Goal: Task Accomplishment & Management: Use online tool/utility

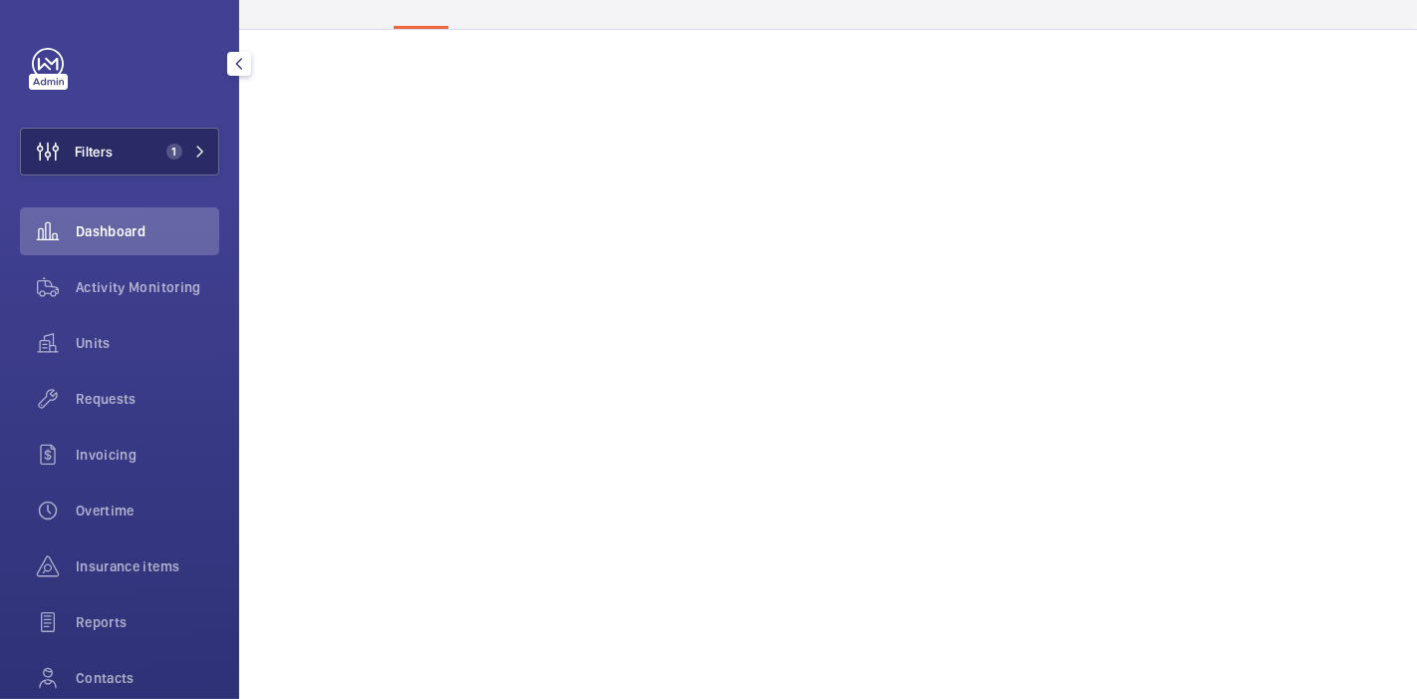
click at [130, 164] on button "Filters 1" at bounding box center [119, 152] width 199 height 48
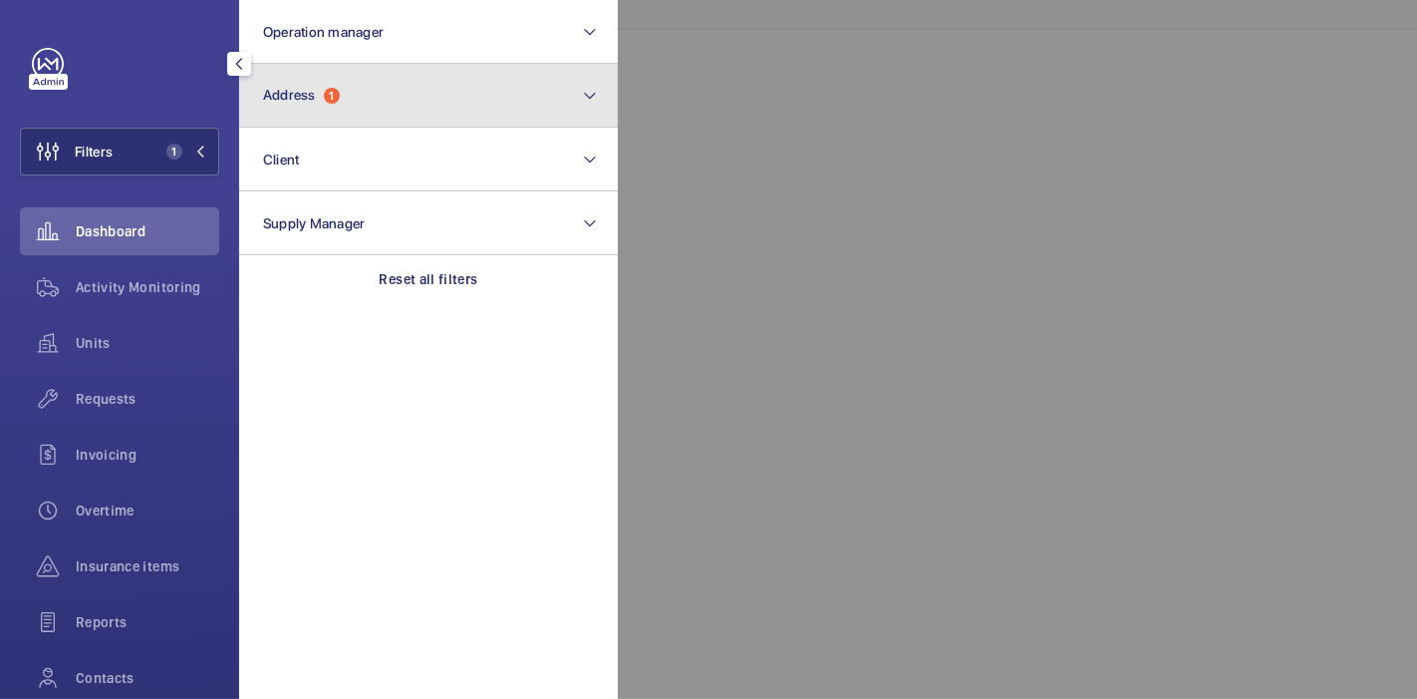
click at [380, 78] on button "Address 1" at bounding box center [428, 96] width 379 height 64
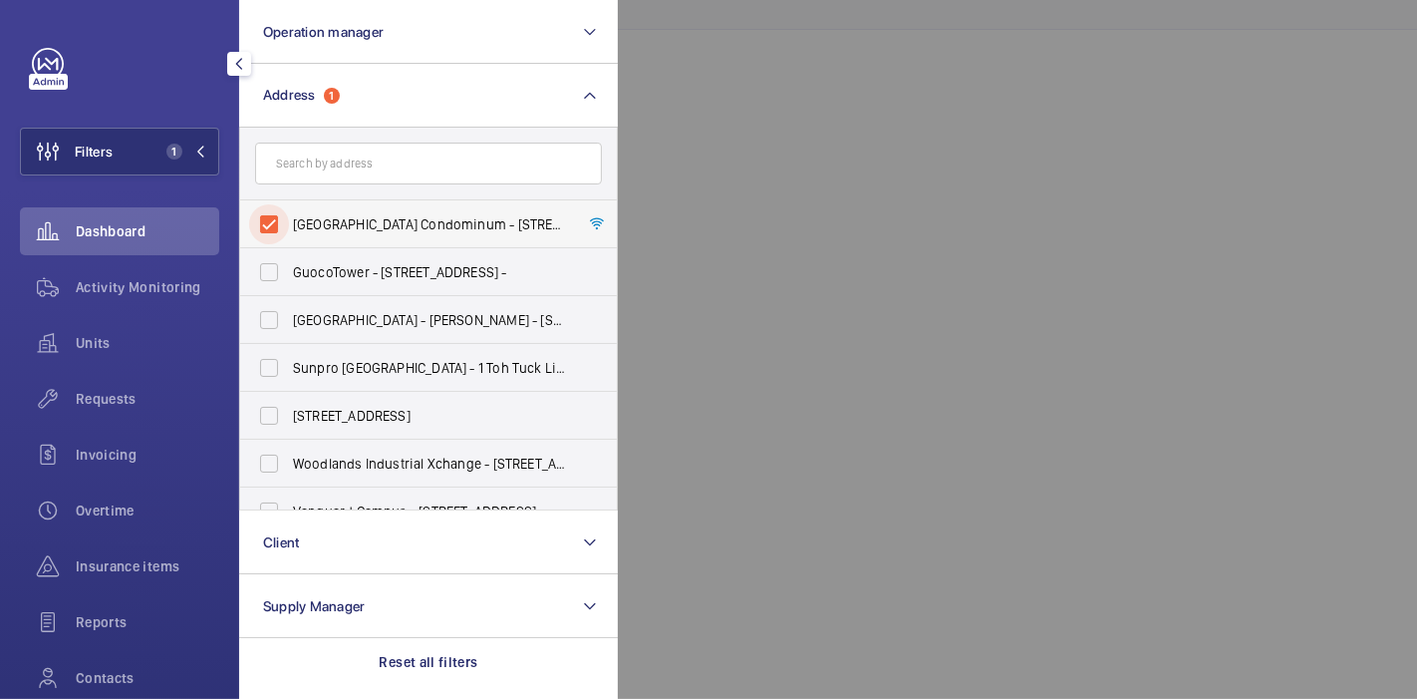
click at [258, 225] on input "Peach Garden Condominum - 6 Peach Garden, SINGAPORE 437606" at bounding box center [269, 224] width 40 height 40
checkbox input "false"
click at [103, 347] on span "Units" at bounding box center [147, 343] width 143 height 20
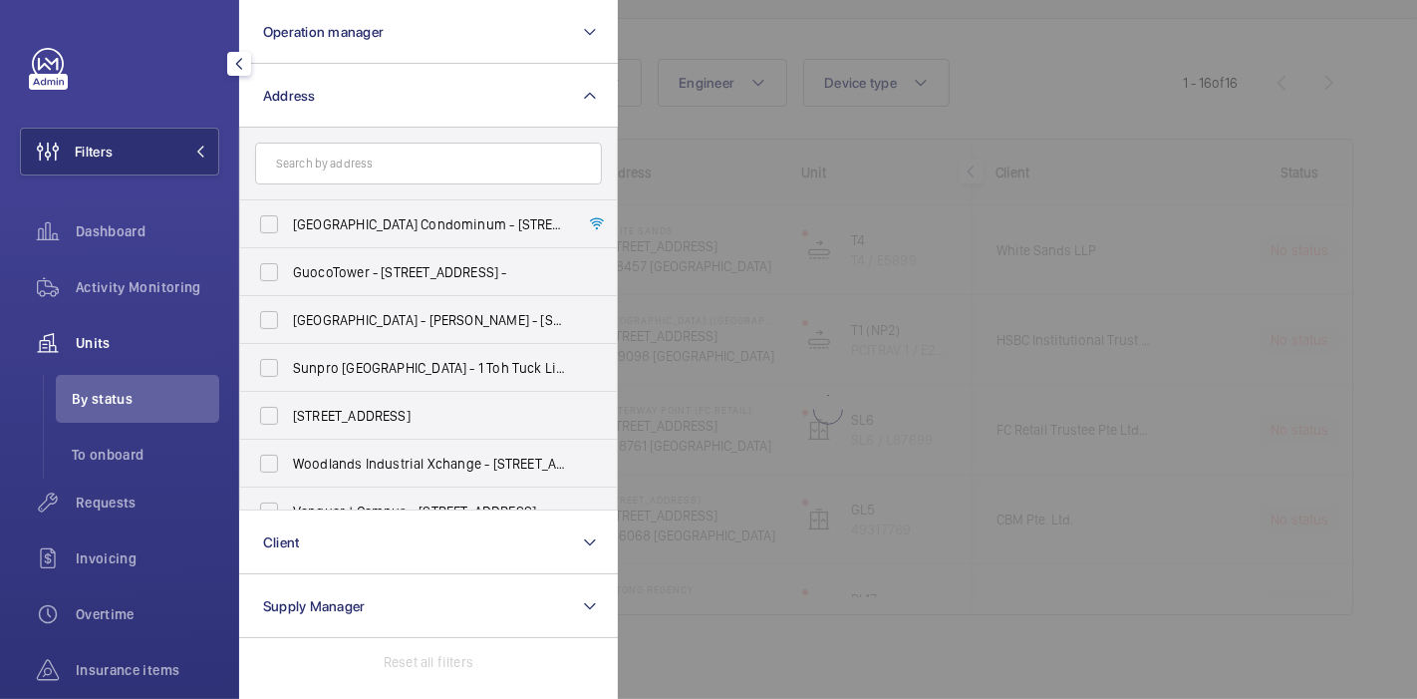
click at [687, 35] on div at bounding box center [1326, 349] width 1417 height 699
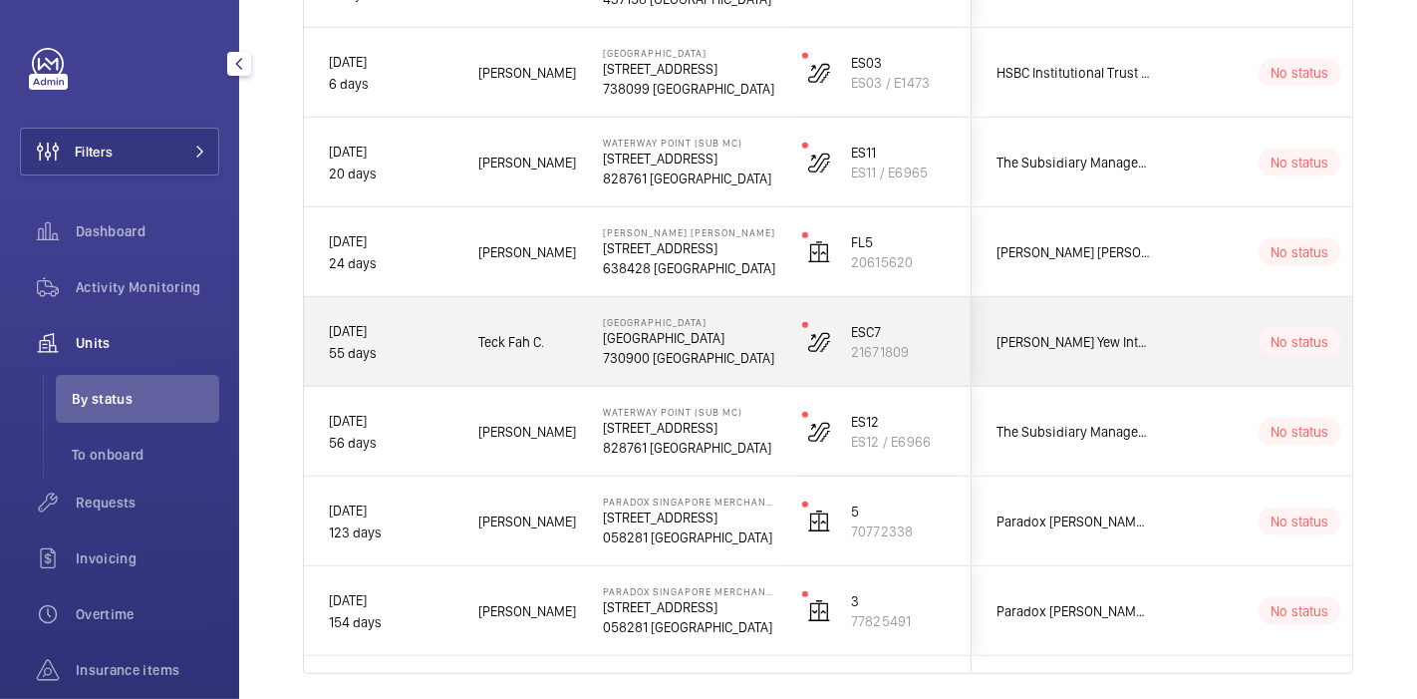
scroll to position [968, 0]
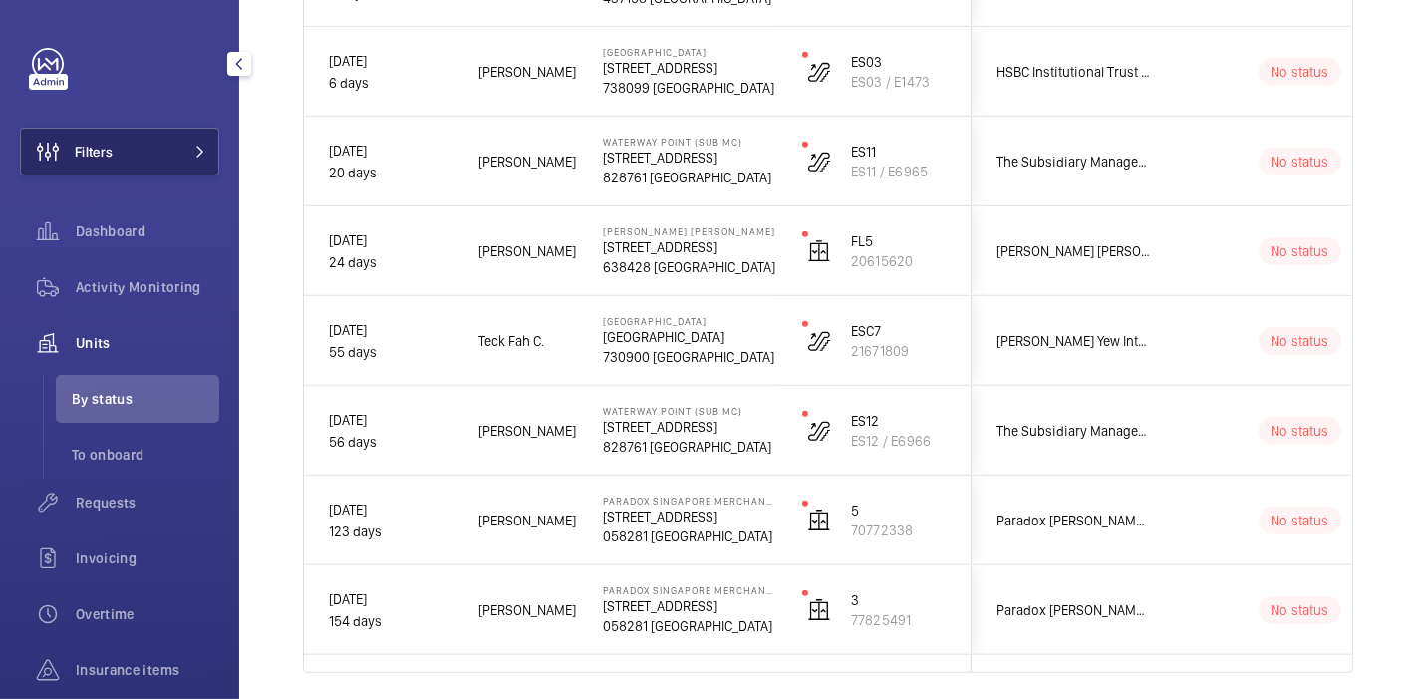
click at [156, 155] on button "Filters" at bounding box center [119, 152] width 199 height 48
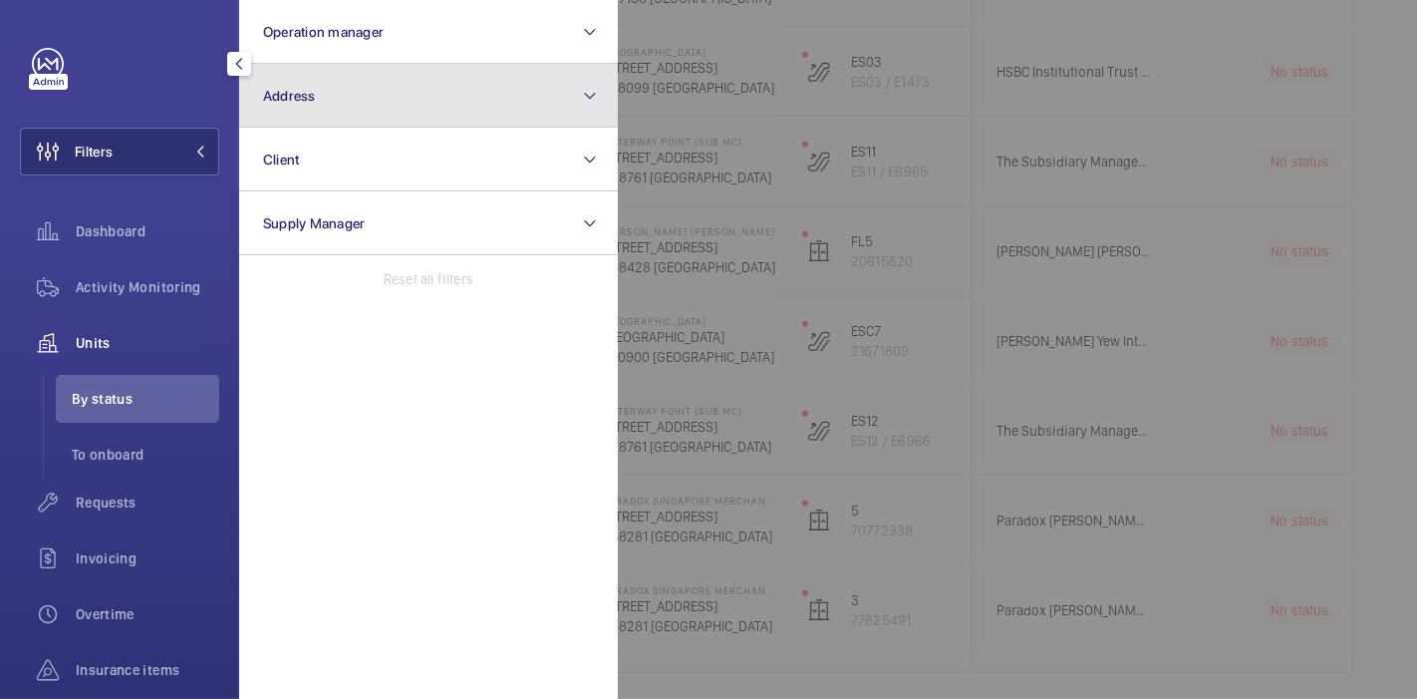
click at [327, 95] on button "Address" at bounding box center [428, 96] width 379 height 64
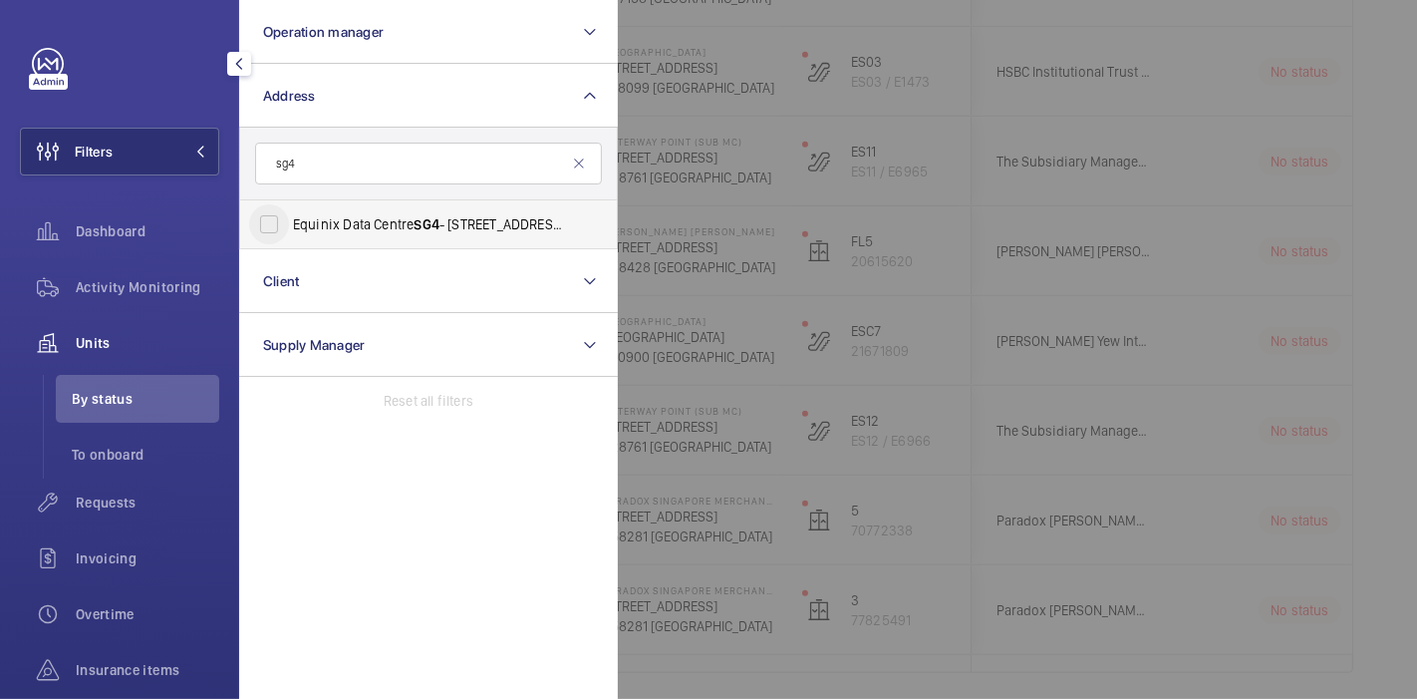
type input "sg4"
click at [270, 221] on input "Equinix Data Centre SG4 - 7 Tai Seng Dr, SINGAPORE 535218" at bounding box center [269, 224] width 40 height 40
checkbox input "true"
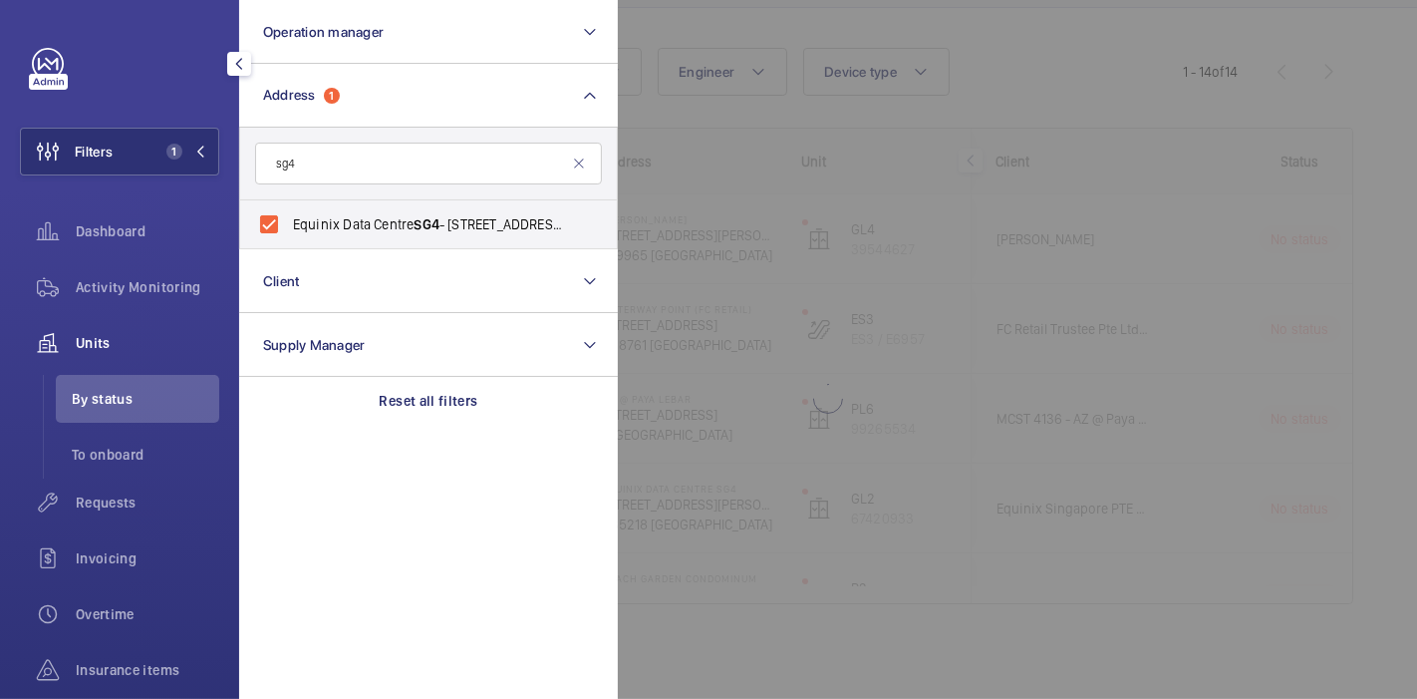
click at [967, 87] on div at bounding box center [1326, 349] width 1417 height 699
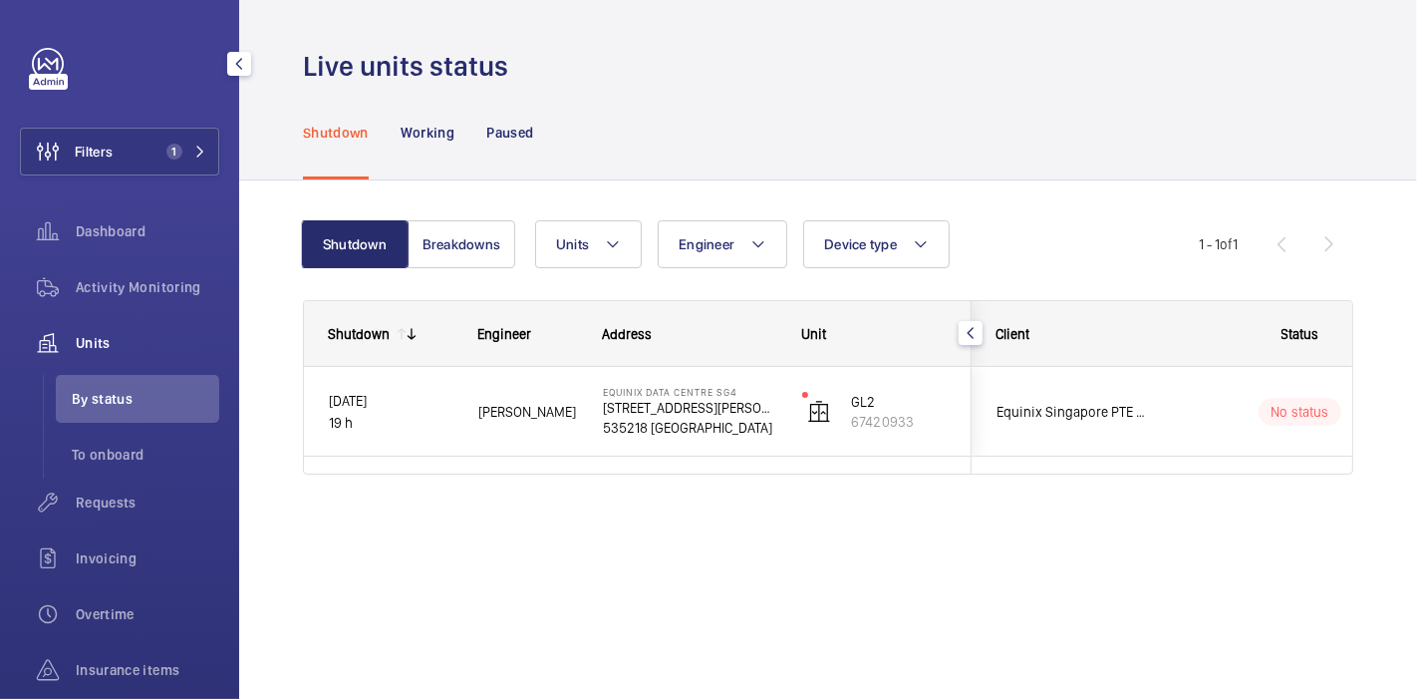
scroll to position [0, 0]
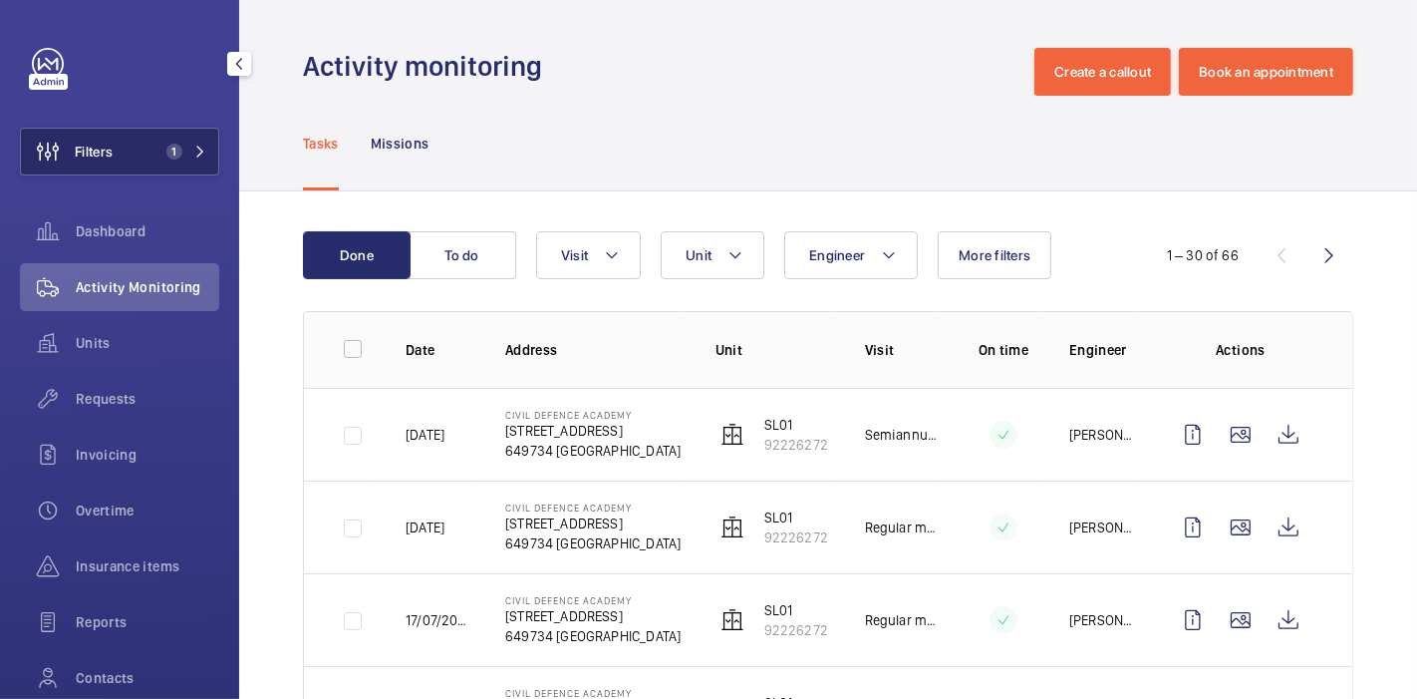
click at [146, 156] on button "Filters 1" at bounding box center [119, 152] width 199 height 48
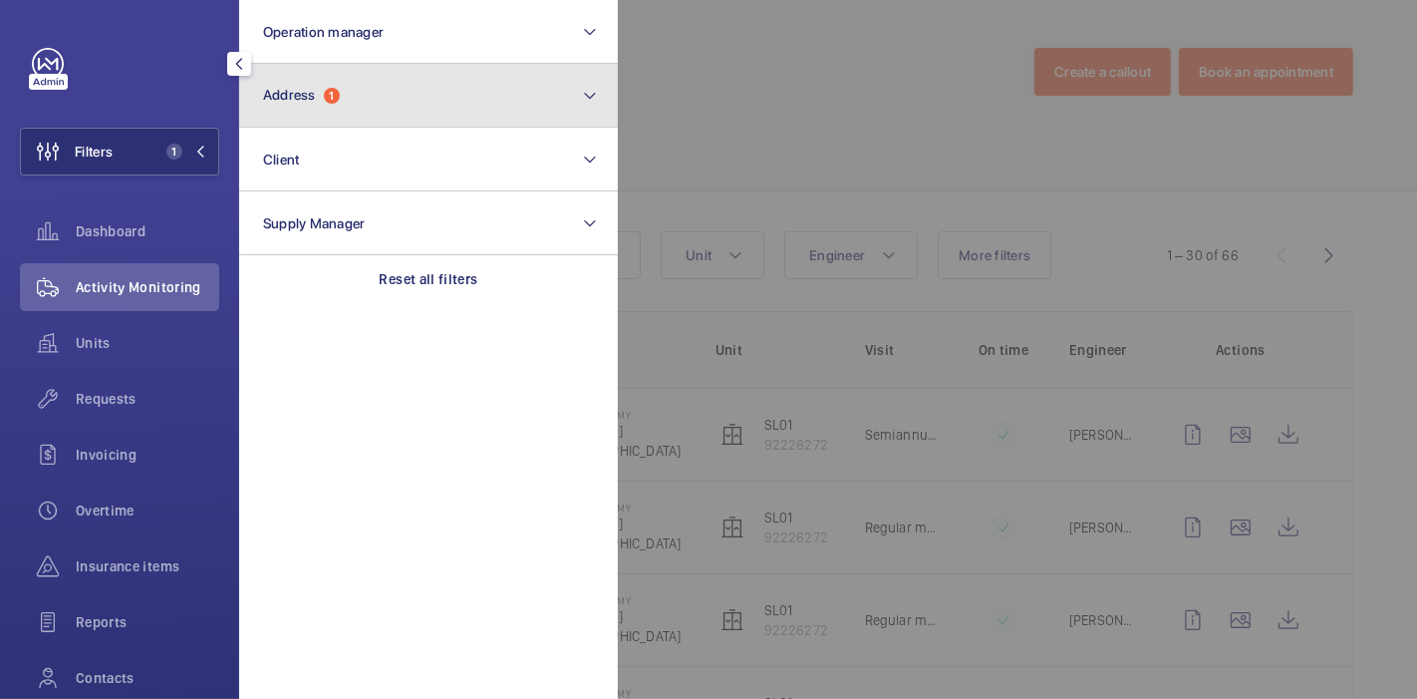
click at [299, 97] on span "Address" at bounding box center [289, 95] width 53 height 16
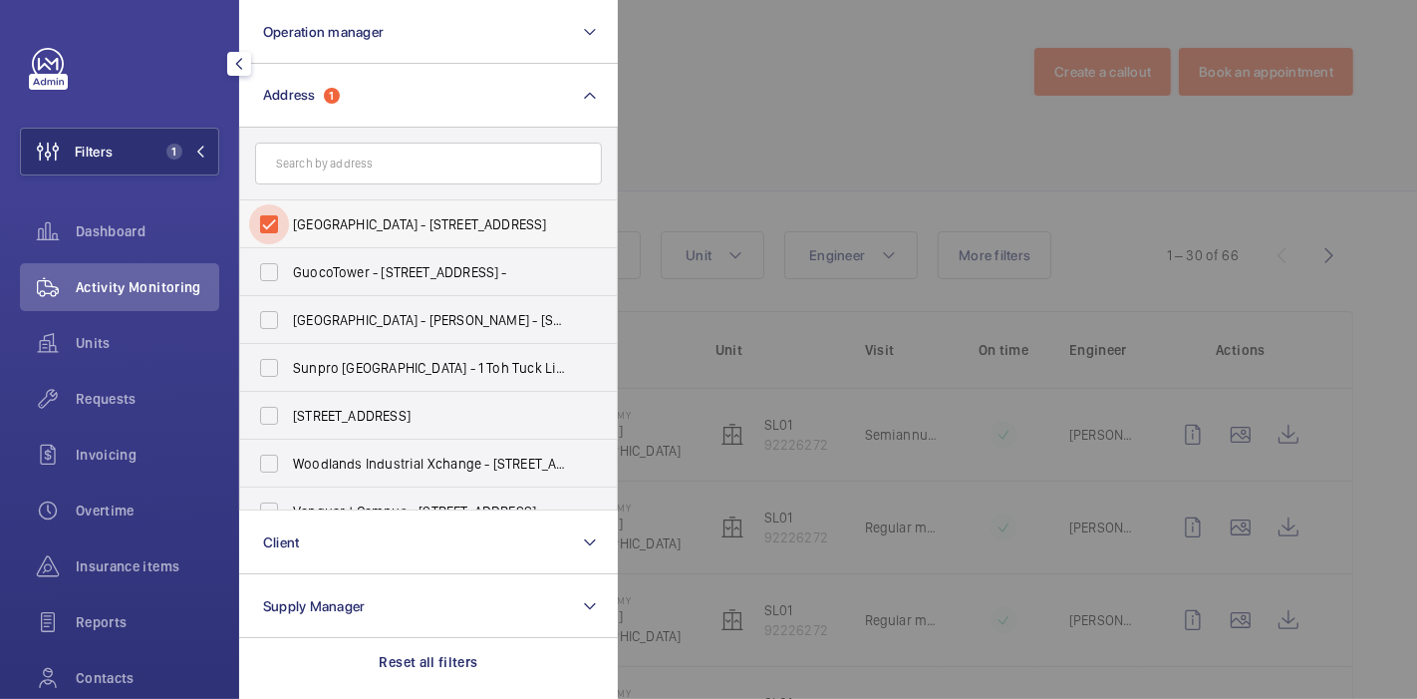
click at [276, 226] on input "Civil Defence Academy - 101 Jalan Bahar, 649734 SINGAPORE, SINGAPORE 649734" at bounding box center [269, 224] width 40 height 40
checkbox input "false"
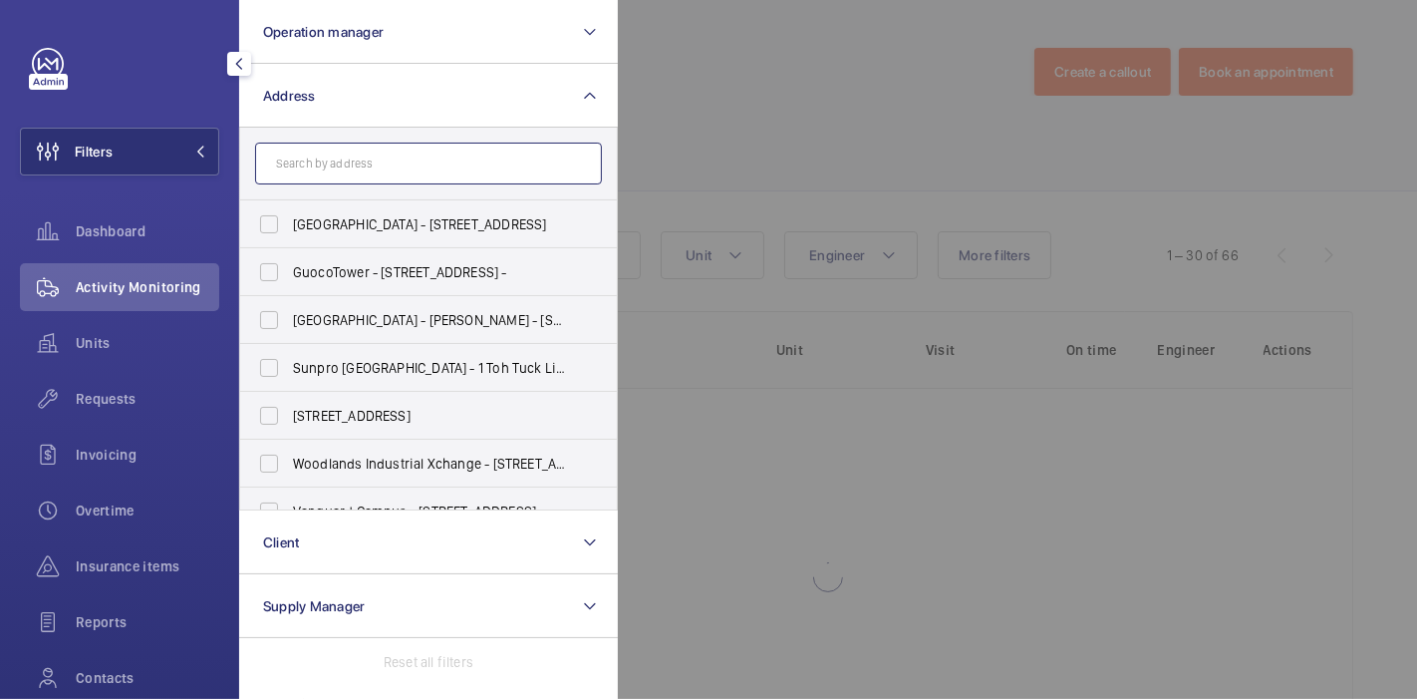
click at [320, 157] on input "text" at bounding box center [428, 163] width 347 height 42
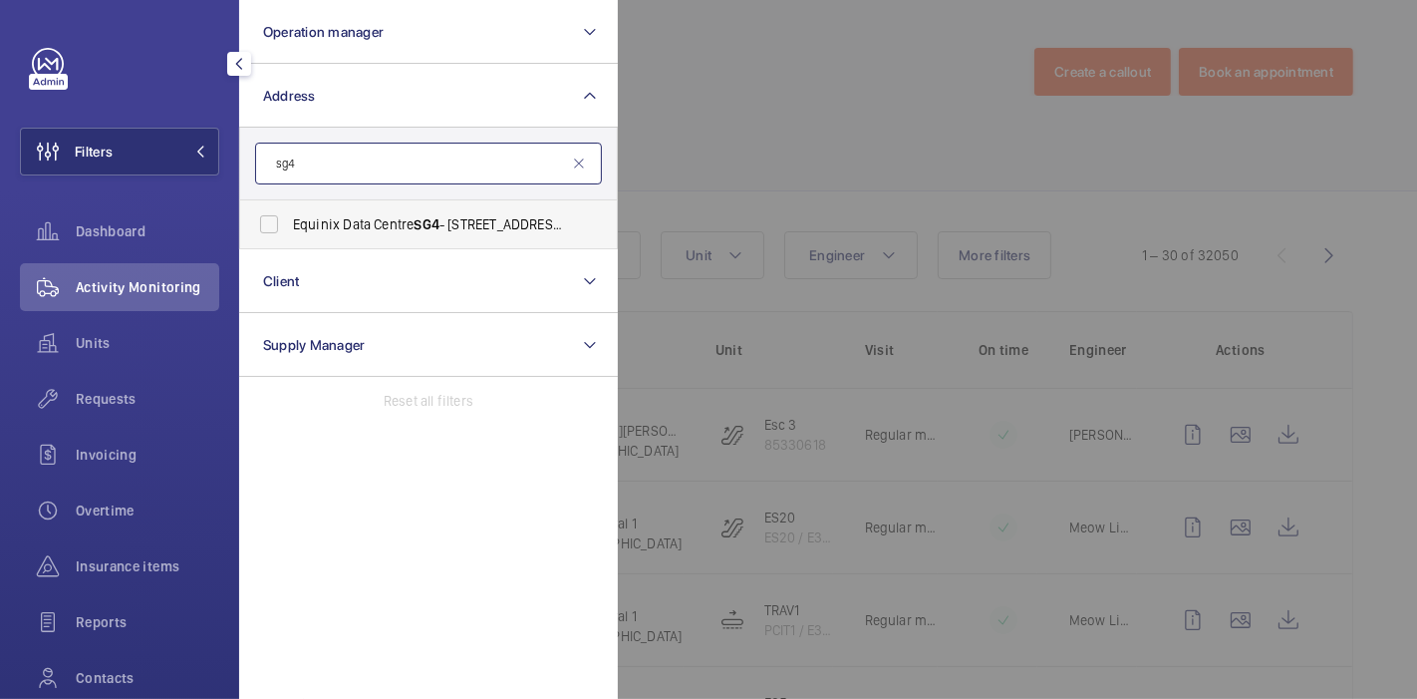
type input "sg4"
click at [320, 220] on span "Equinix Data Centre SG4 - 7 Tai Seng Dr, SINGAPORE 535218" at bounding box center [430, 224] width 274 height 20
click at [289, 220] on input "Equinix Data Centre SG4 - 7 Tai Seng Dr, SINGAPORE 535218" at bounding box center [269, 224] width 40 height 40
checkbox input "true"
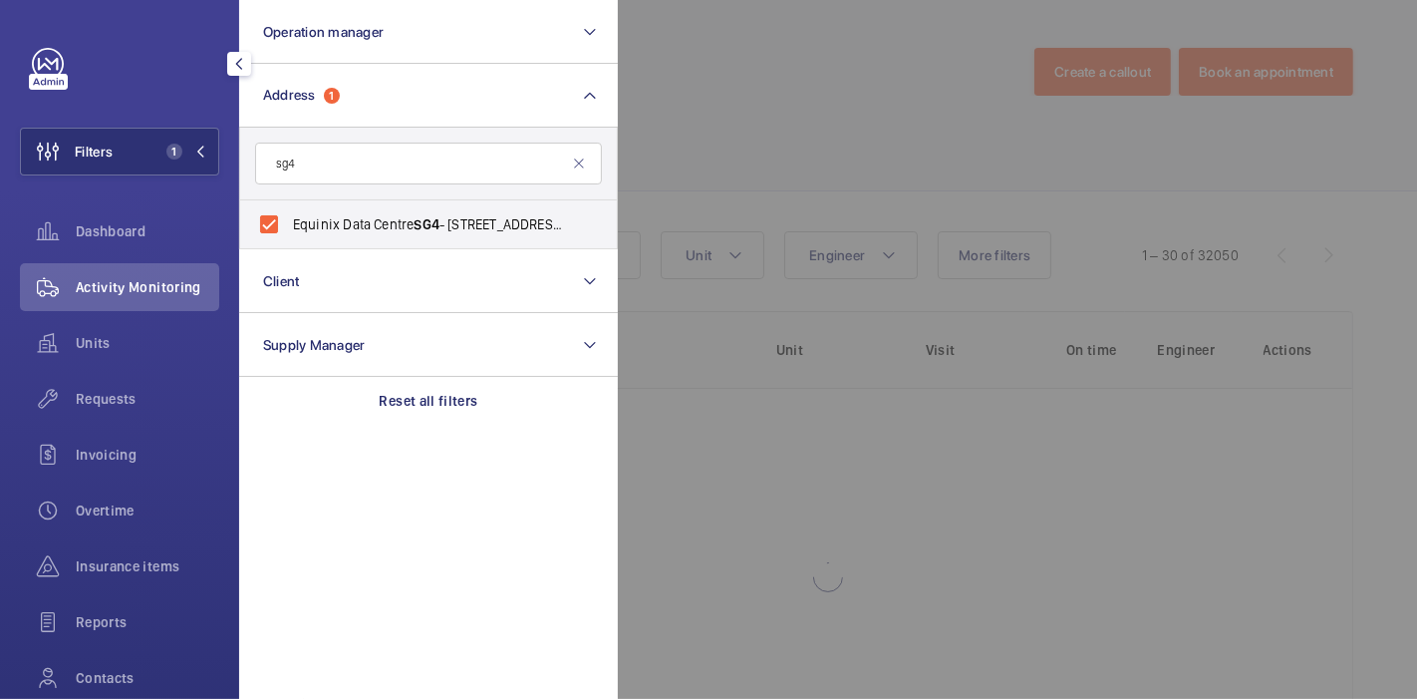
click at [734, 86] on div at bounding box center [1326, 349] width 1417 height 699
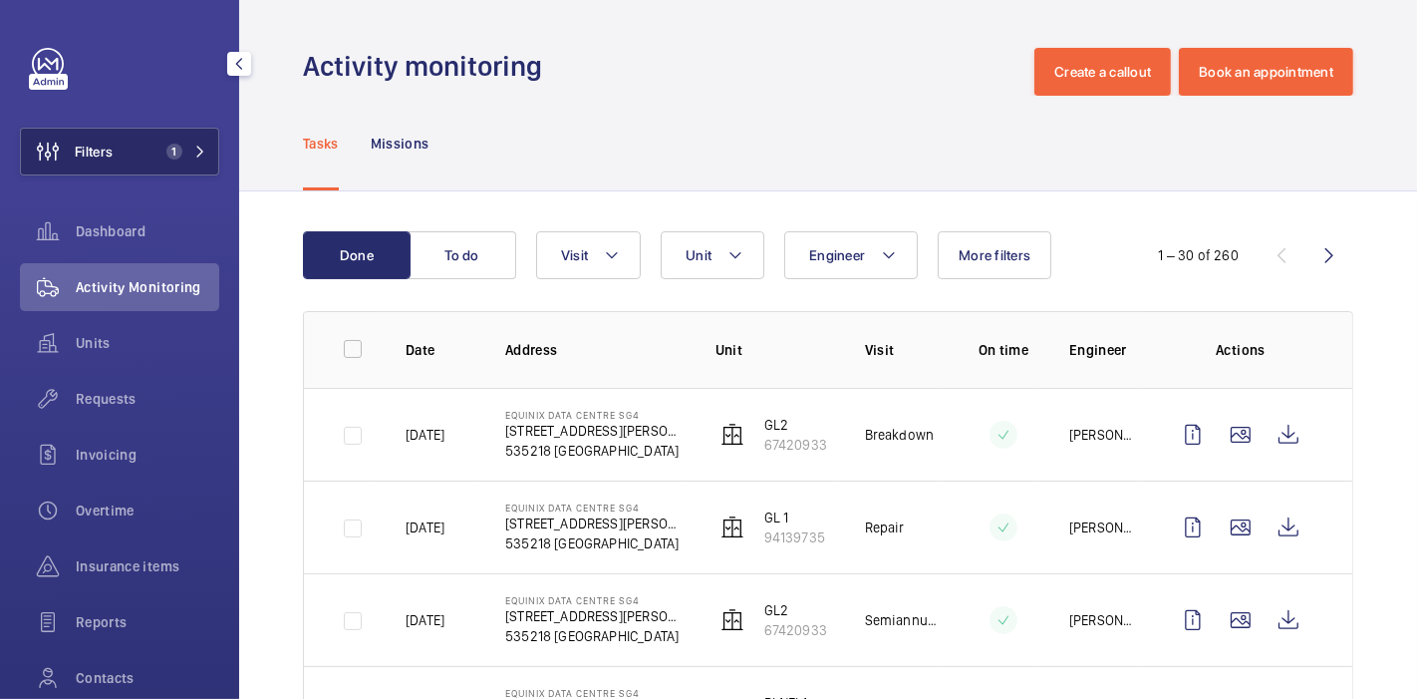
click at [113, 157] on span "Filters" at bounding box center [94, 151] width 38 height 20
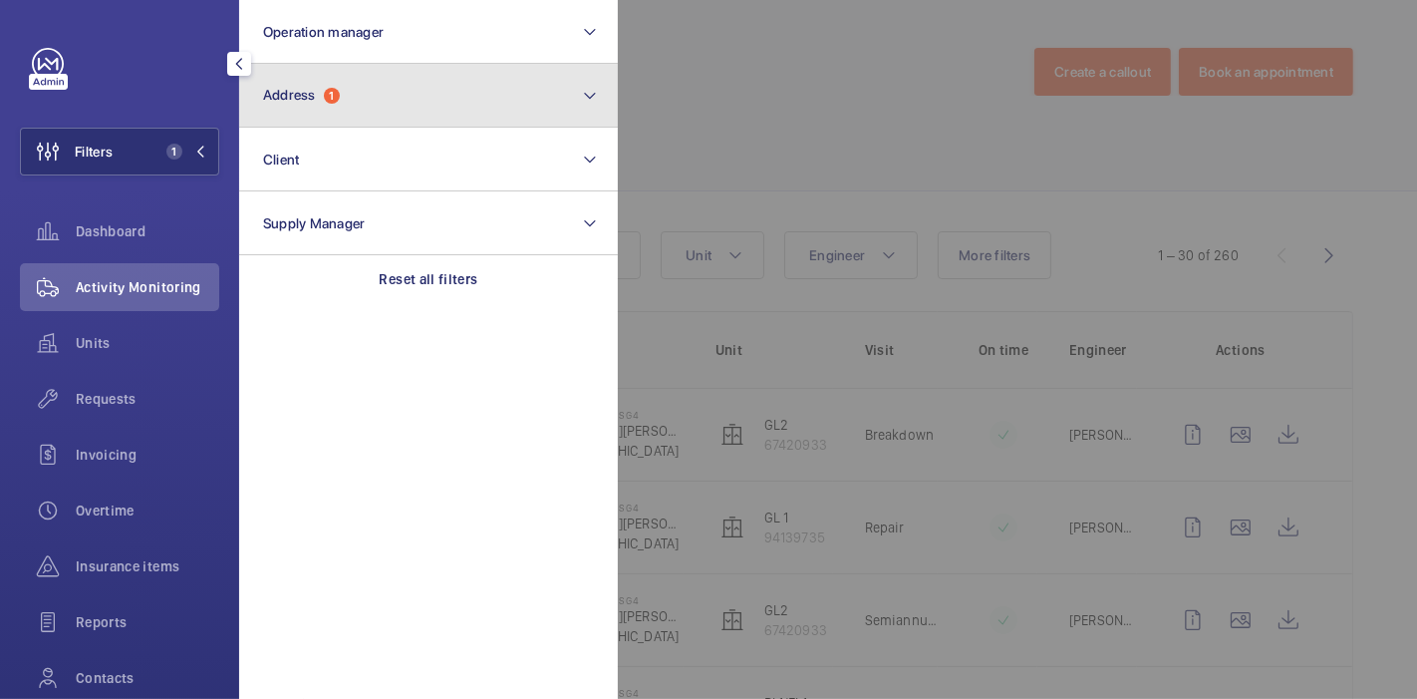
click at [324, 98] on span "Address 1" at bounding box center [301, 95] width 77 height 17
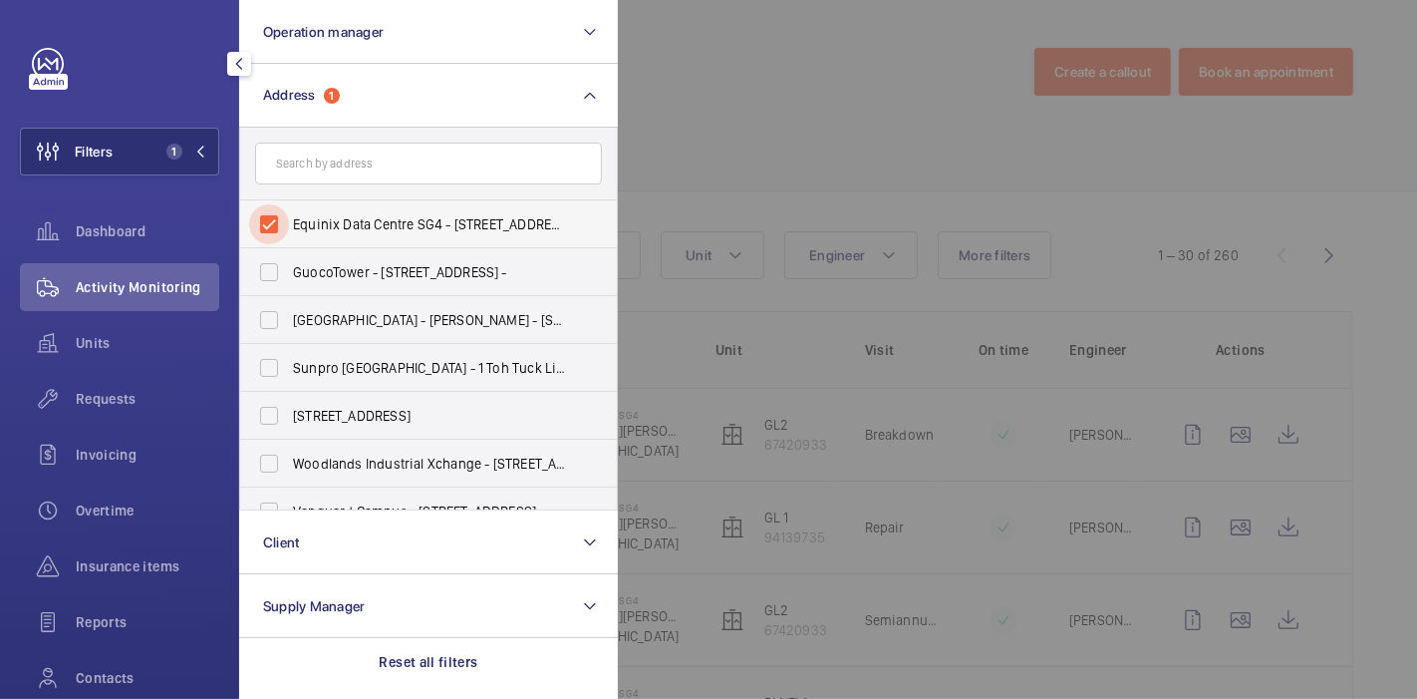
click at [277, 223] on input "Equinix Data Centre SG4 - 7 Tai Seng Dr, SINGAPORE 535218" at bounding box center [269, 224] width 40 height 40
checkbox input "false"
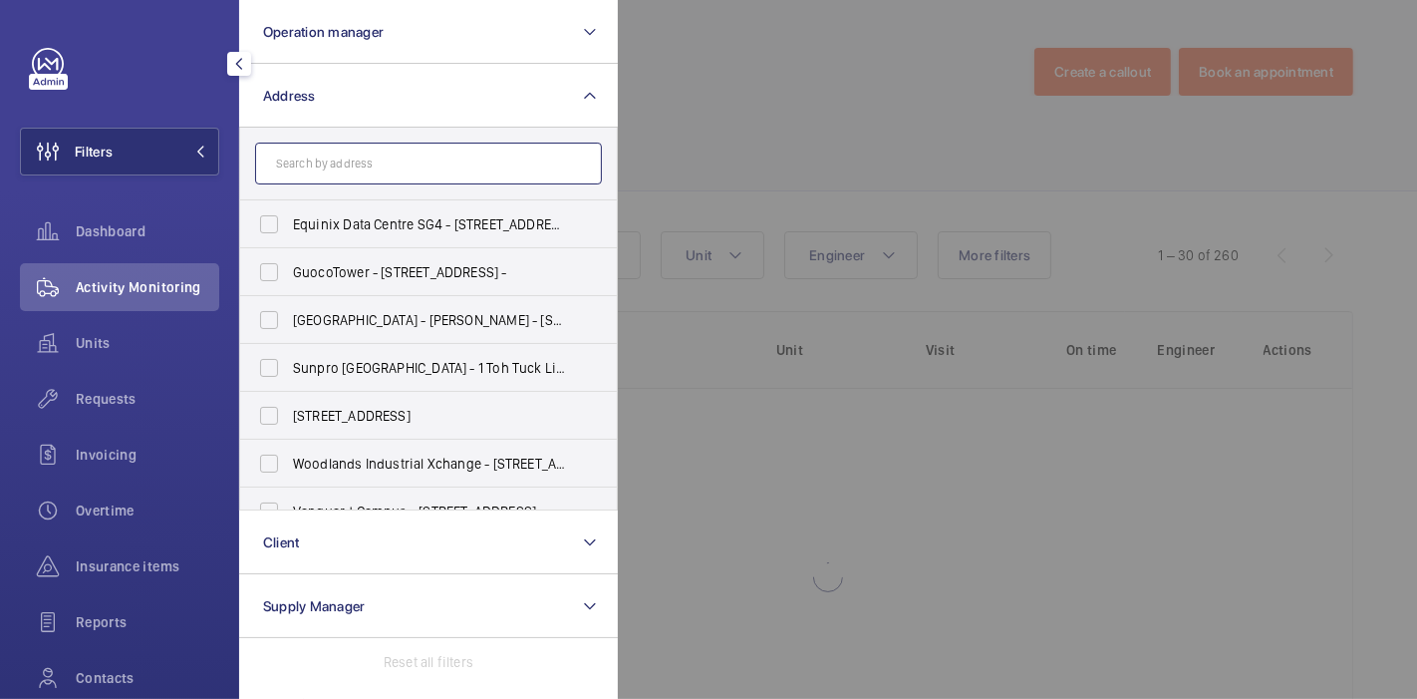
click at [308, 156] on input "text" at bounding box center [428, 163] width 347 height 42
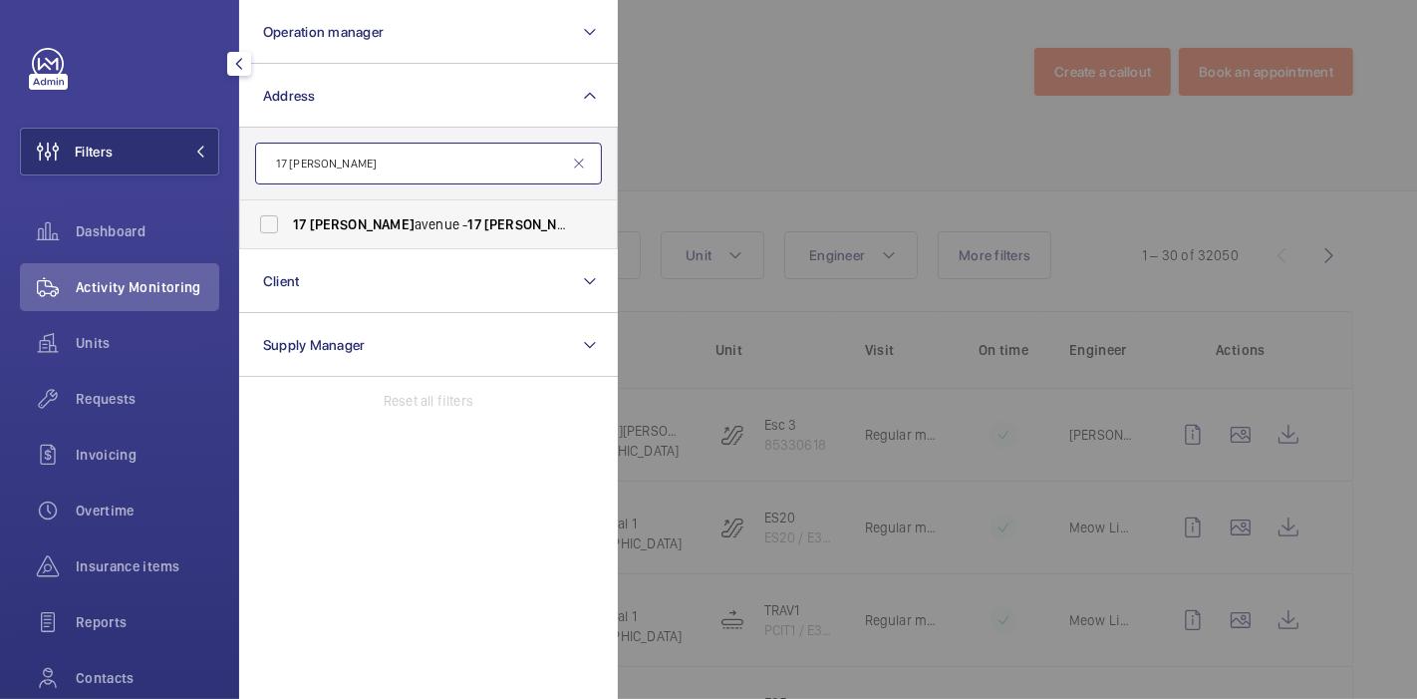
type input "17 haig"
click at [334, 221] on span "haig" at bounding box center [362, 224] width 105 height 16
click at [289, 221] on input "17 haig avenue - 17 Haig Ave, SINGAPORE 438873" at bounding box center [269, 224] width 40 height 40
checkbox input "true"
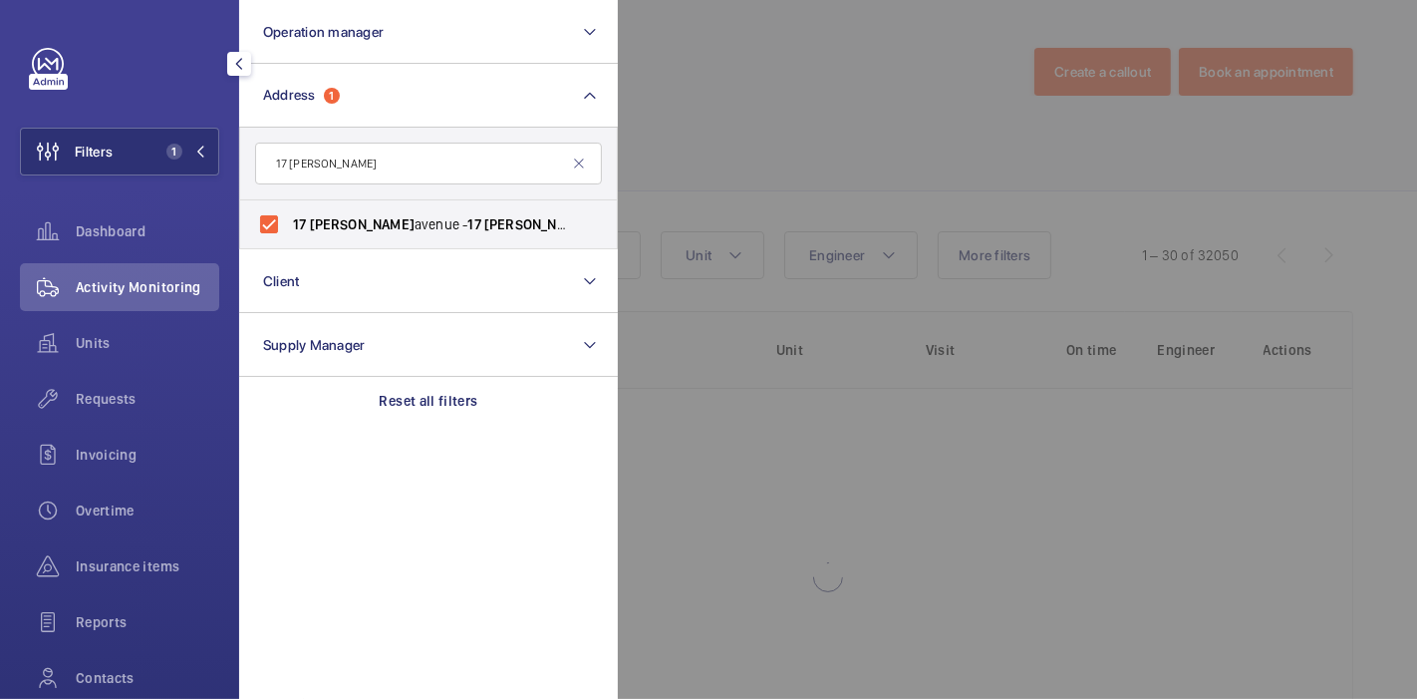
click at [688, 92] on div at bounding box center [1326, 349] width 1417 height 699
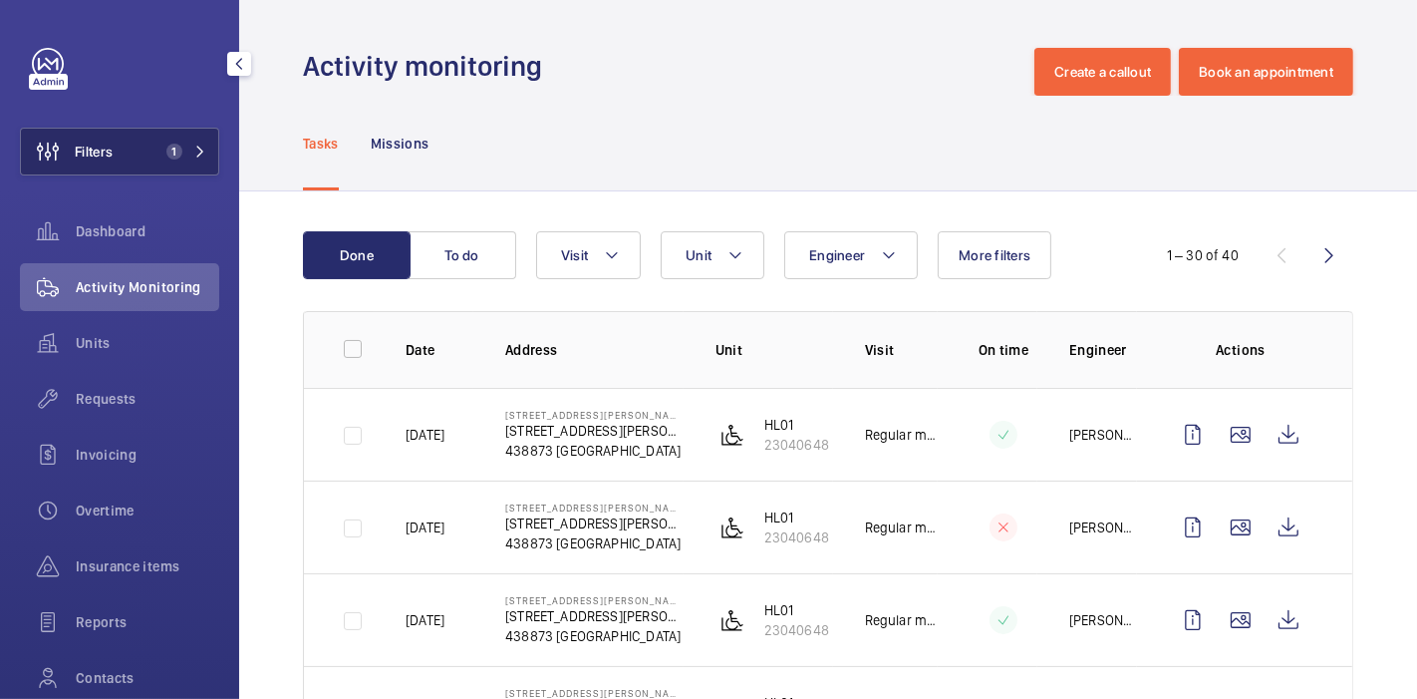
click at [166, 143] on span "1" at bounding box center [174, 151] width 16 height 16
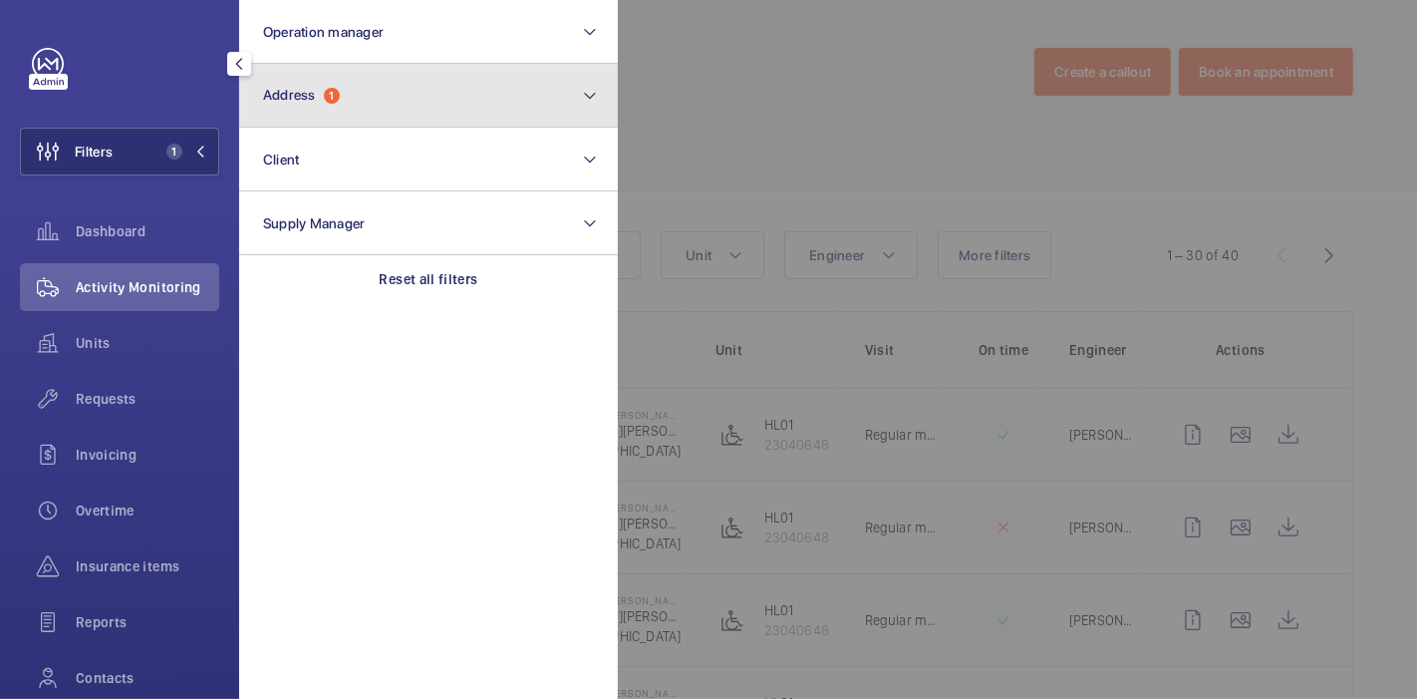
click at [344, 88] on button "Address 1" at bounding box center [428, 96] width 379 height 64
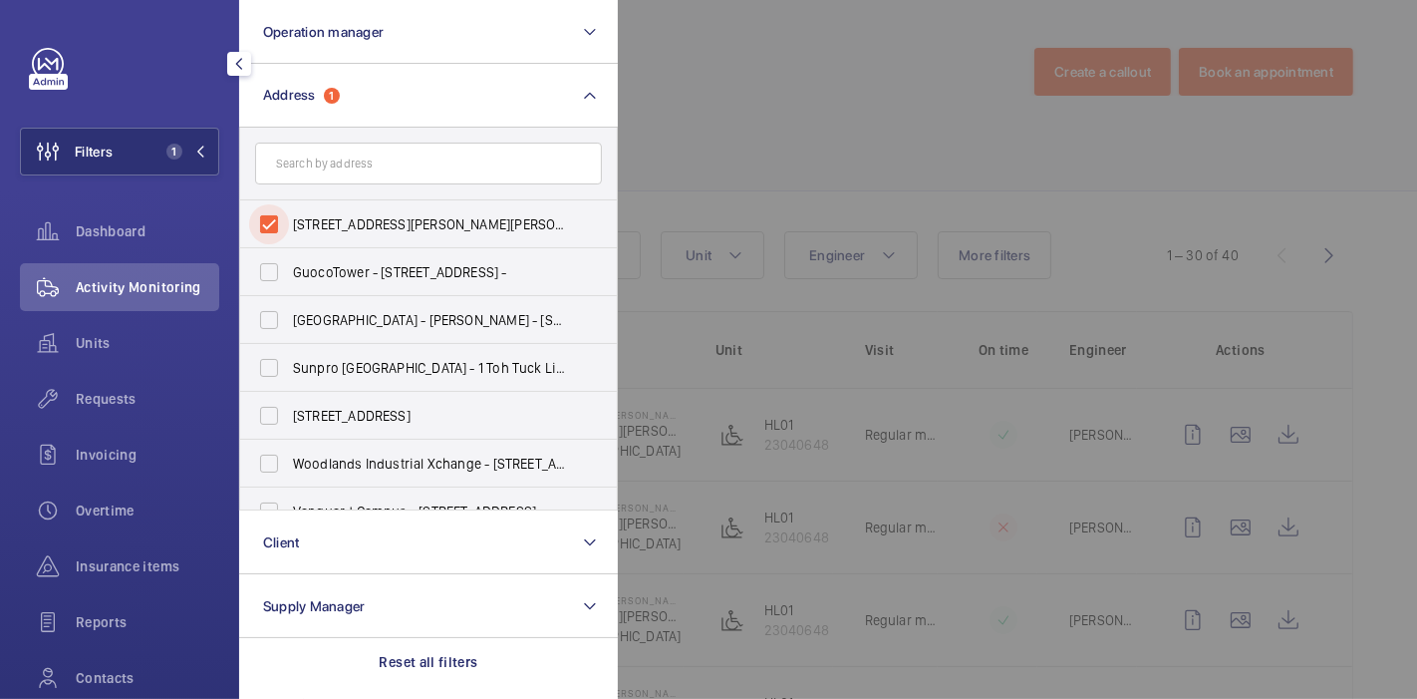
drag, startPoint x: 264, startPoint y: 215, endPoint x: 331, endPoint y: 152, distance: 91.6
click at [331, 152] on div "17 haig avenue - 17 Haig Ave, SINGAPORE 438873 GuocoTower - 1 Wallich St, SINGA…" at bounding box center [428, 319] width 379 height 383
click at [331, 152] on input "text" at bounding box center [428, 163] width 347 height 42
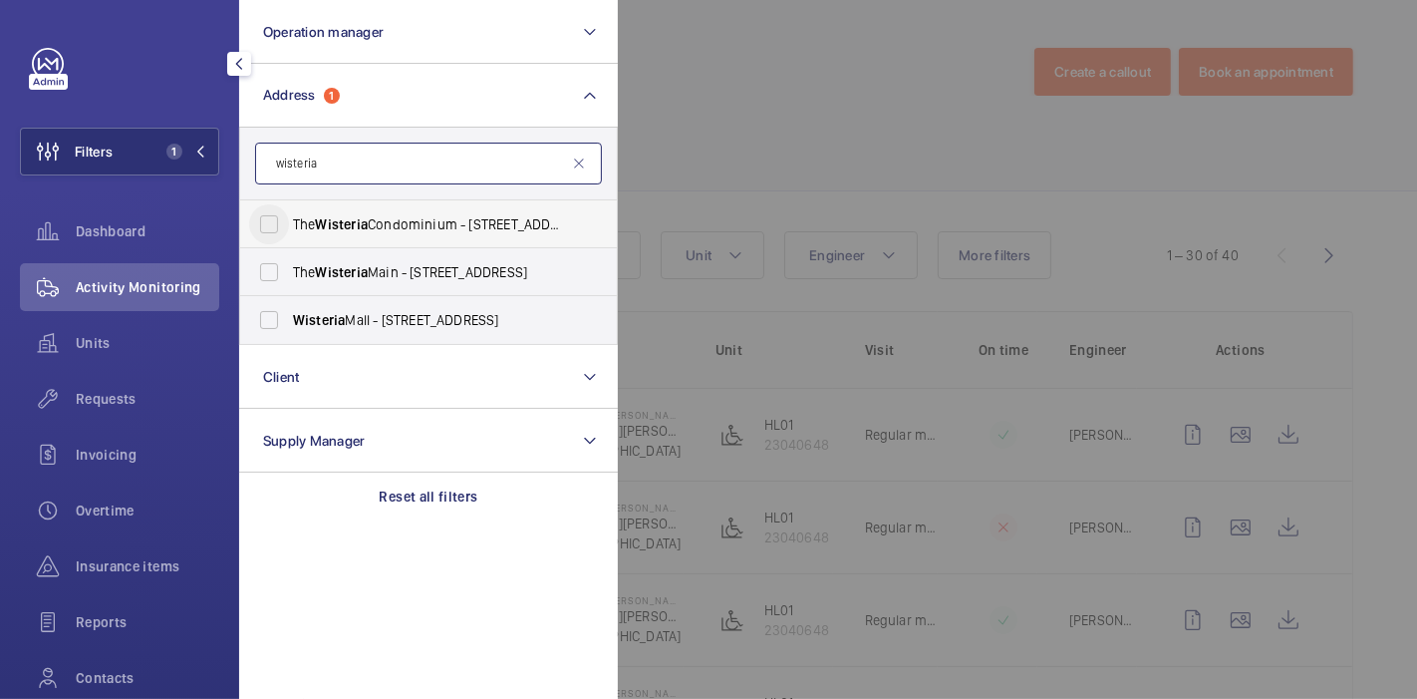
type input "wisteria"
click at [270, 225] on input "The Wisteria Condominium - 594 Yishun Ring Rd, SINGAPORE -" at bounding box center [269, 224] width 40 height 40
checkbox input "true"
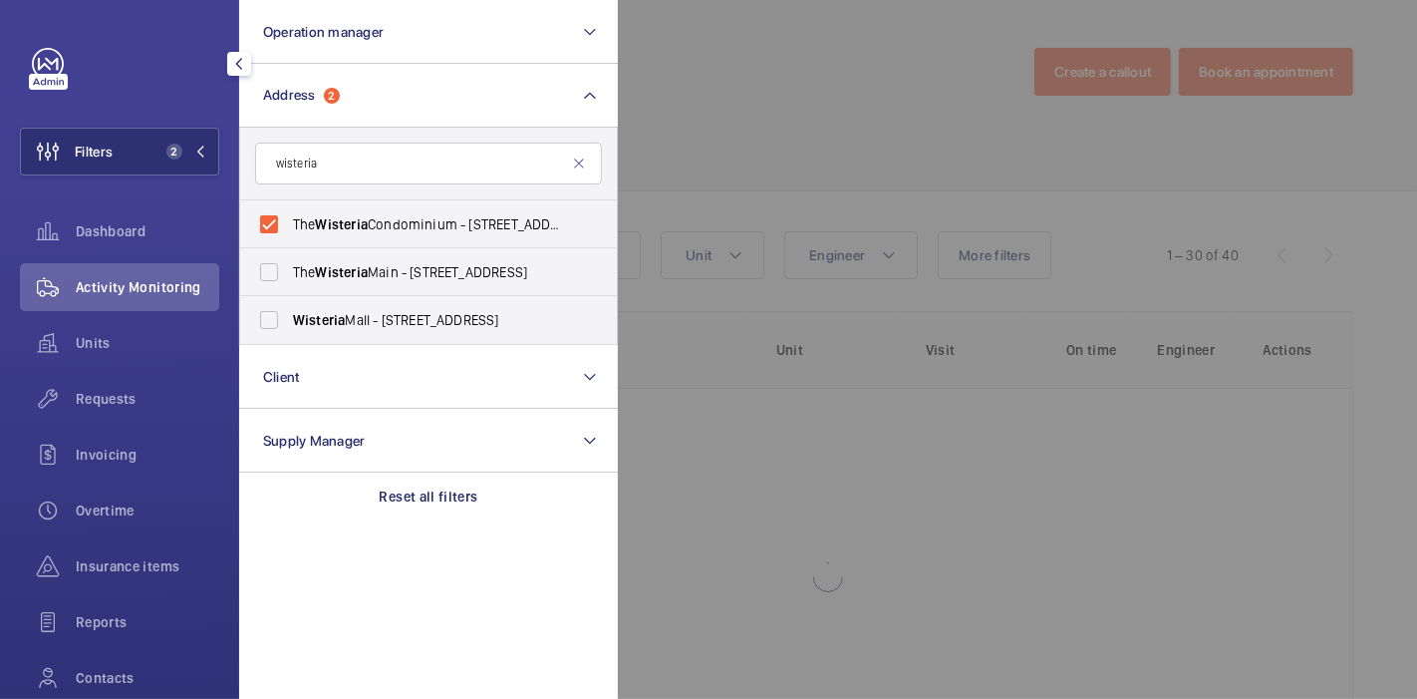
click at [677, 137] on div at bounding box center [1326, 349] width 1417 height 699
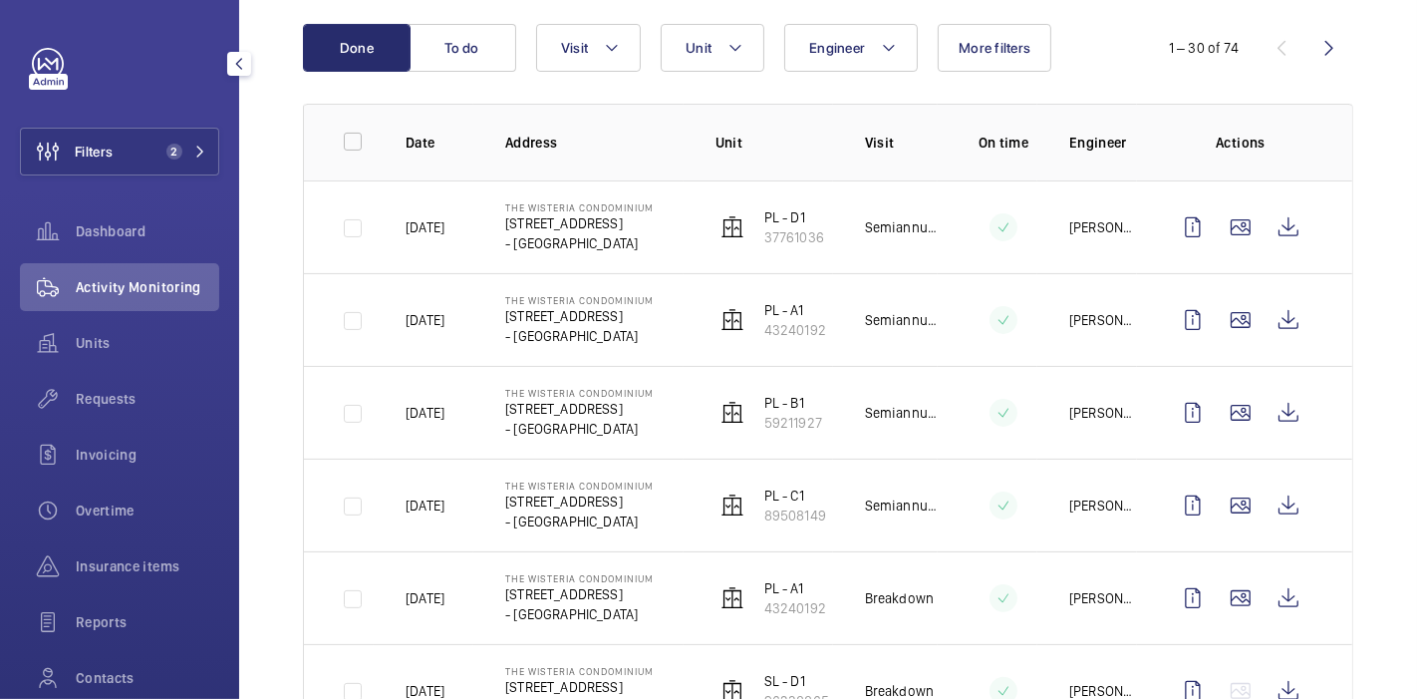
scroll to position [207, 0]
click at [184, 141] on button "Filters 2" at bounding box center [119, 152] width 199 height 48
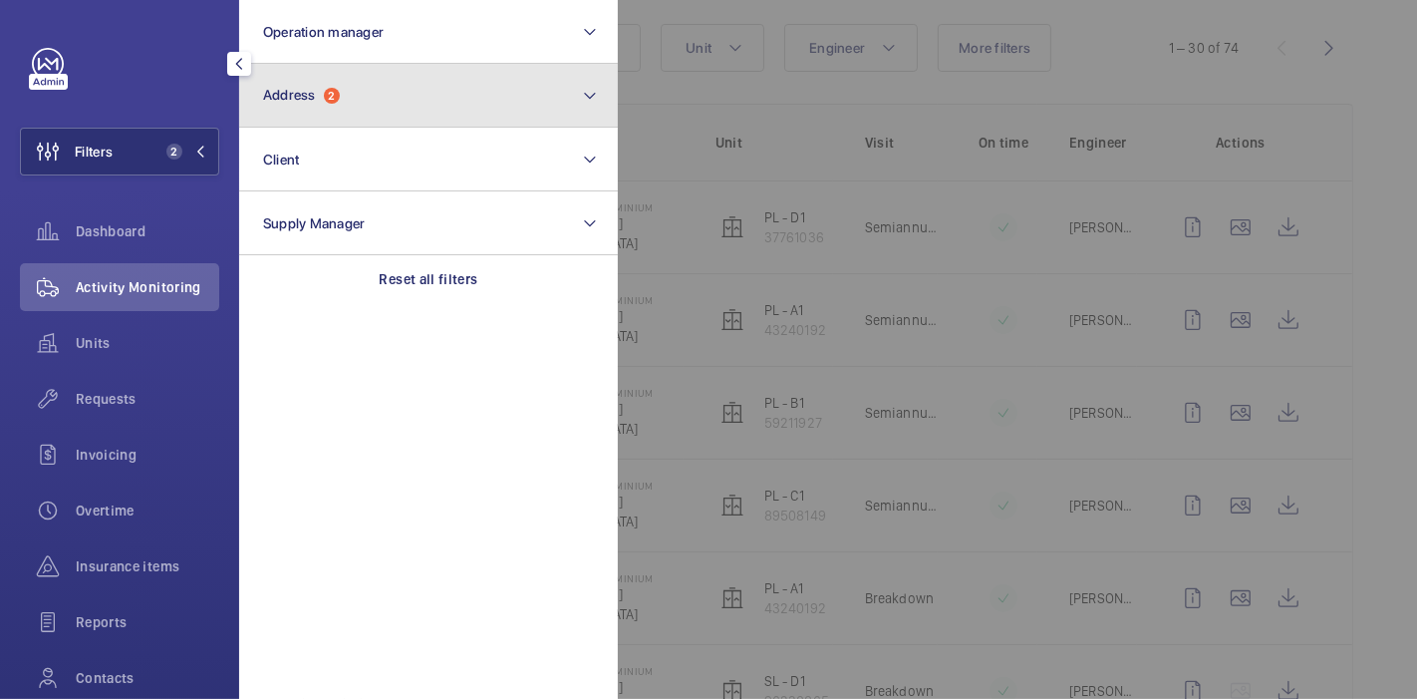
click at [290, 91] on span "Address" at bounding box center [289, 95] width 53 height 16
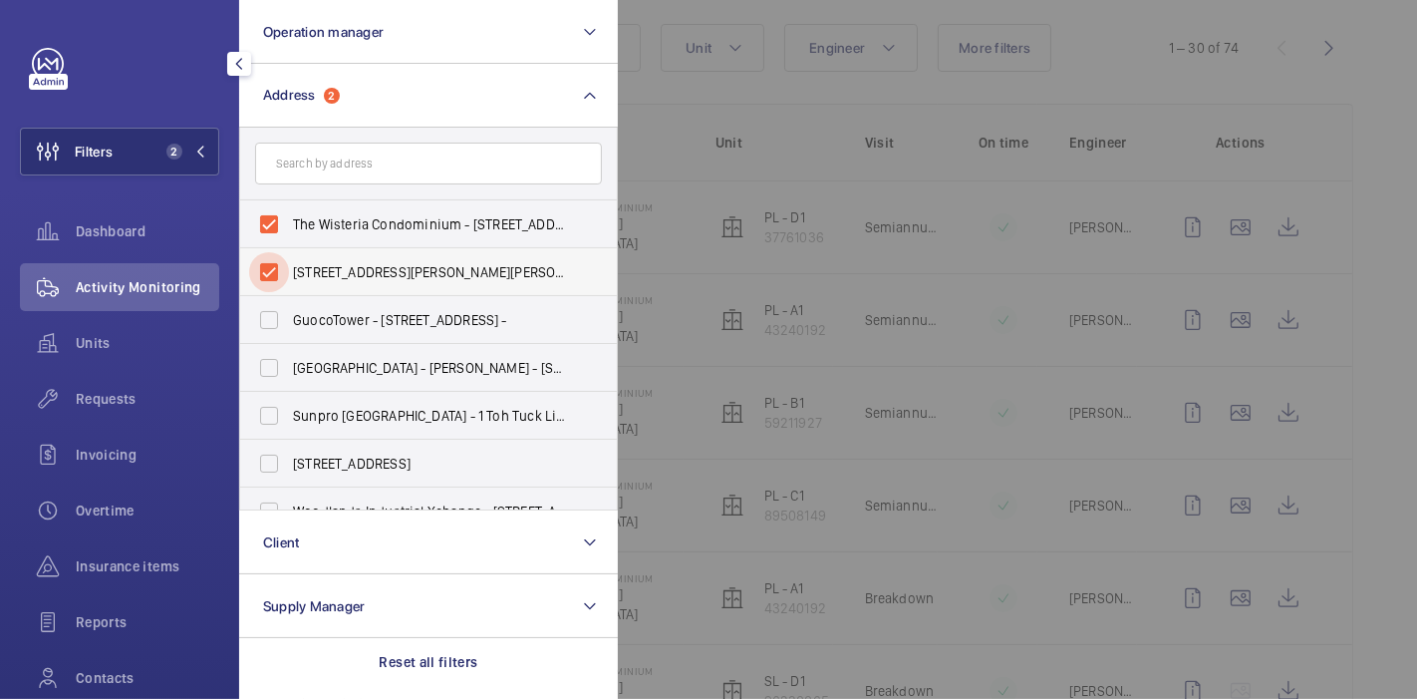
click at [269, 267] on input "17 haig avenue - 17 Haig Ave, SINGAPORE 438873" at bounding box center [269, 272] width 40 height 40
checkbox input "false"
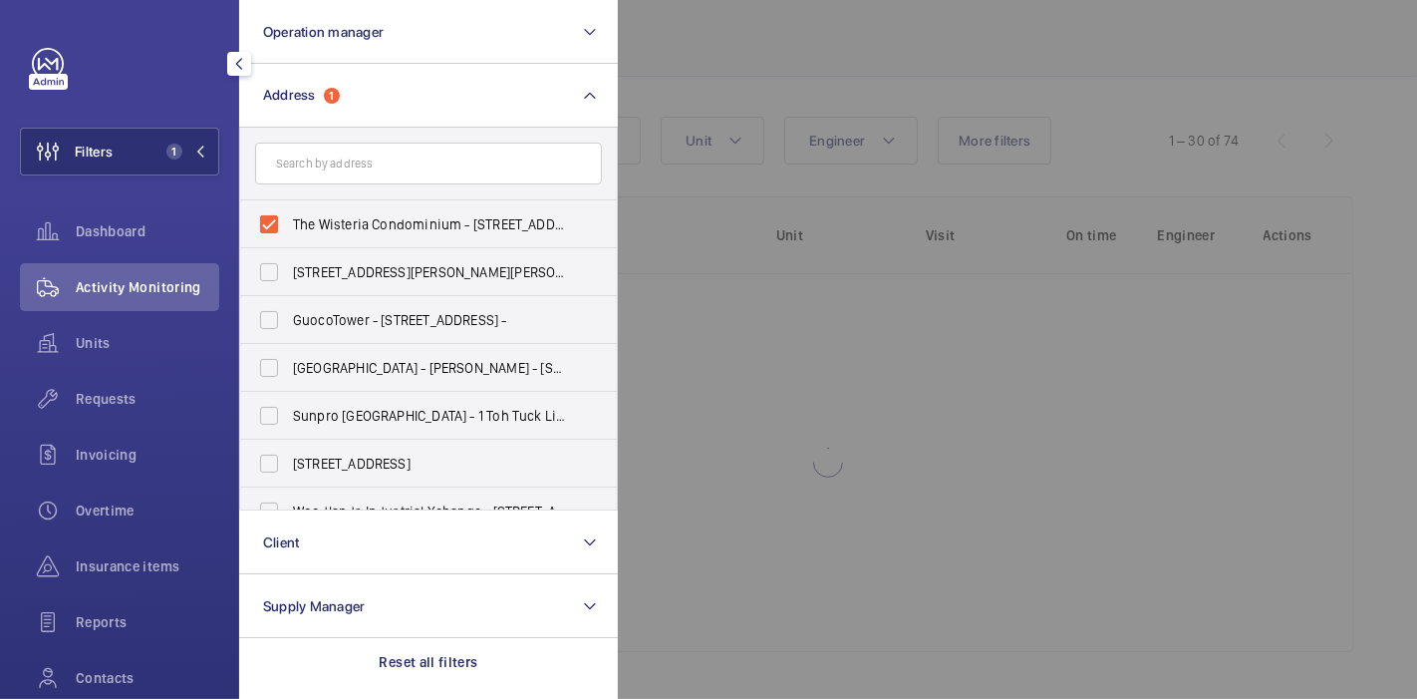
click at [723, 51] on div at bounding box center [1326, 349] width 1417 height 699
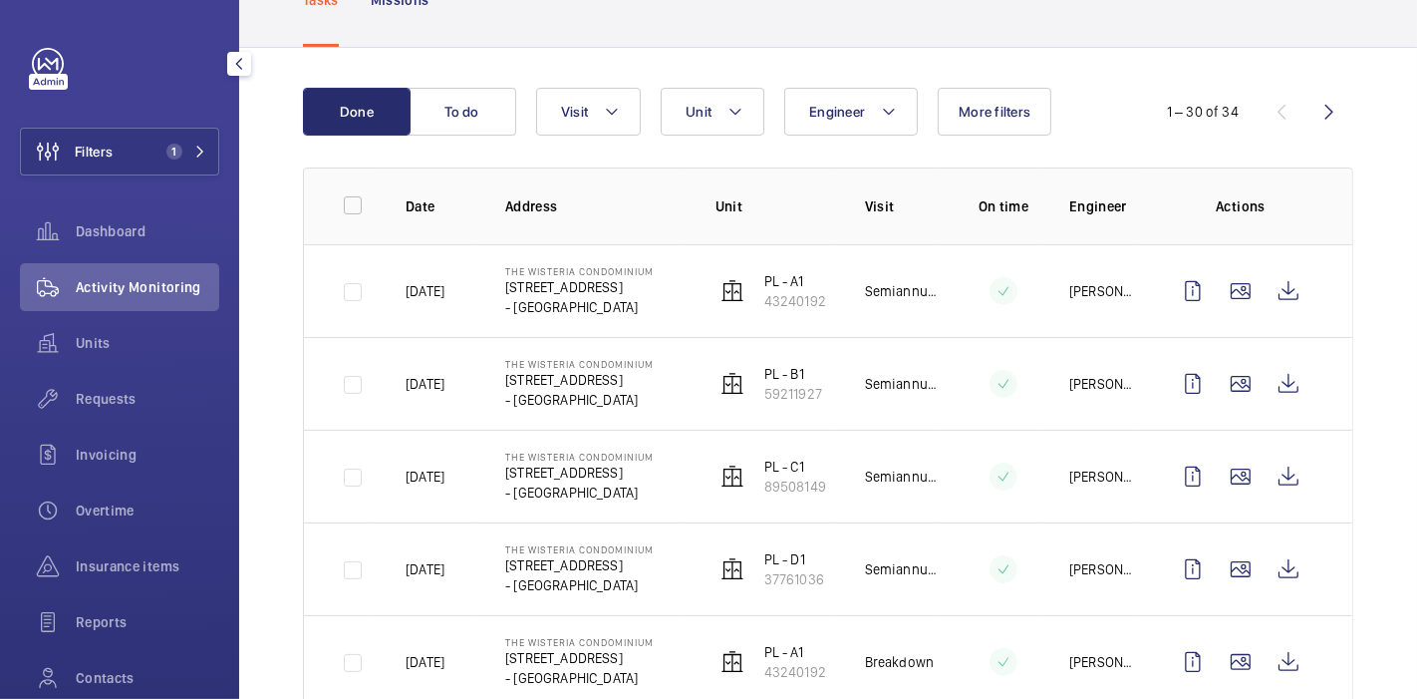
scroll to position [142, 0]
click at [173, 146] on span "1" at bounding box center [174, 151] width 16 height 16
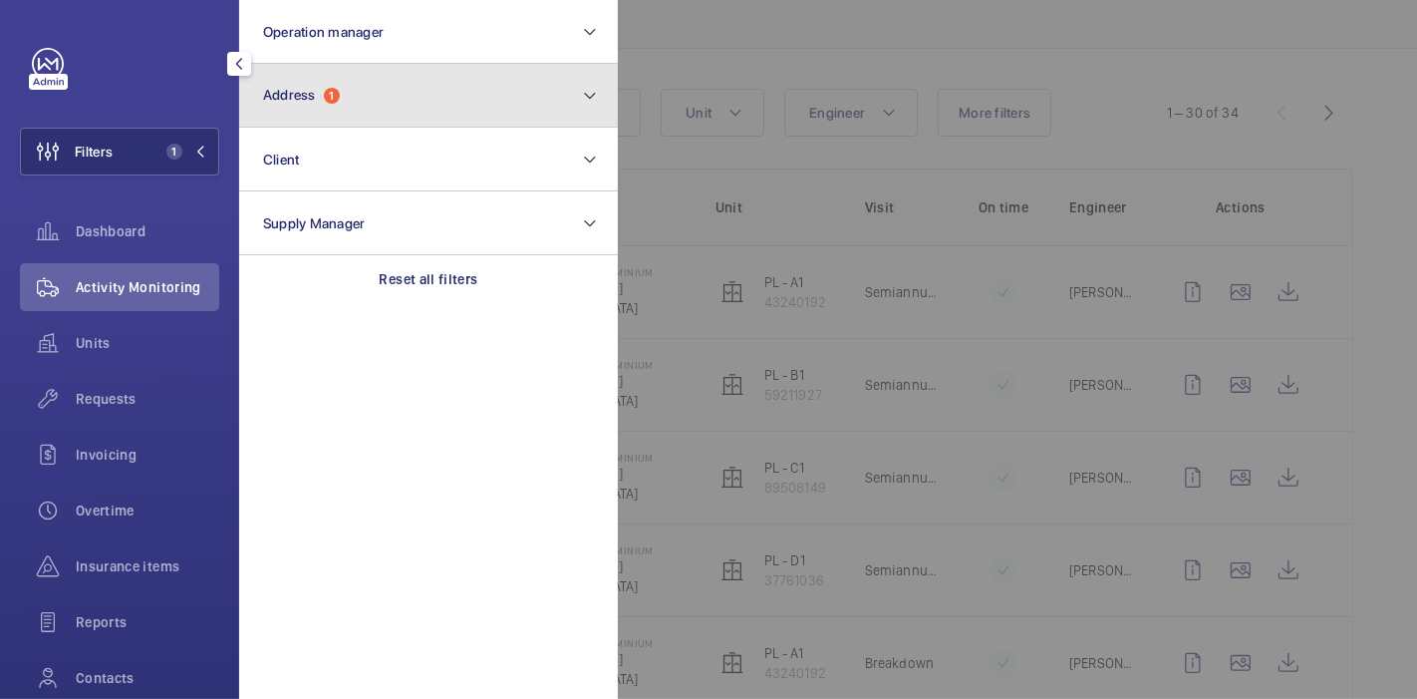
click at [324, 84] on button "Address 1" at bounding box center [428, 96] width 379 height 64
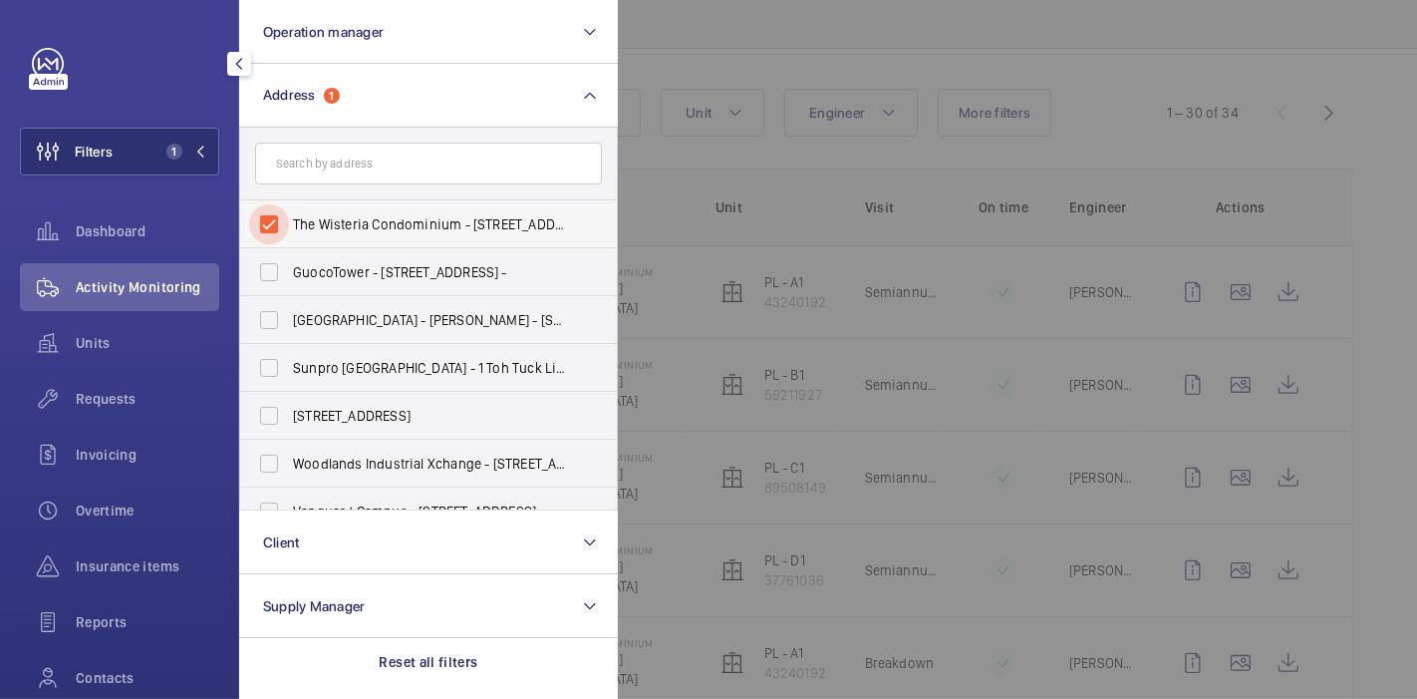
click at [270, 228] on input "The Wisteria Condominium - 594 Yishun Ring Rd, SINGAPORE -" at bounding box center [269, 224] width 40 height 40
checkbox input "false"
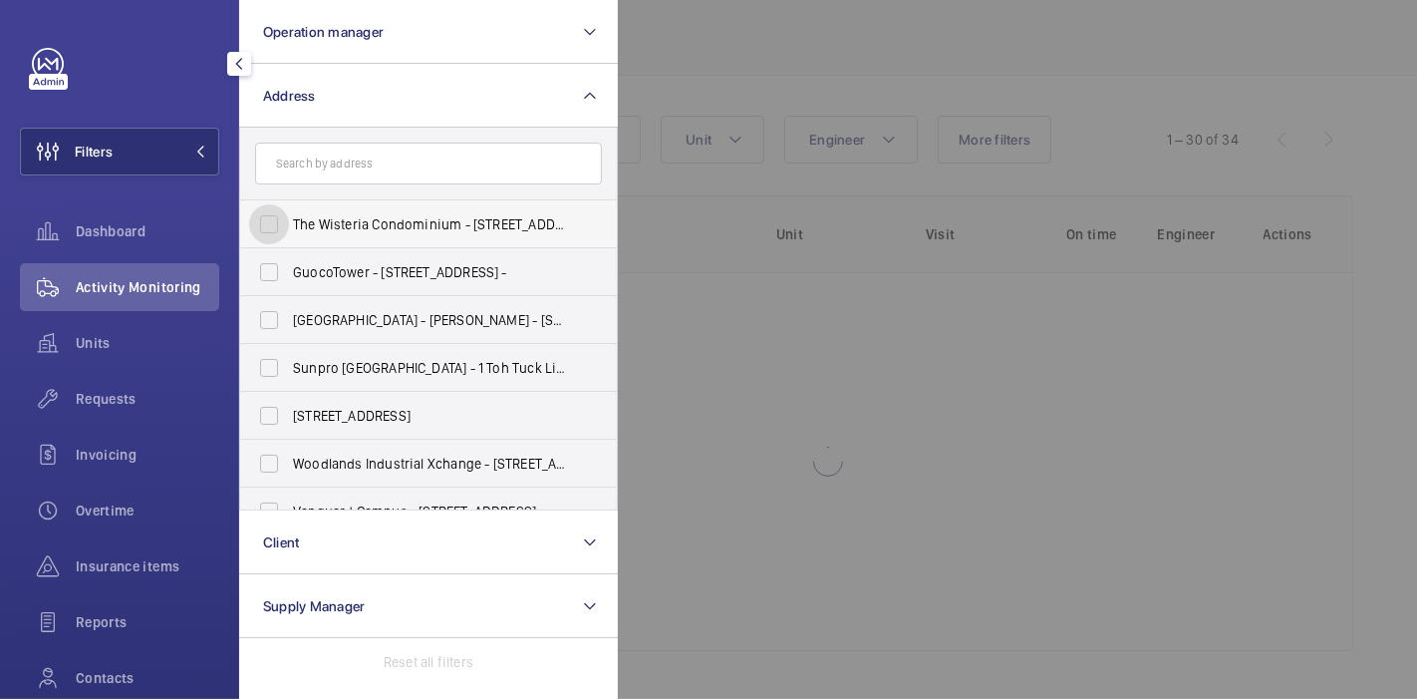
scroll to position [115, 0]
click at [326, 150] on input "text" at bounding box center [428, 163] width 347 height 42
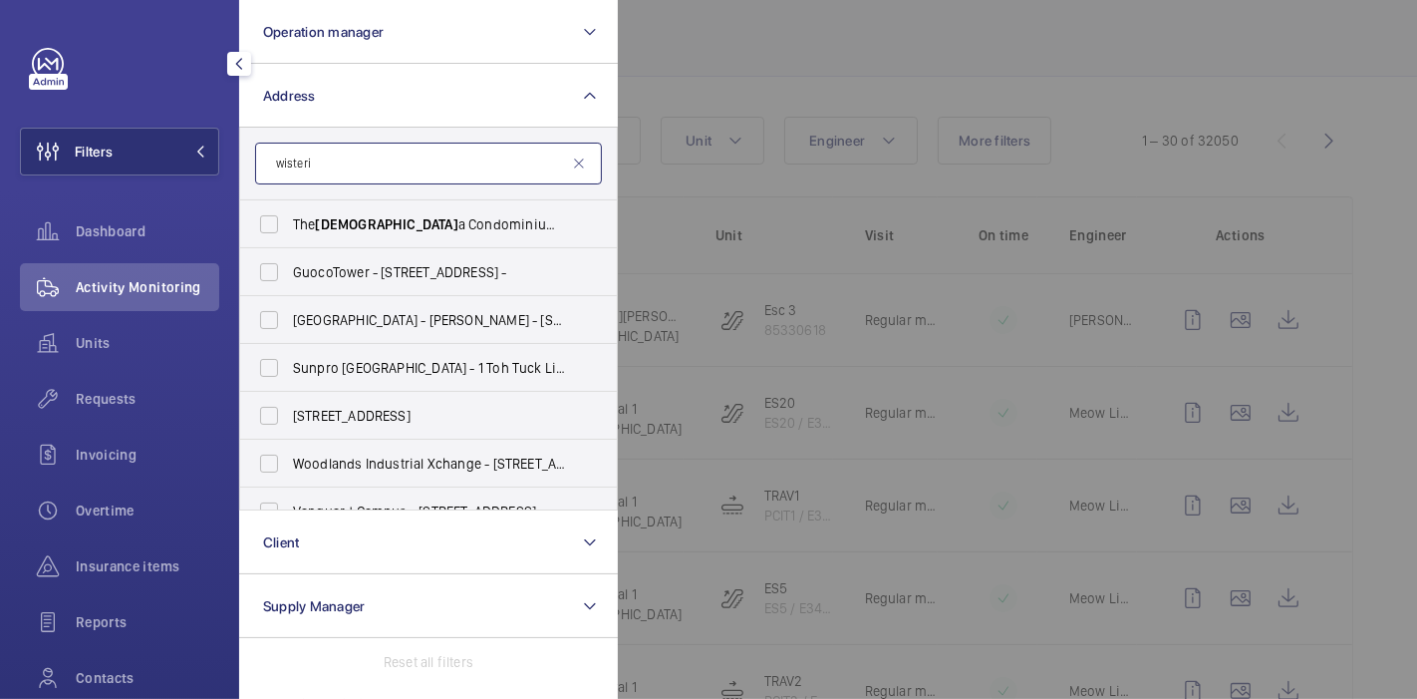
scroll to position [142, 0]
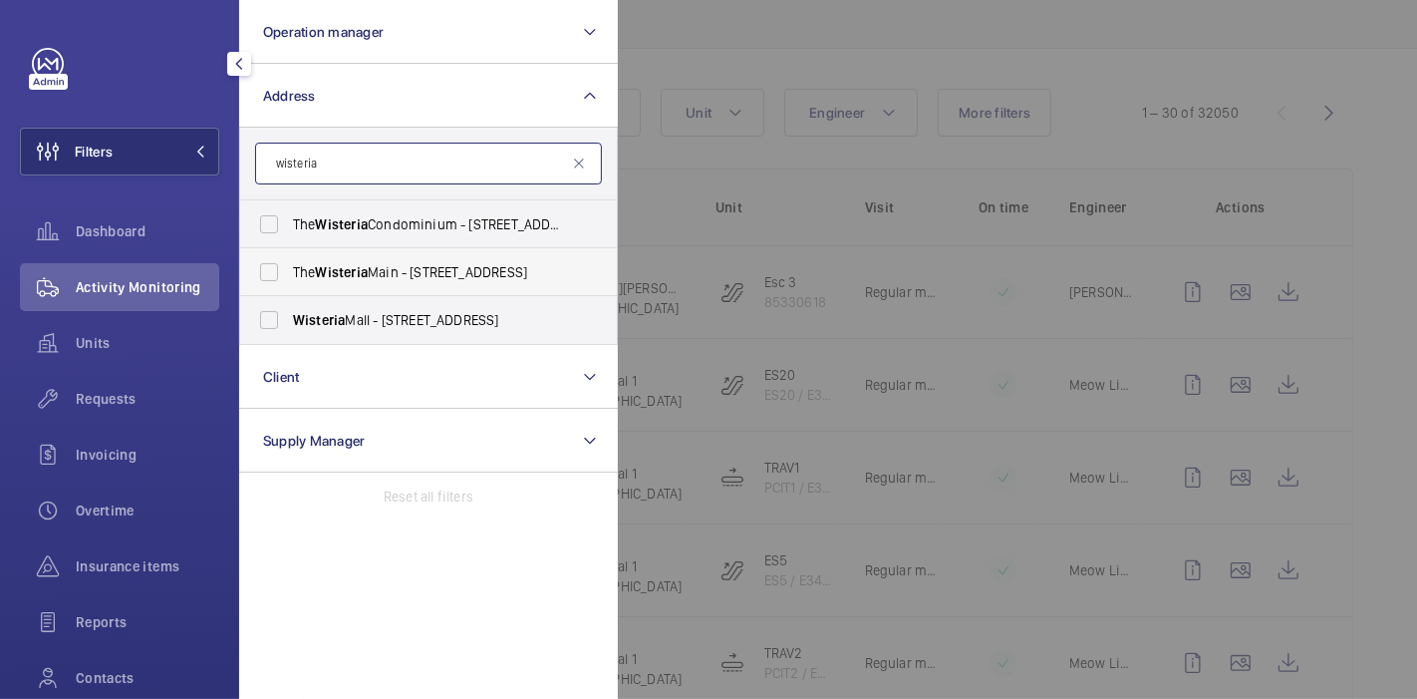
type input "wisteria"
click at [360, 268] on span "Wisteria" at bounding box center [342, 272] width 52 height 16
click at [289, 268] on input "The Wisteria Main - 592 Yishun Ring Rd, SINGAPORE 768695" at bounding box center [269, 272] width 40 height 40
checkbox input "true"
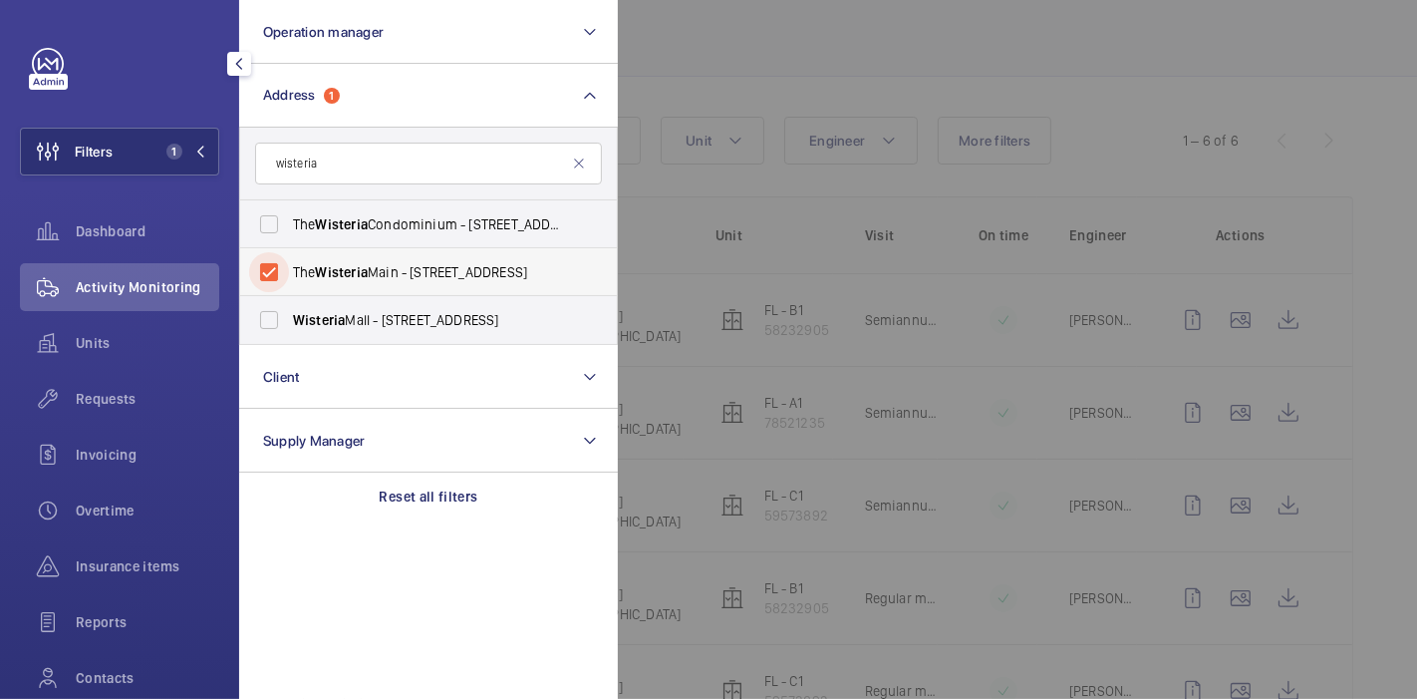
scroll to position [142, 0]
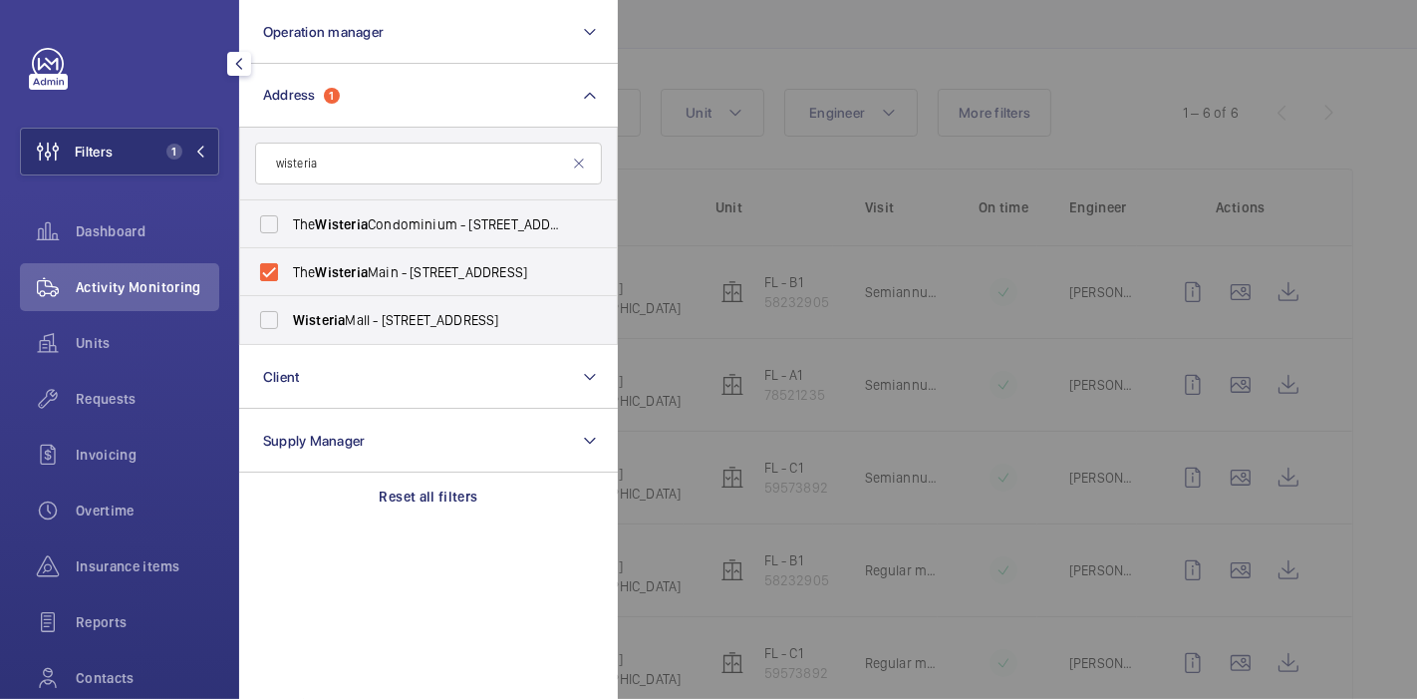
click at [687, 39] on div at bounding box center [1326, 349] width 1417 height 699
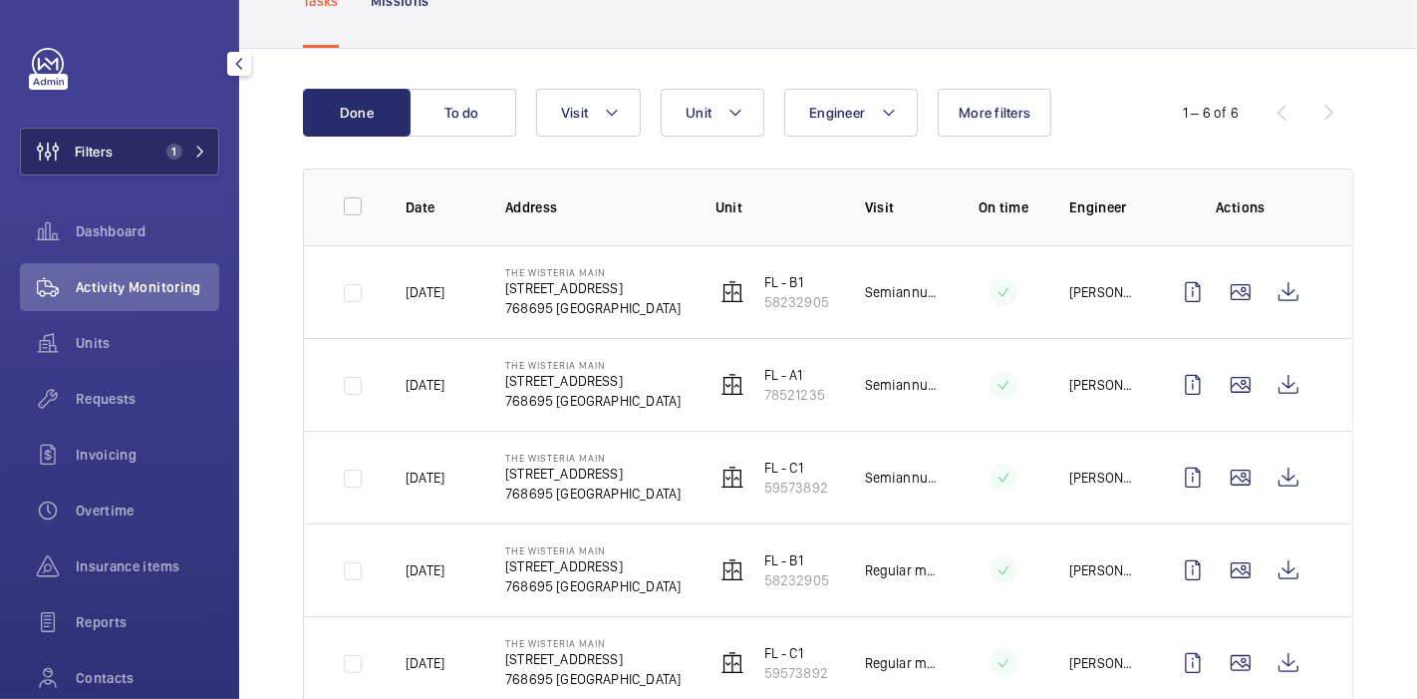
click at [164, 160] on button "Filters 1" at bounding box center [119, 152] width 199 height 48
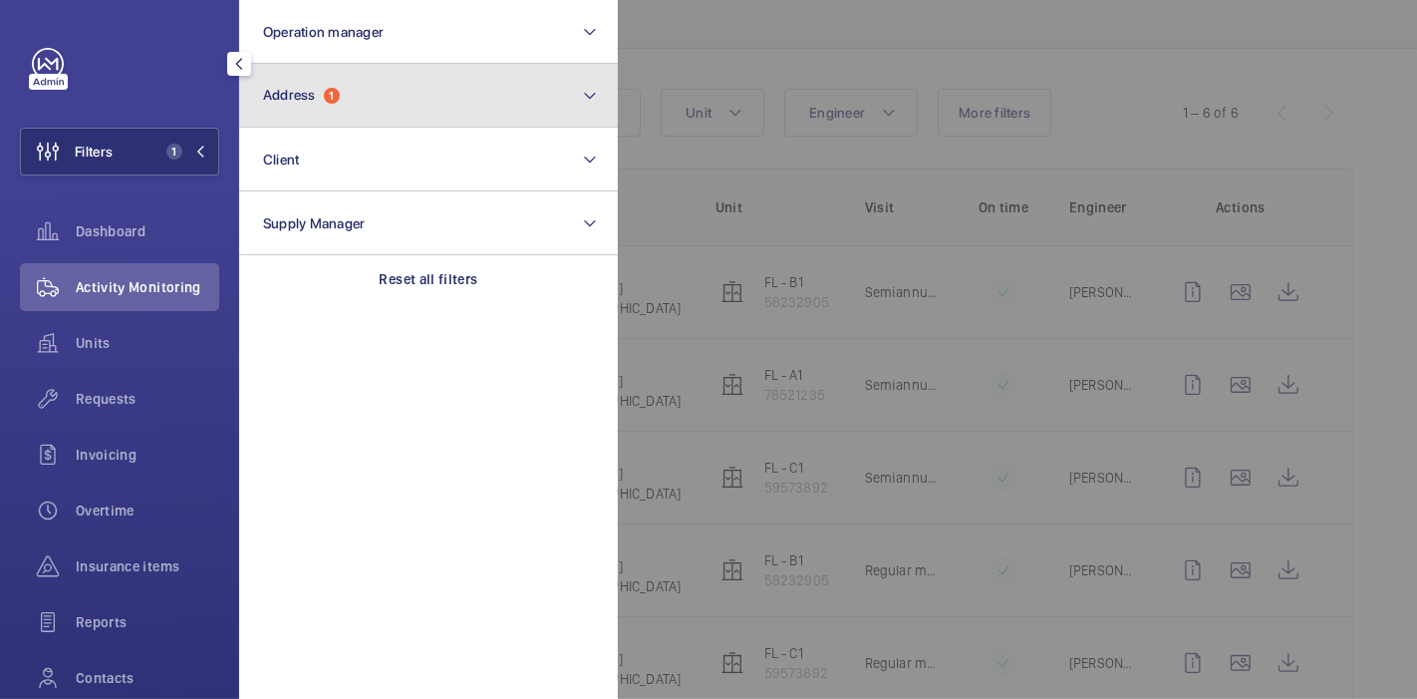
click at [305, 117] on button "Address 1" at bounding box center [428, 96] width 379 height 64
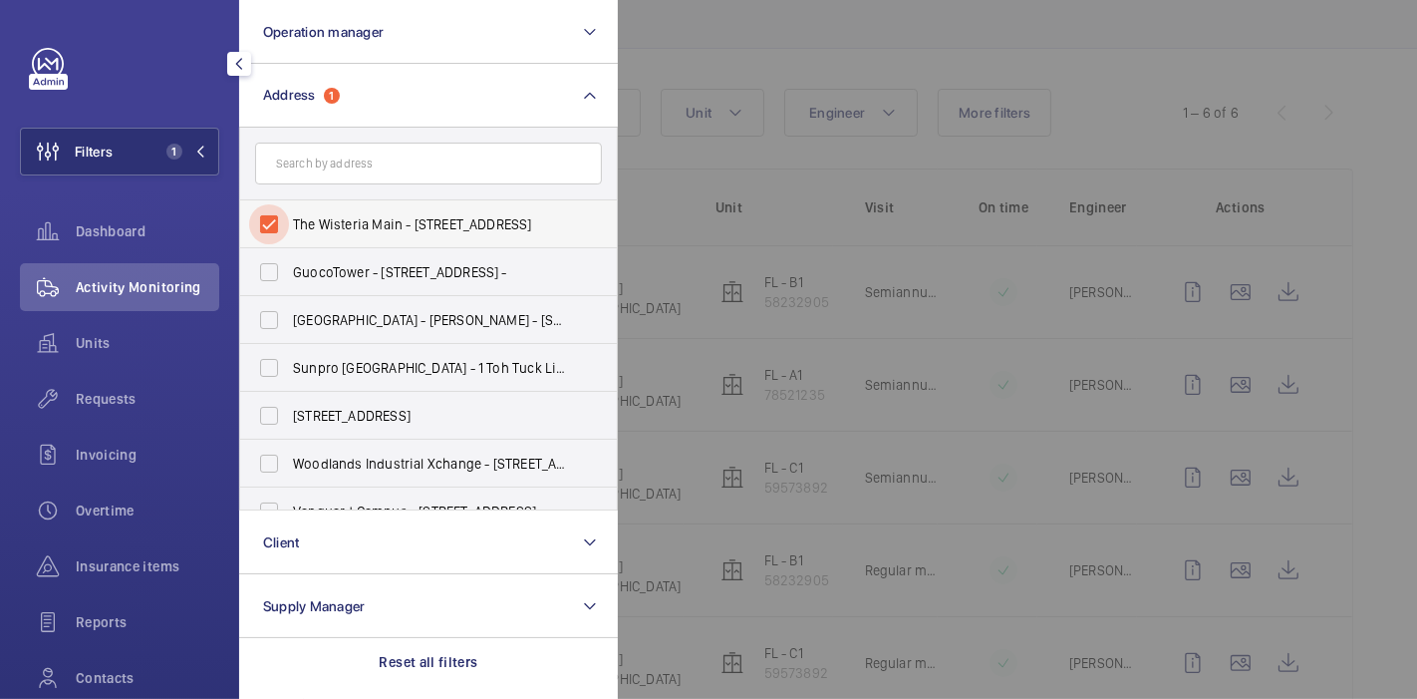
click at [282, 226] on input "The Wisteria Main - 592 Yishun Ring Rd, SINGAPORE 768695" at bounding box center [269, 224] width 40 height 40
checkbox input "false"
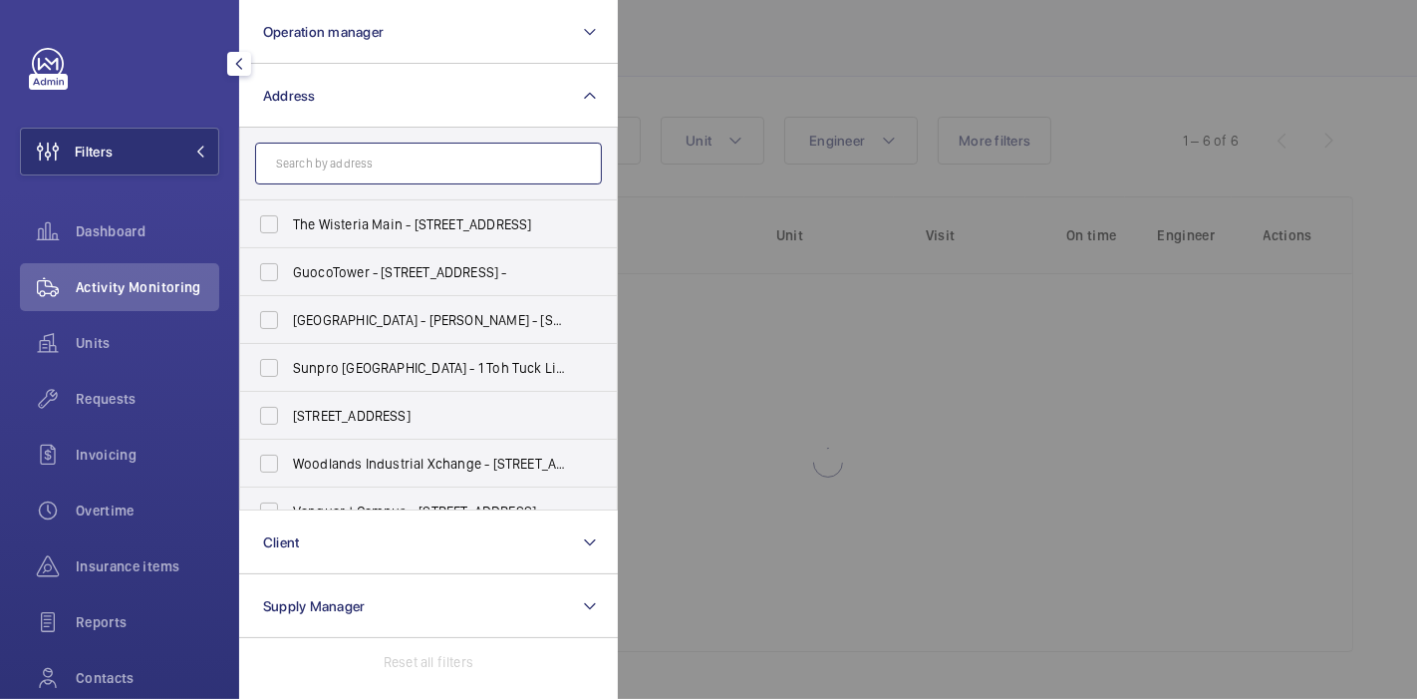
click at [339, 171] on input "text" at bounding box center [428, 163] width 347 height 42
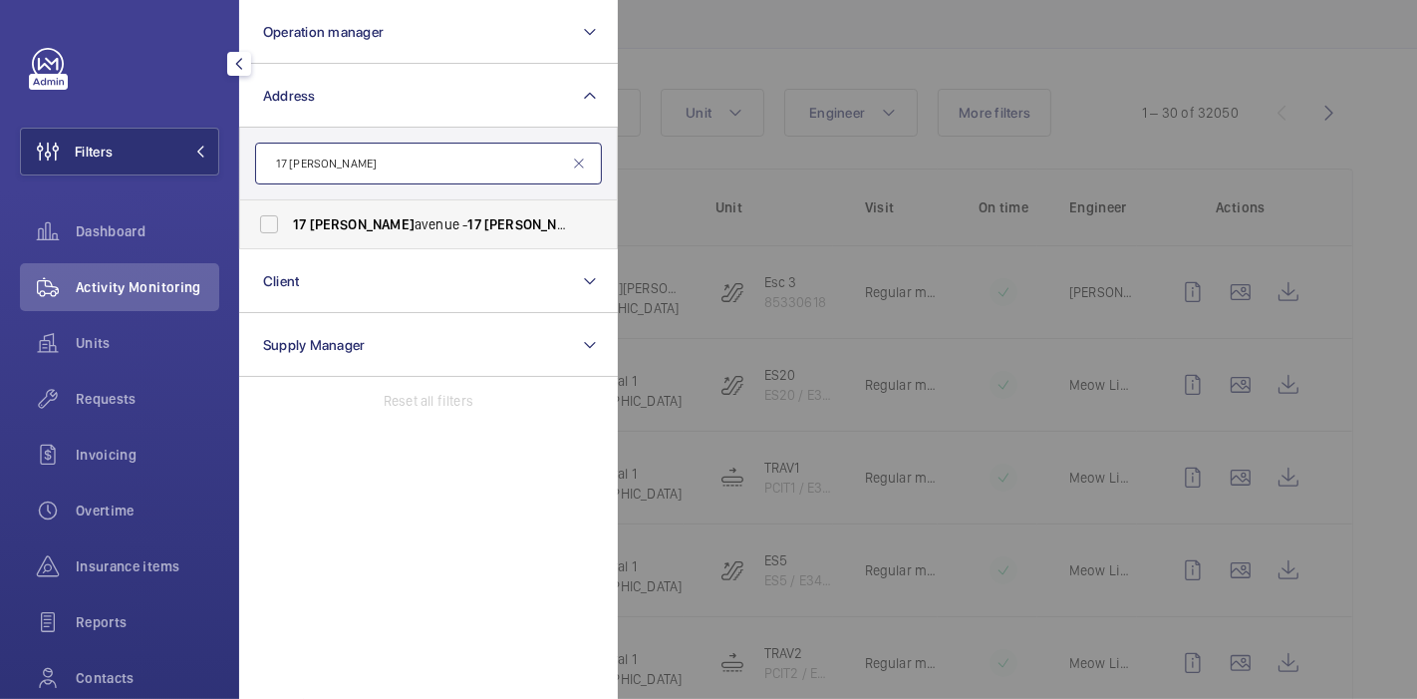
type input "17 haig"
click at [343, 219] on span "17 haig avenue - 17 Haig Ave, SINGAPORE 438873" at bounding box center [430, 224] width 274 height 20
click at [289, 219] on input "17 haig avenue - 17 Haig Ave, SINGAPORE 438873" at bounding box center [269, 224] width 40 height 40
checkbox input "true"
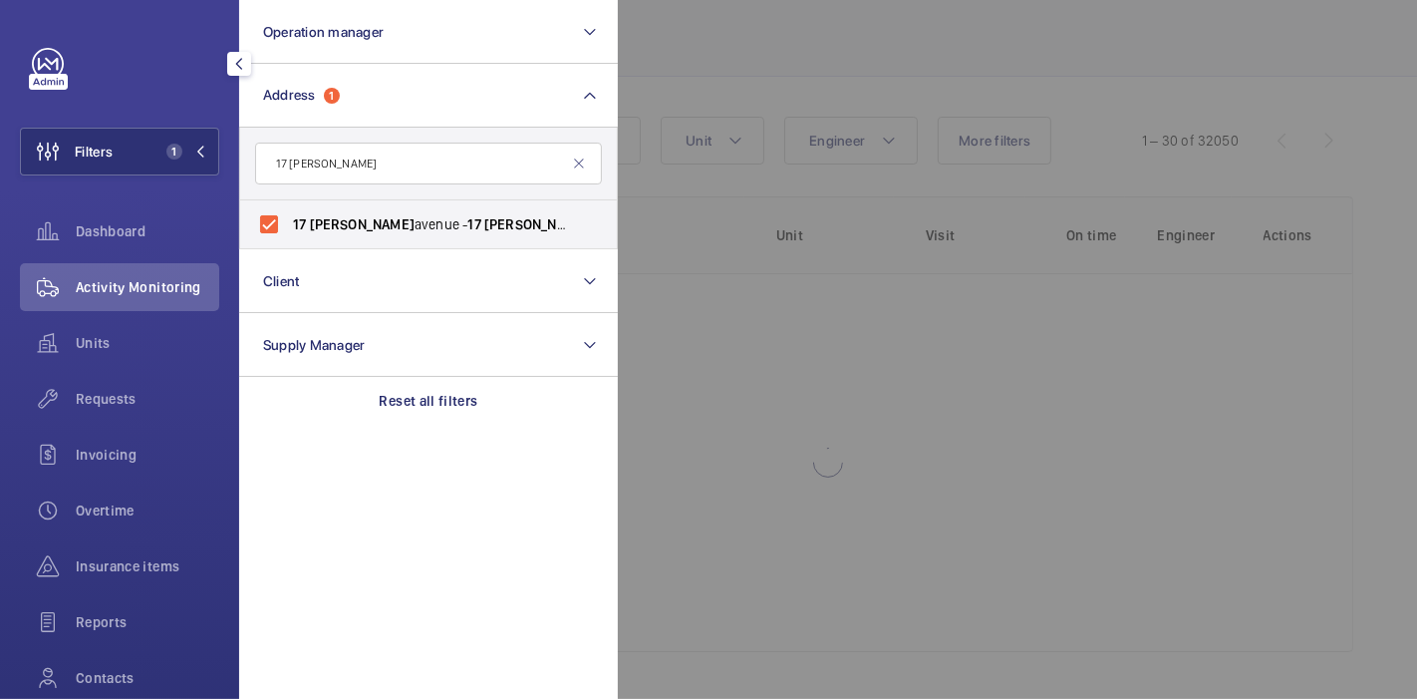
scroll to position [142, 0]
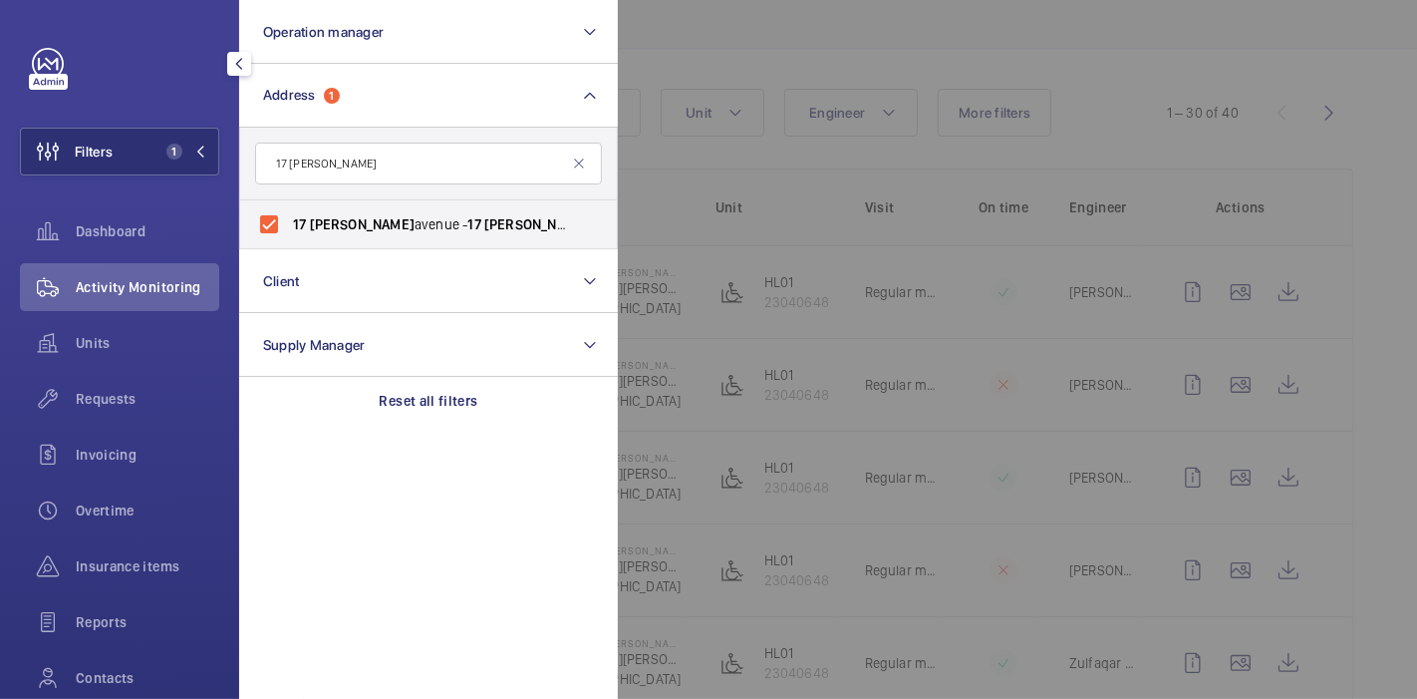
click at [689, 52] on div at bounding box center [1326, 349] width 1417 height 699
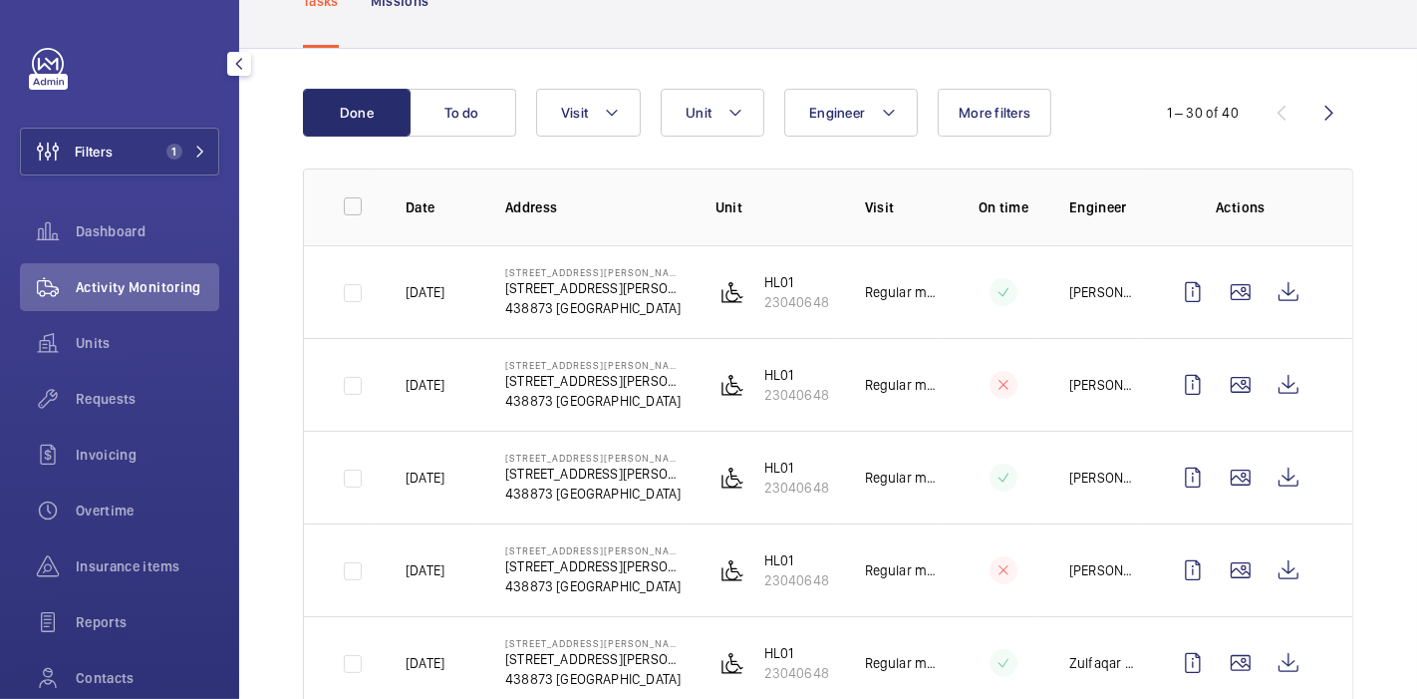
click at [161, 133] on button "Filters 1" at bounding box center [119, 152] width 199 height 48
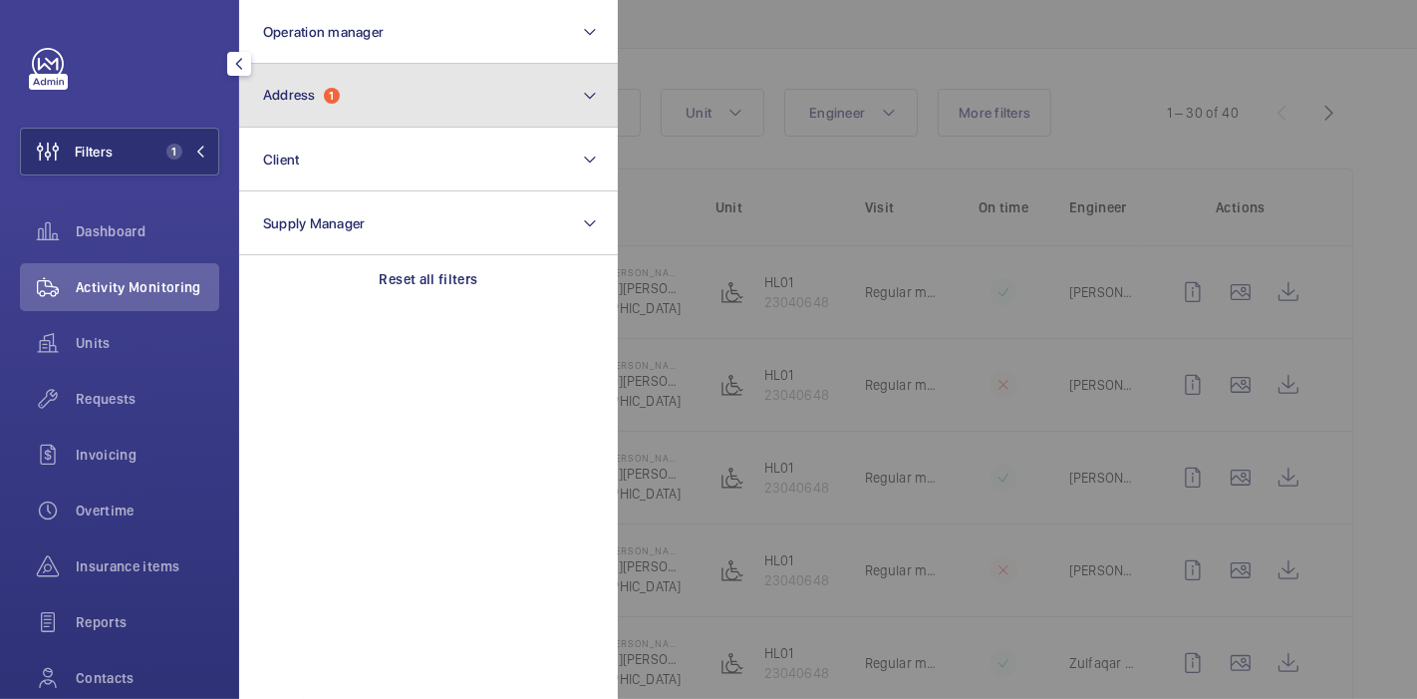
click at [259, 107] on button "Address 1" at bounding box center [428, 96] width 379 height 64
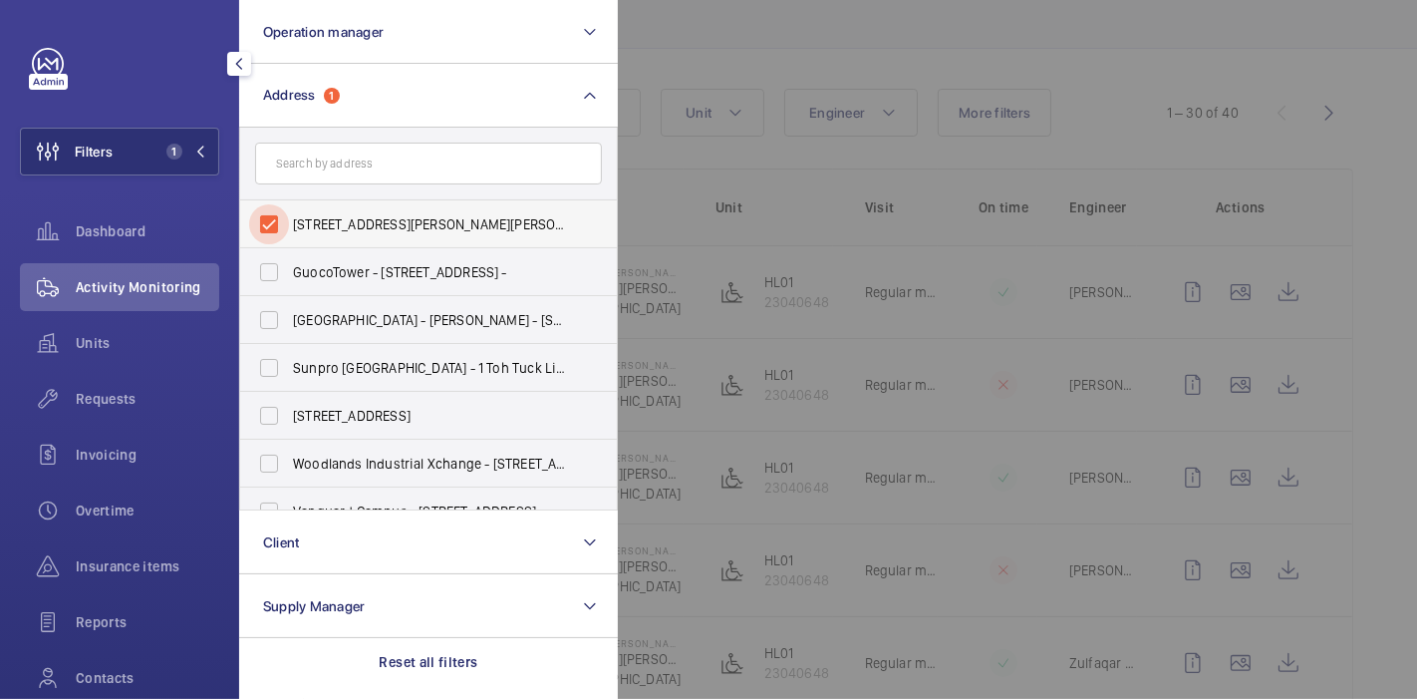
click at [273, 211] on input "17 haig avenue - 17 Haig Ave, SINGAPORE 438873" at bounding box center [269, 224] width 40 height 40
checkbox input "false"
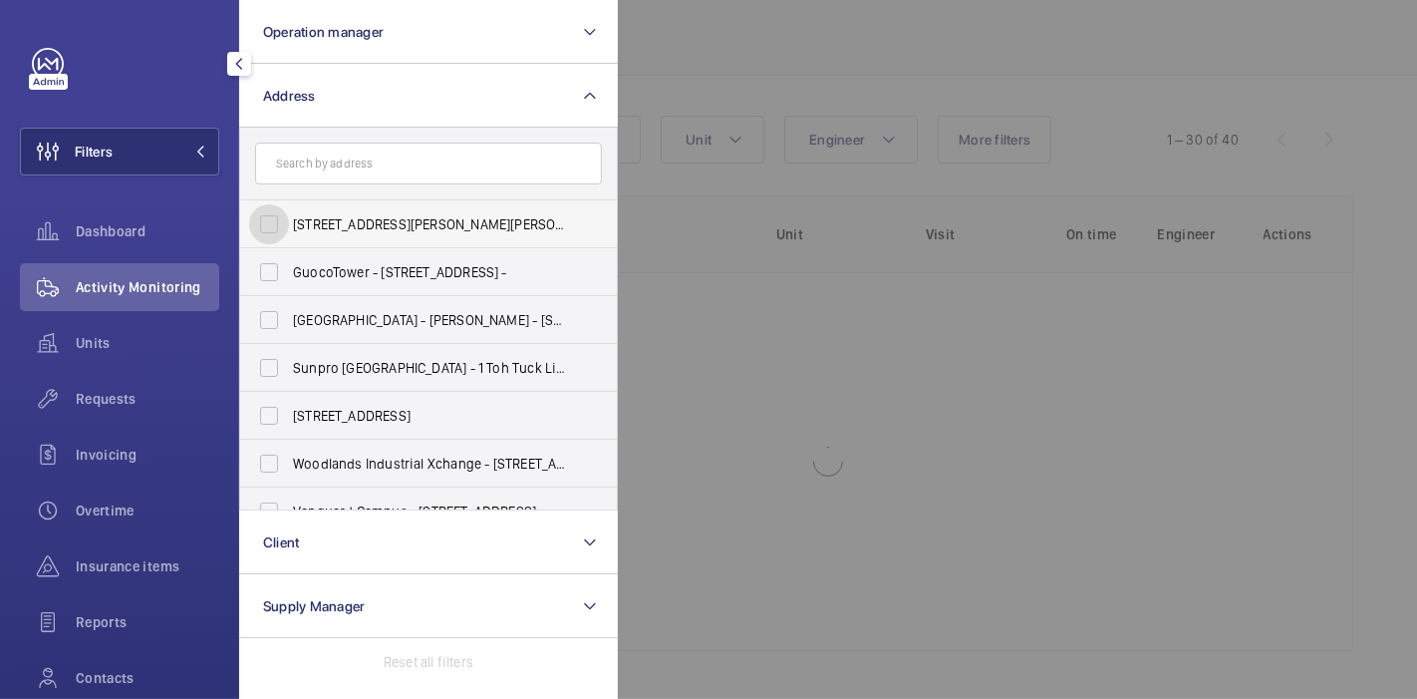
scroll to position [115, 0]
click at [304, 173] on input "text" at bounding box center [428, 163] width 347 height 42
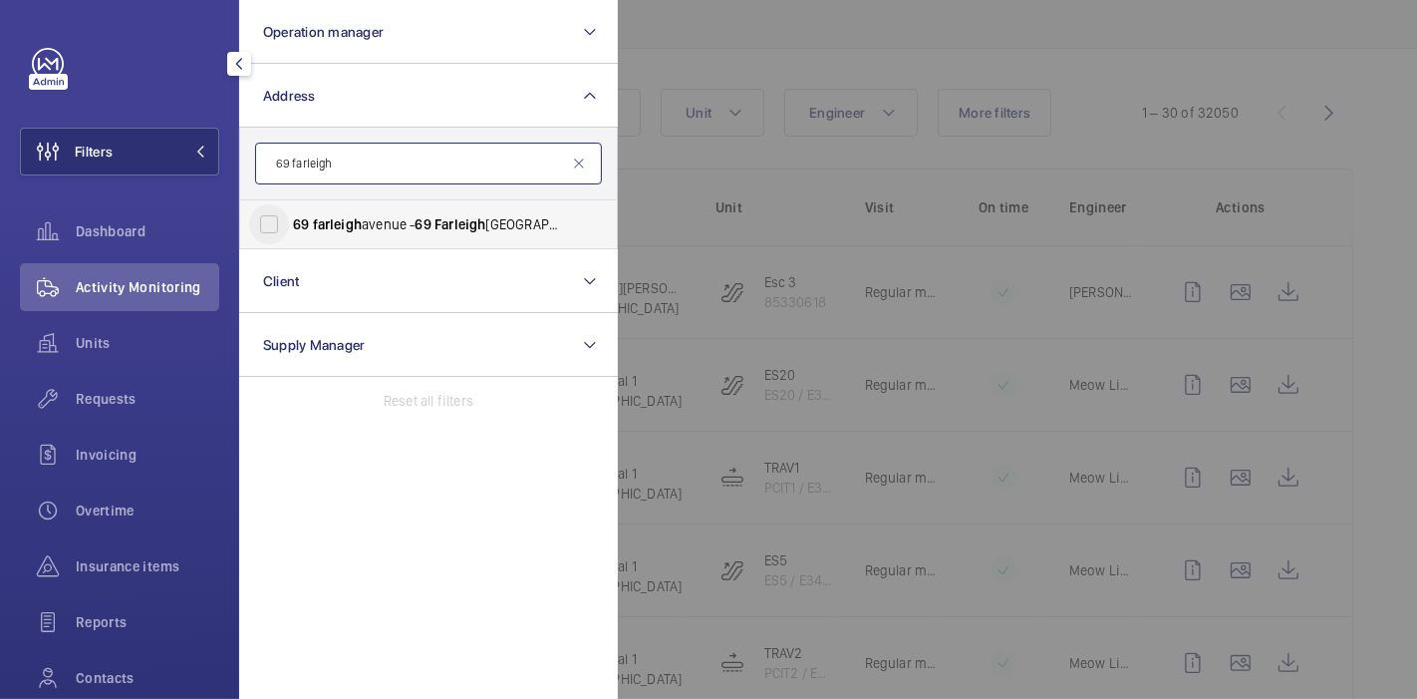
type input "69 farleigh"
click at [272, 229] on input "69 farleigh avenue - 69 Farleigh Ave, SINGAPORE 557843" at bounding box center [269, 224] width 40 height 40
checkbox input "true"
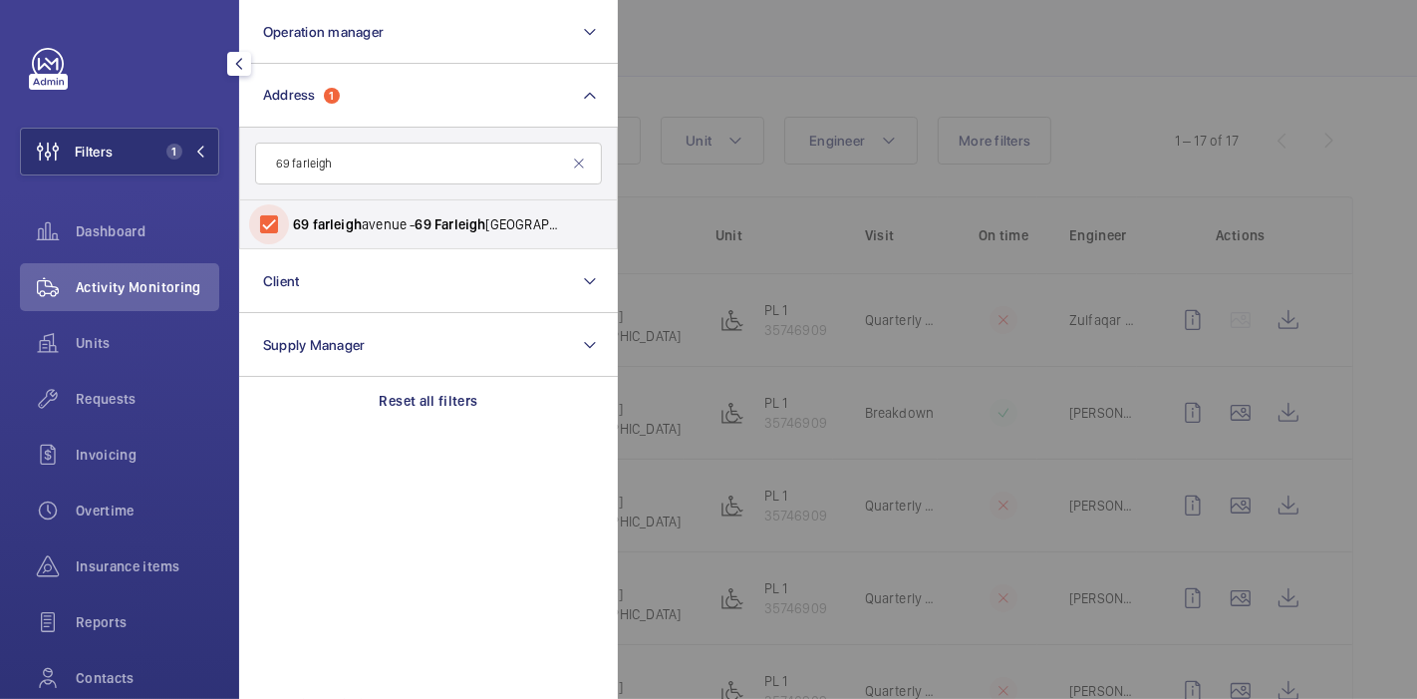
scroll to position [142, 0]
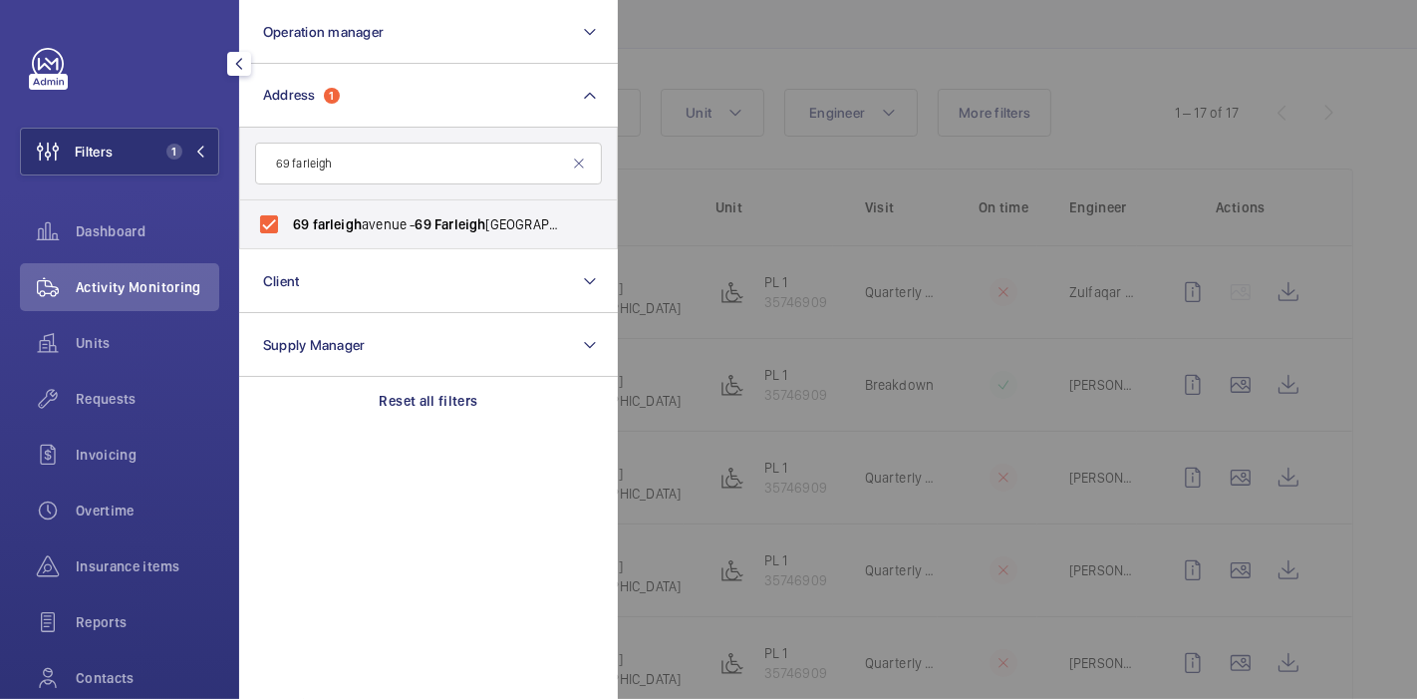
click at [701, 50] on div at bounding box center [1326, 349] width 1417 height 699
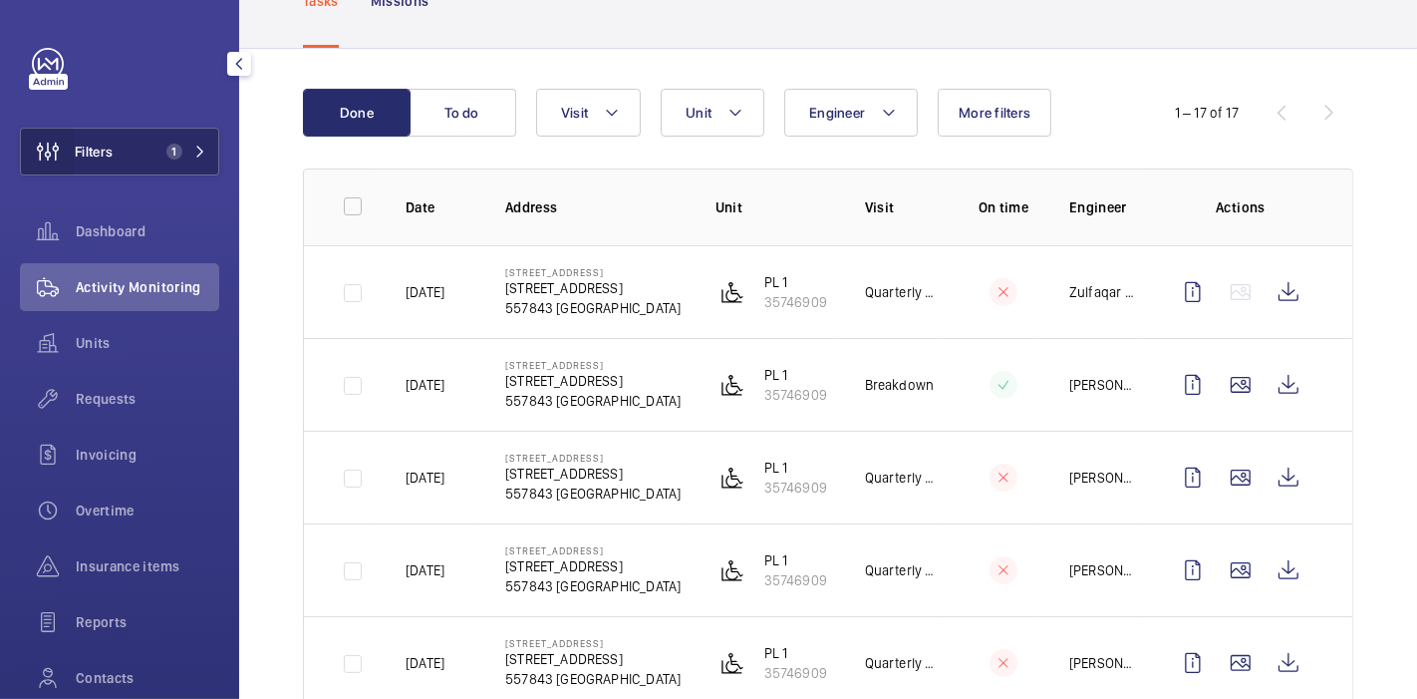
click at [68, 153] on wm-front-icon-button at bounding box center [48, 152] width 54 height 48
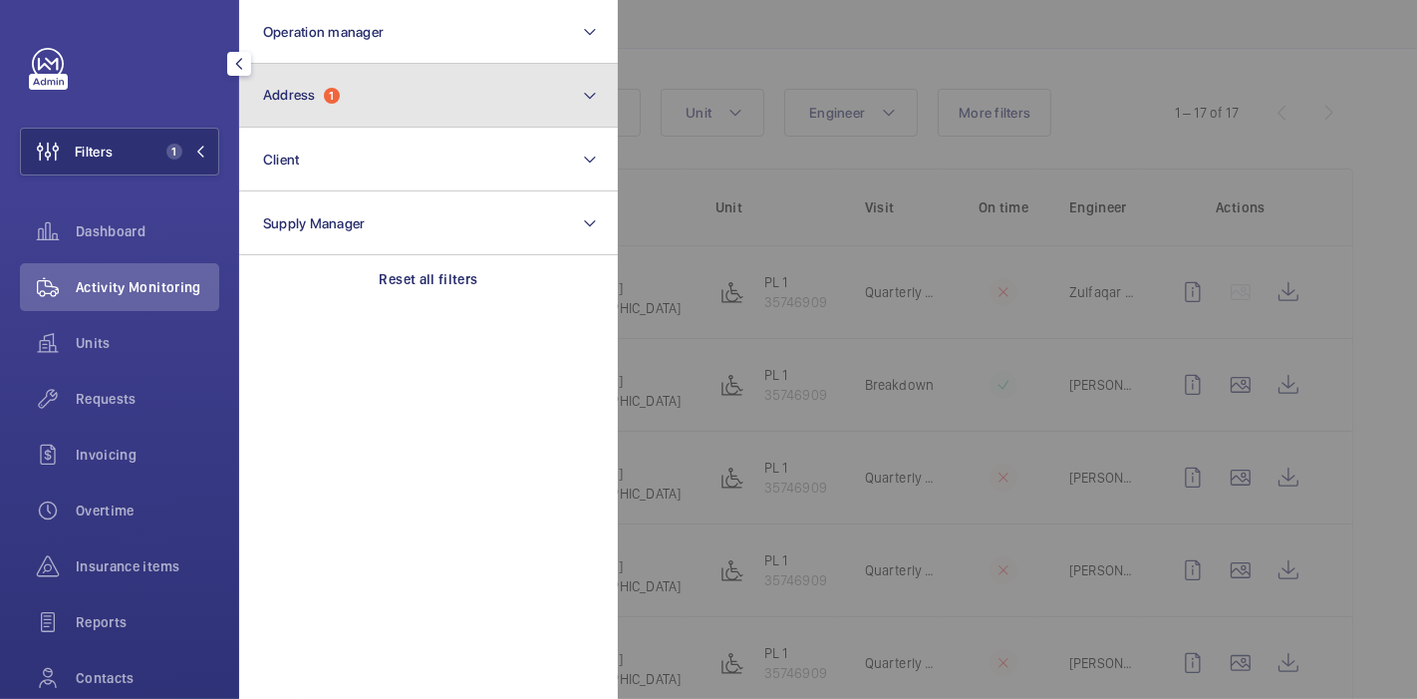
click at [313, 96] on span "Address" at bounding box center [289, 95] width 53 height 16
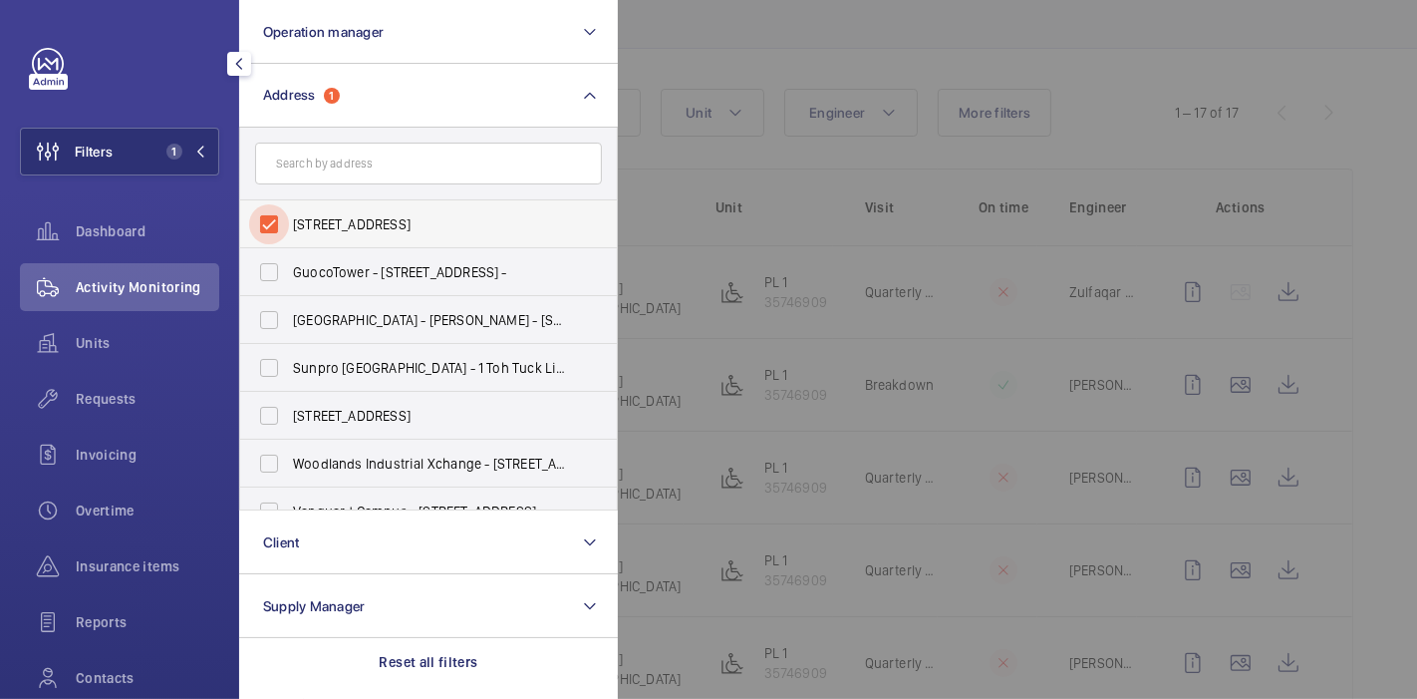
click at [271, 214] on input "69 farleigh avenue - 69 Farleigh Ave, SINGAPORE 557843" at bounding box center [269, 224] width 40 height 40
checkbox input "false"
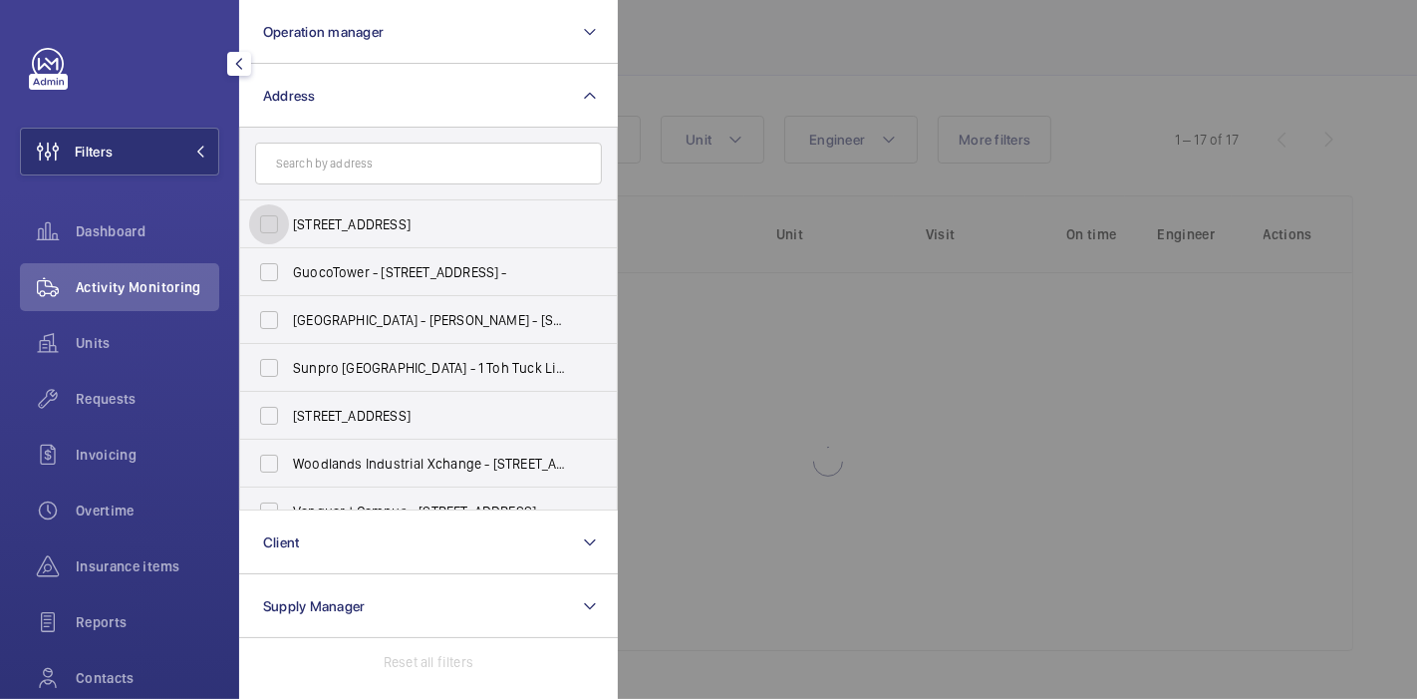
scroll to position [115, 0]
click at [299, 172] on input "text" at bounding box center [428, 163] width 347 height 42
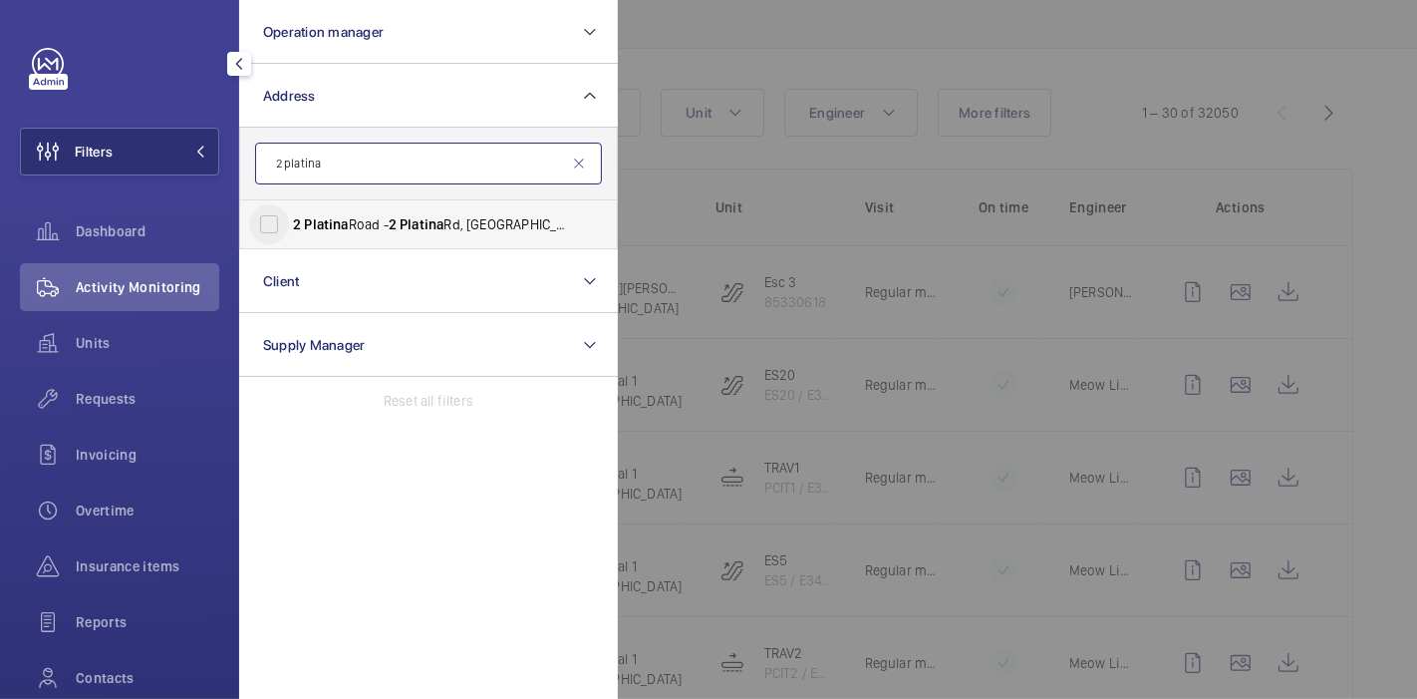
type input "2 platina"
click at [285, 222] on input "2 Platina Road - 2 Platina Rd, SINGAPORE 758615" at bounding box center [269, 224] width 40 height 40
checkbox input "true"
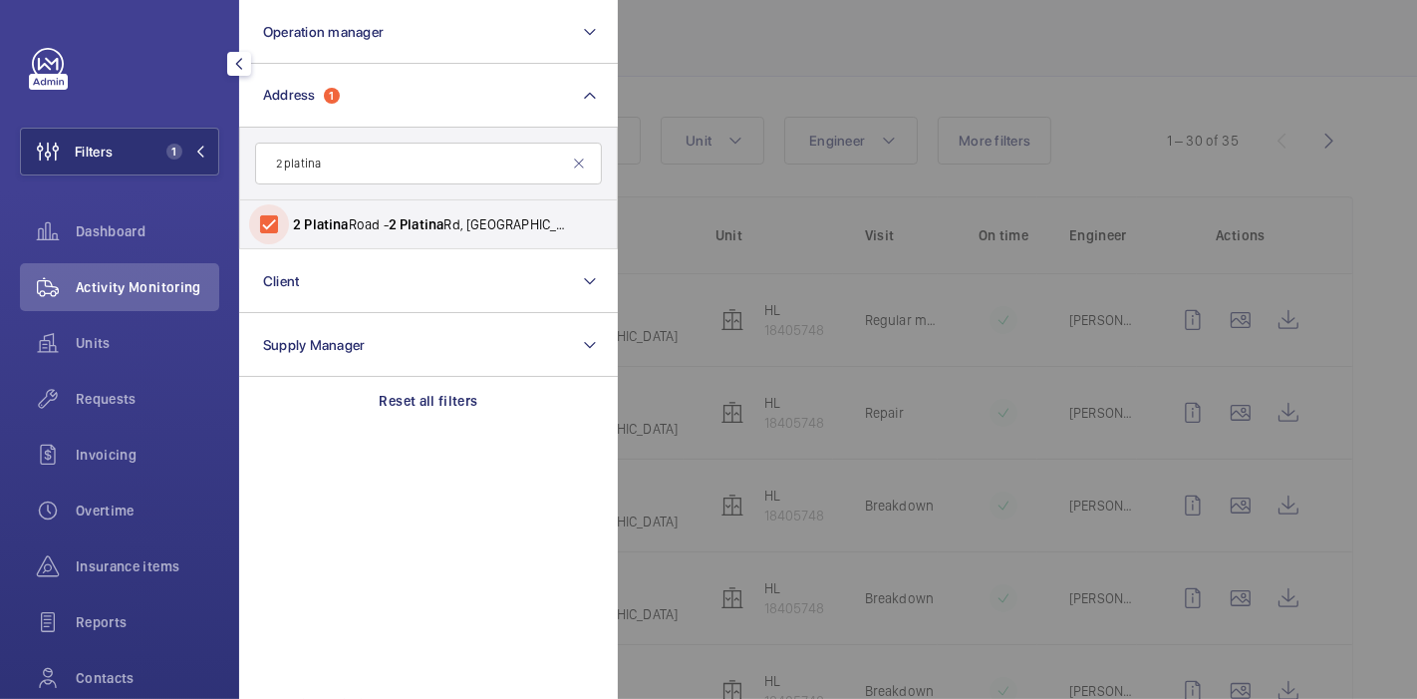
scroll to position [142, 0]
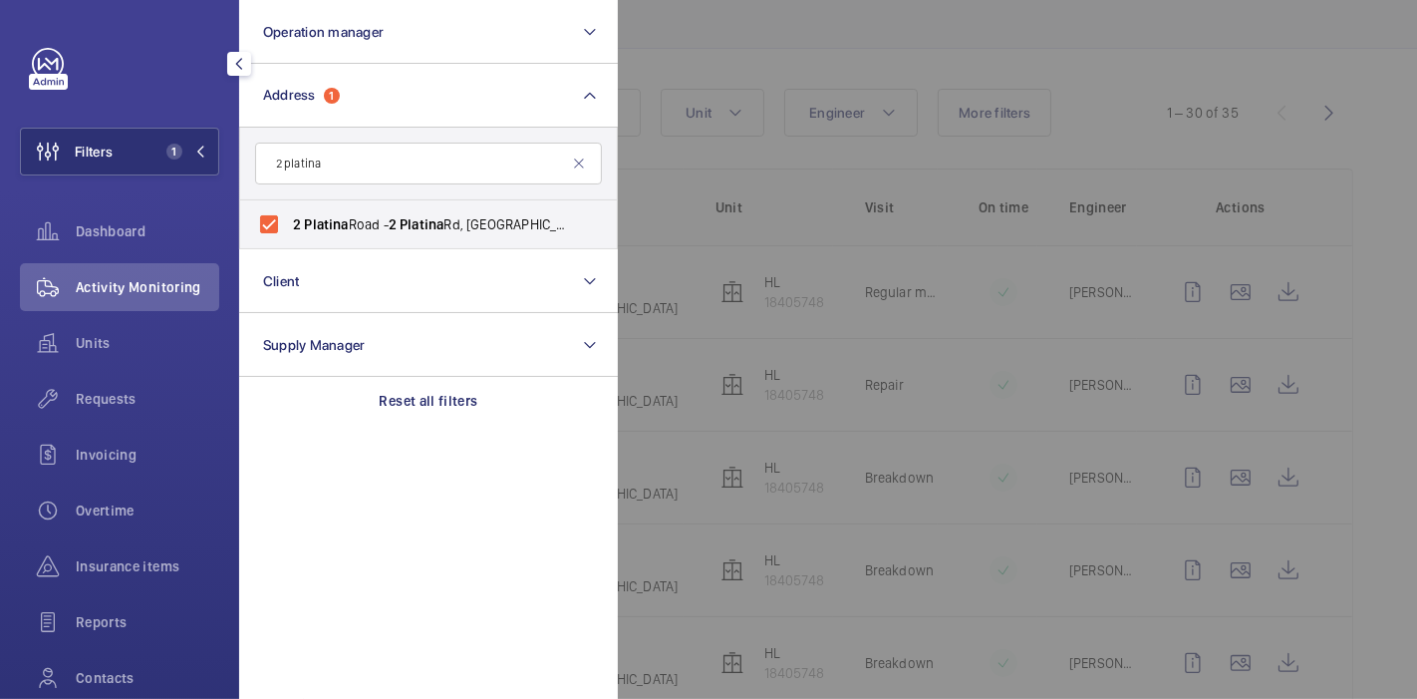
click at [661, 42] on div at bounding box center [1326, 349] width 1417 height 699
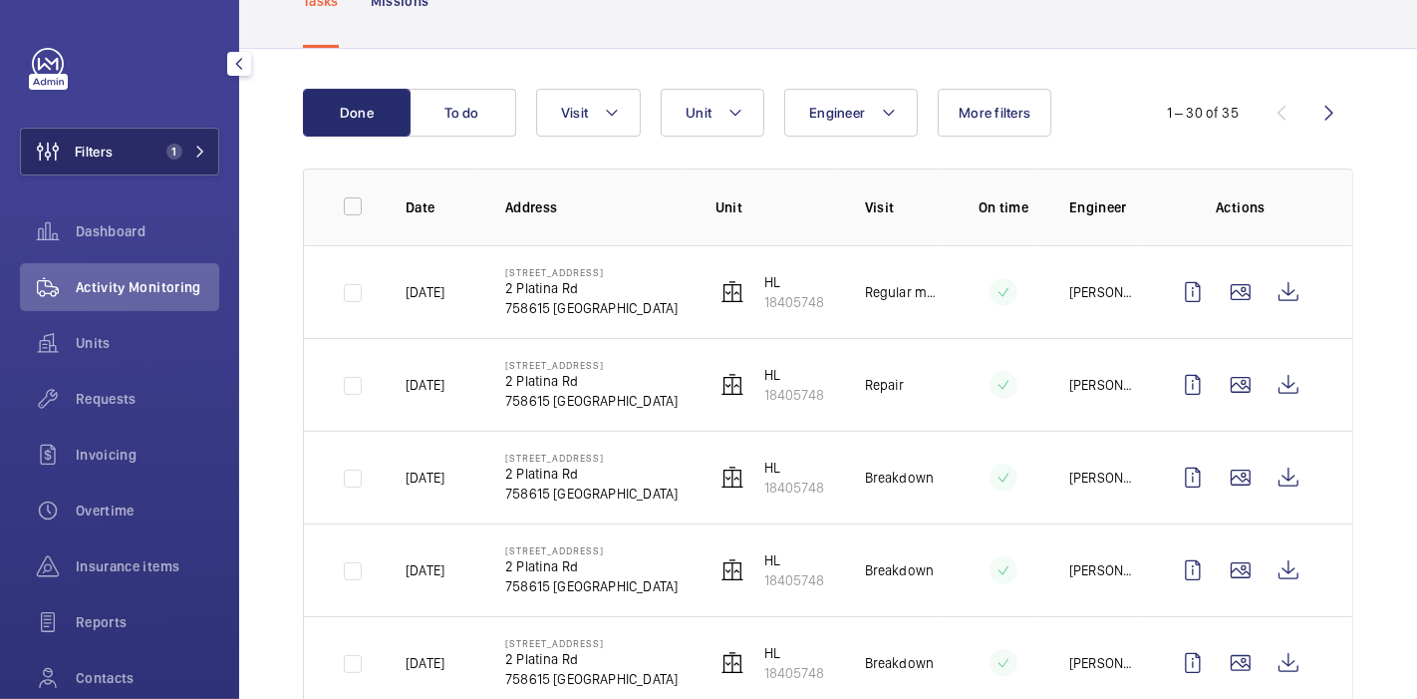
click at [141, 155] on button "Filters 1" at bounding box center [119, 152] width 199 height 48
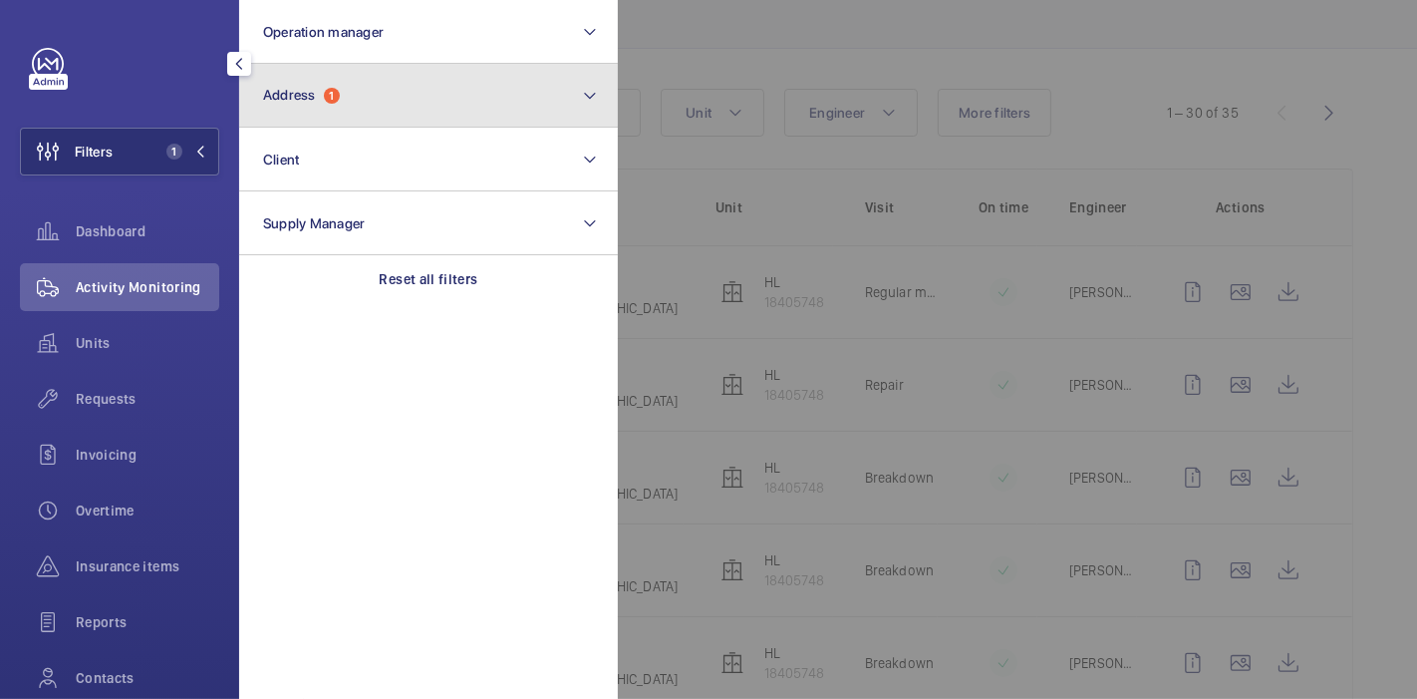
click at [302, 91] on span "Address" at bounding box center [289, 95] width 53 height 16
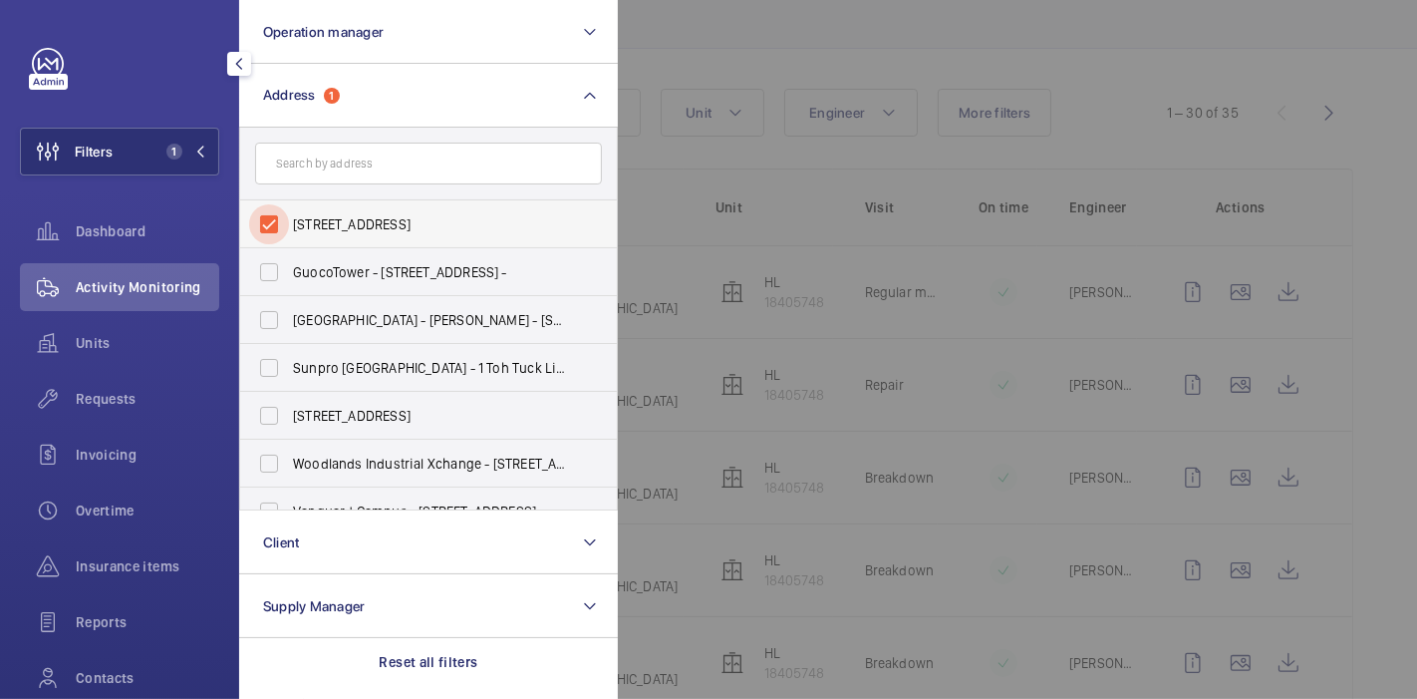
click at [270, 224] on input "2 Platina Road - 2 Platina Rd, SINGAPORE 758615" at bounding box center [269, 224] width 40 height 40
checkbox input "false"
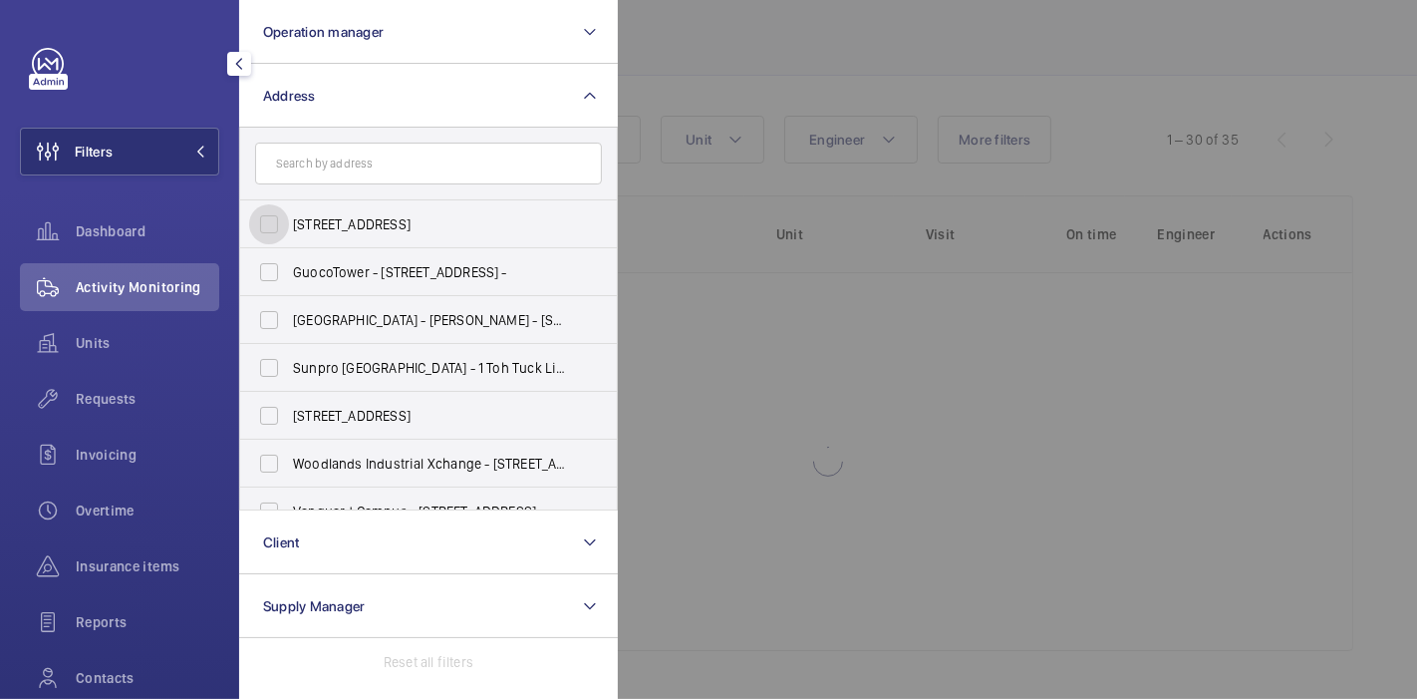
scroll to position [115, 0]
click at [313, 177] on input "text" at bounding box center [428, 163] width 347 height 42
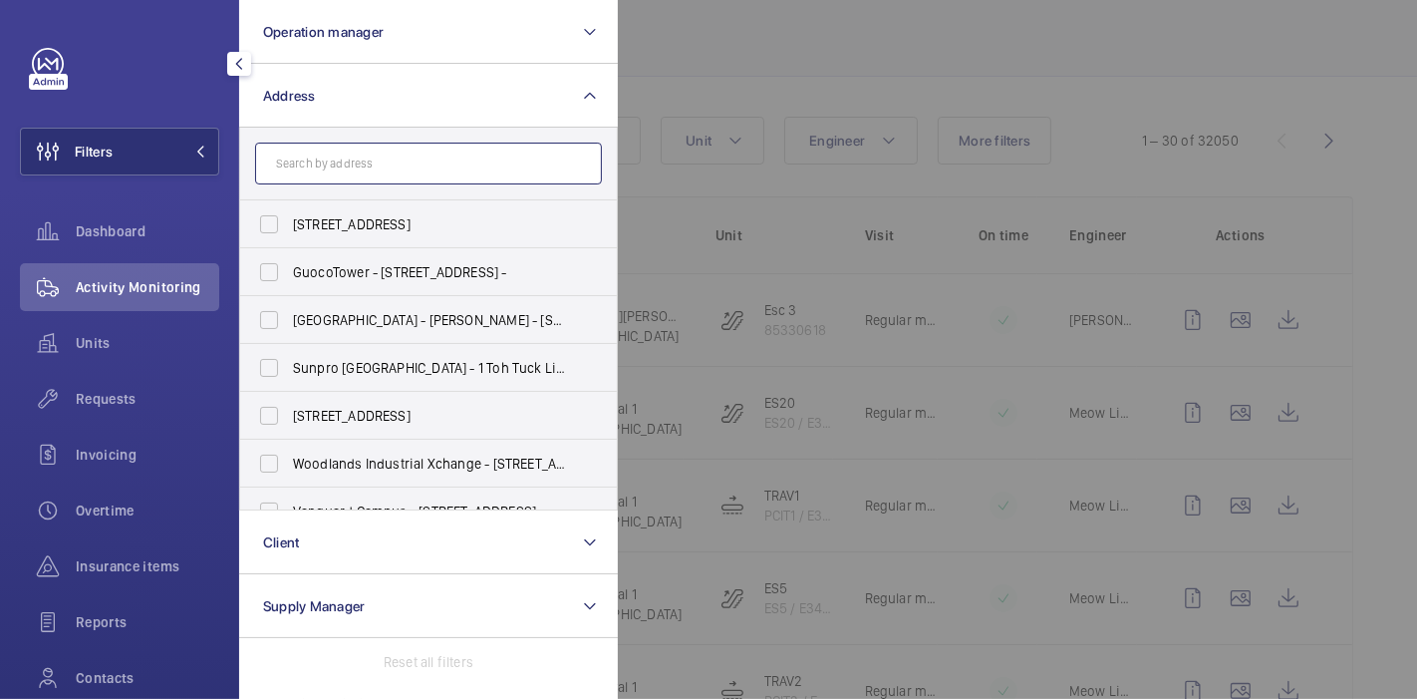
scroll to position [142, 0]
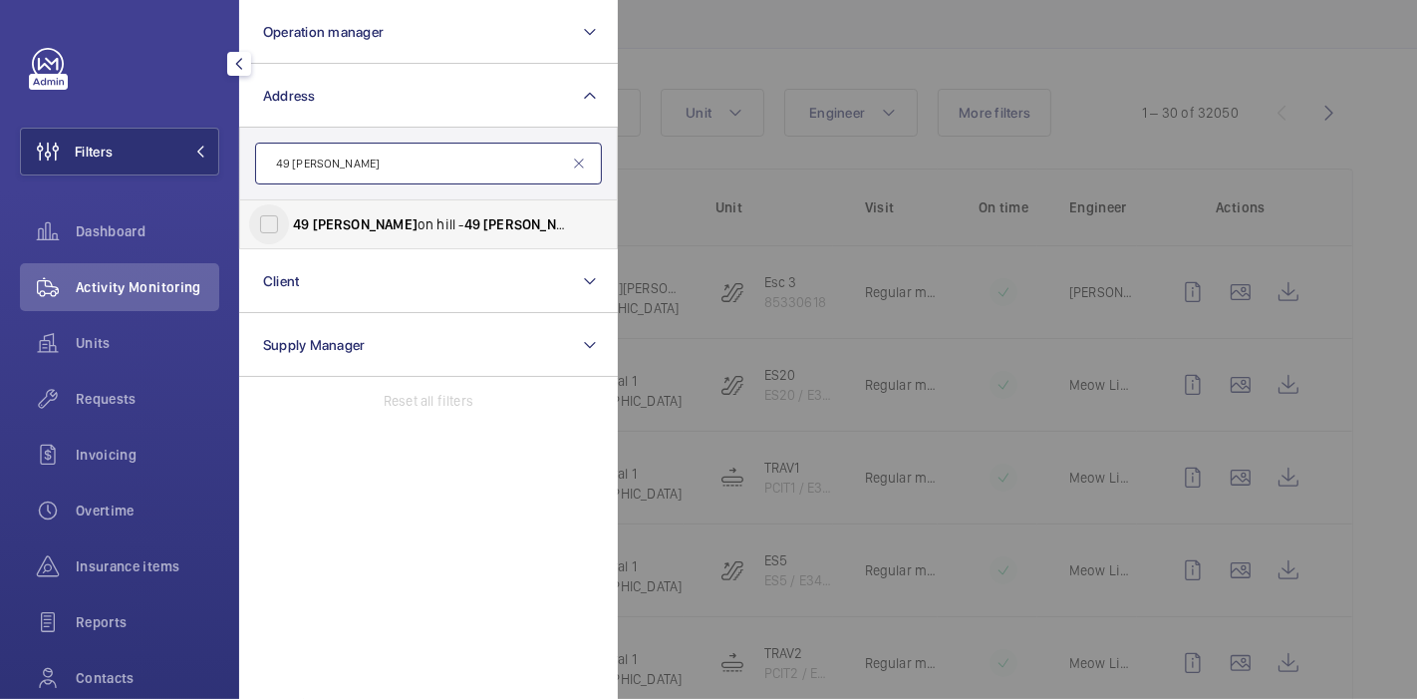
type input "49 thoms"
click at [273, 233] on input "49 thoms on hill - 49 Thoms on Hill, SINGAPORE 574815" at bounding box center [269, 224] width 40 height 40
checkbox input "true"
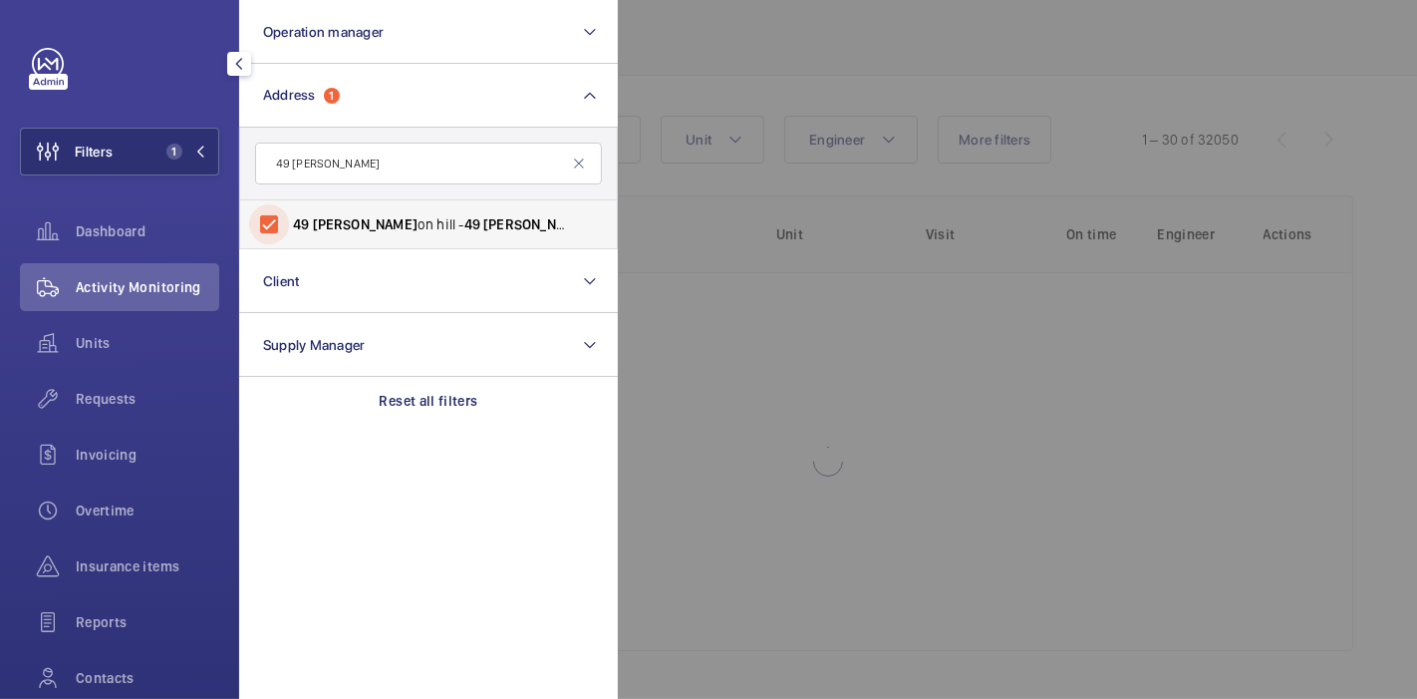
scroll to position [115, 0]
click at [703, 58] on div at bounding box center [1326, 349] width 1417 height 699
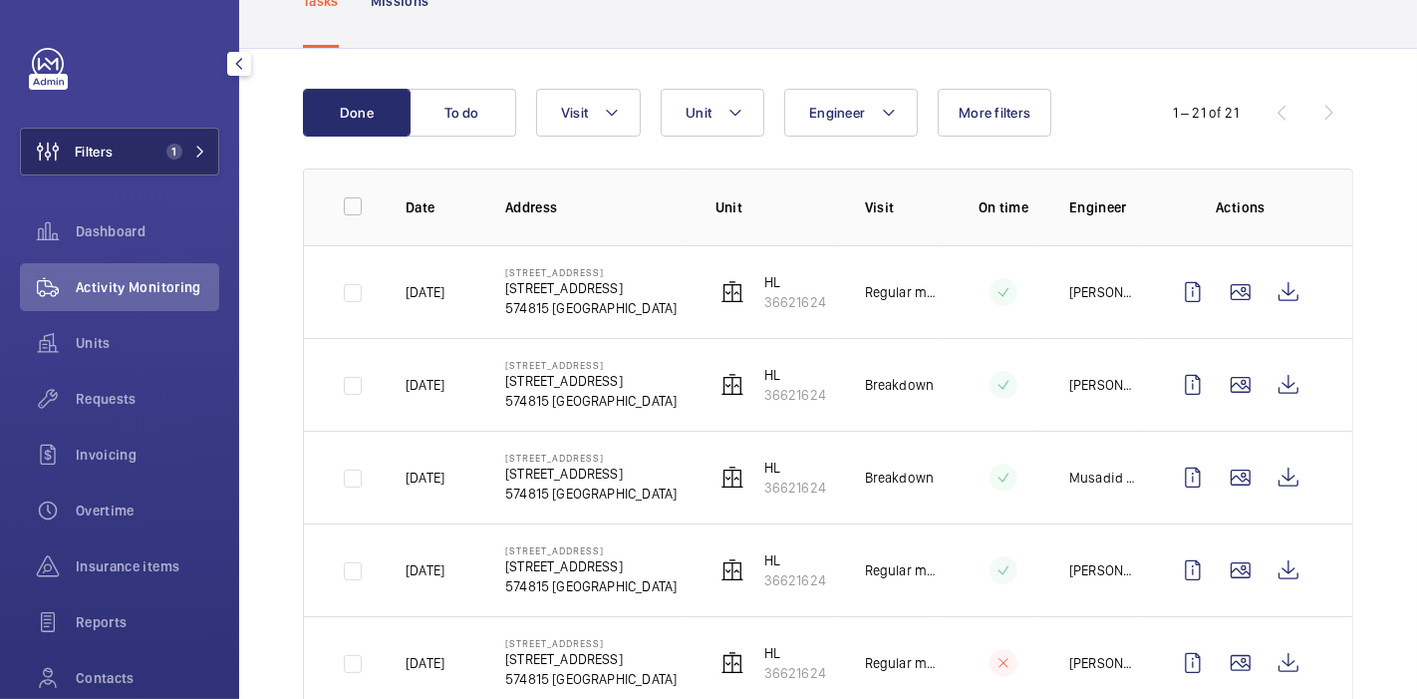
click at [136, 164] on button "Filters 1" at bounding box center [119, 152] width 199 height 48
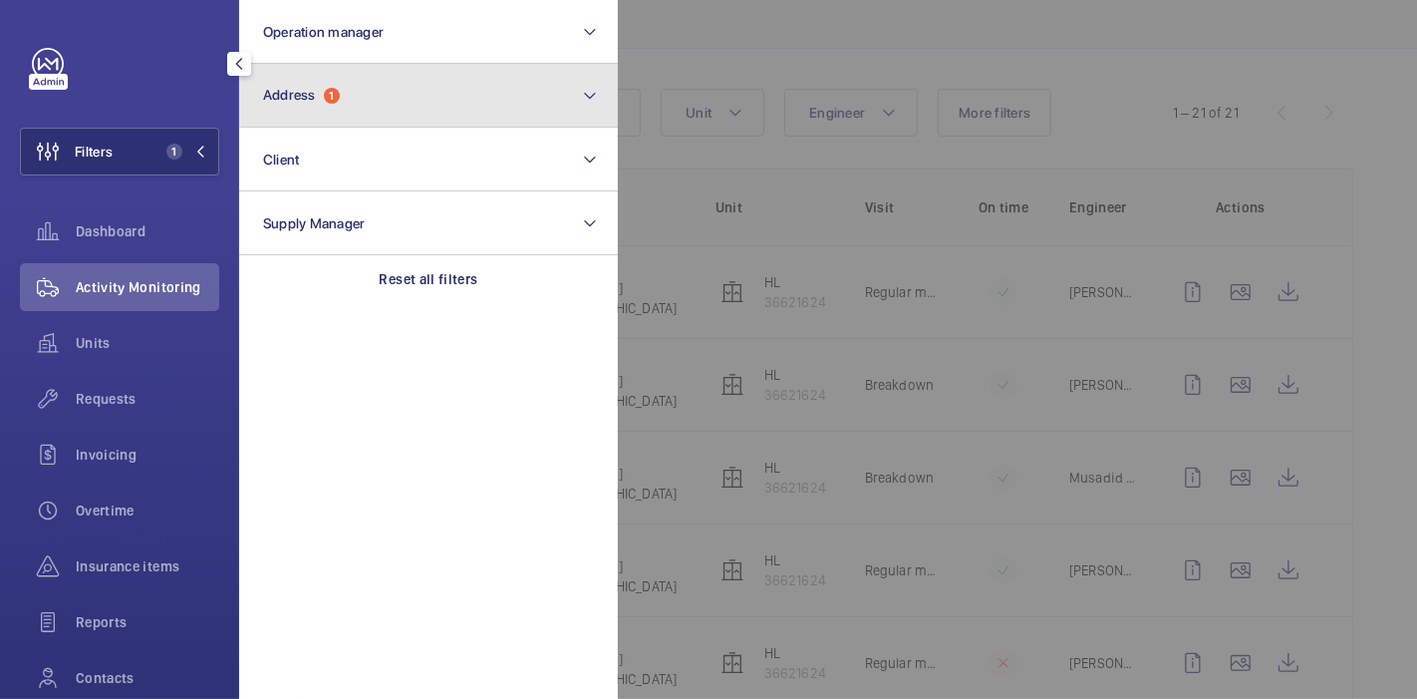
click at [339, 92] on span "1" at bounding box center [332, 96] width 16 height 16
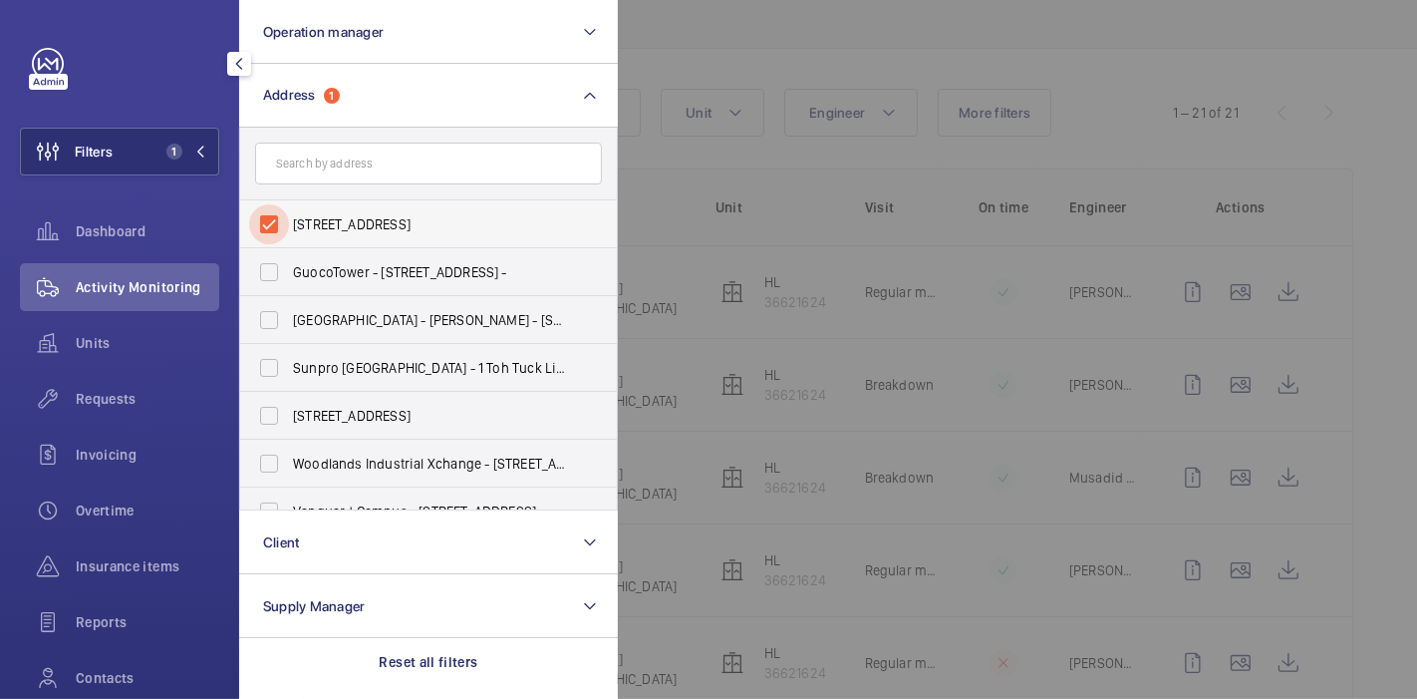
click at [271, 215] on input "49 thomson hill - 49 Thomson Hill, SINGAPORE 574815" at bounding box center [269, 224] width 40 height 40
checkbox input "false"
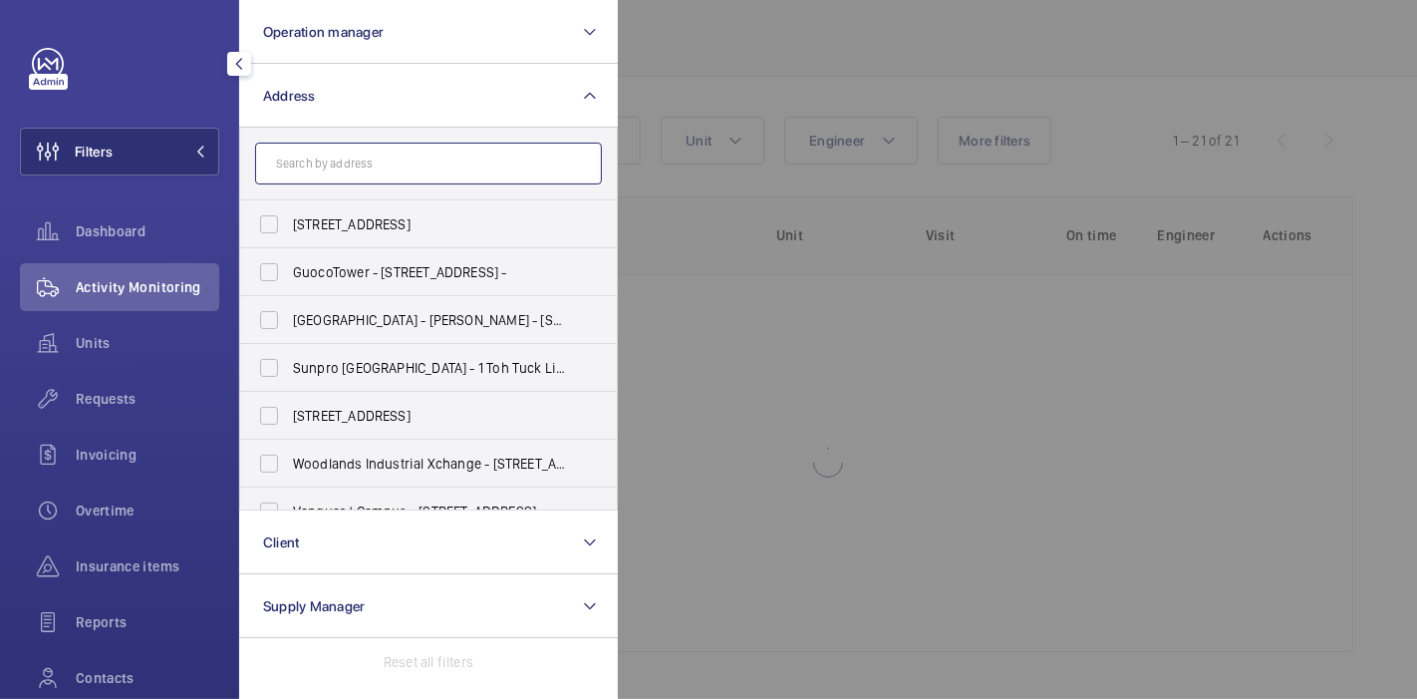
click at [314, 160] on input "text" at bounding box center [428, 163] width 347 height 42
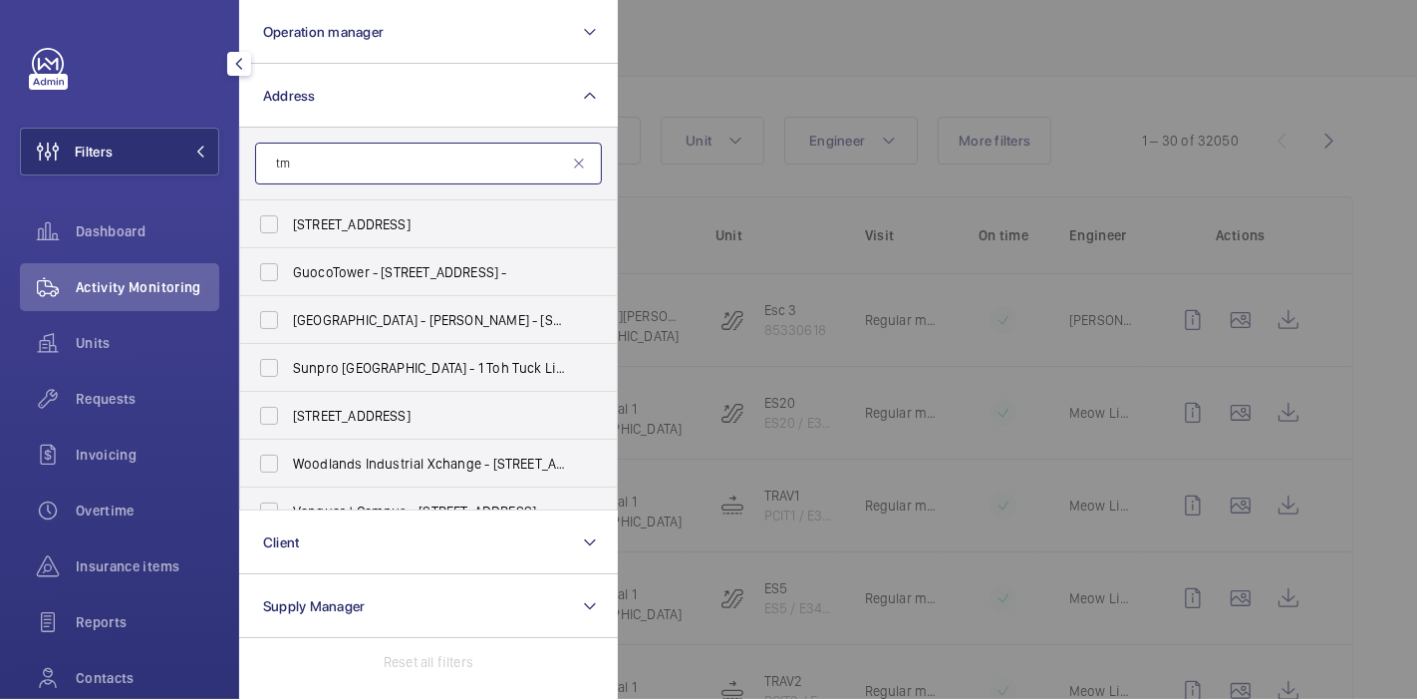
scroll to position [142, 0]
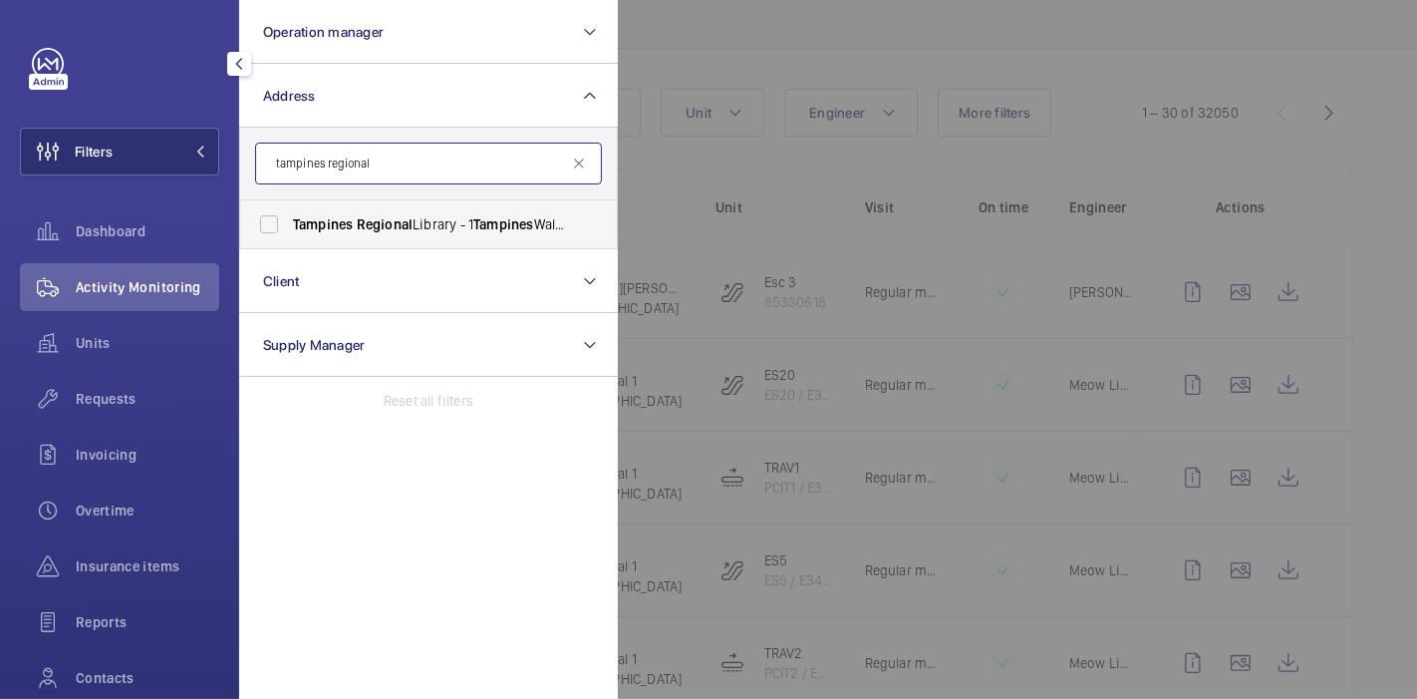
type input "tampines regional"
click at [304, 220] on span "Tampines" at bounding box center [323, 224] width 60 height 16
click at [289, 220] on input "Tampines Regional Library - 1 Tampines Walk, SINGAPORE 528523" at bounding box center [269, 224] width 40 height 40
checkbox input "true"
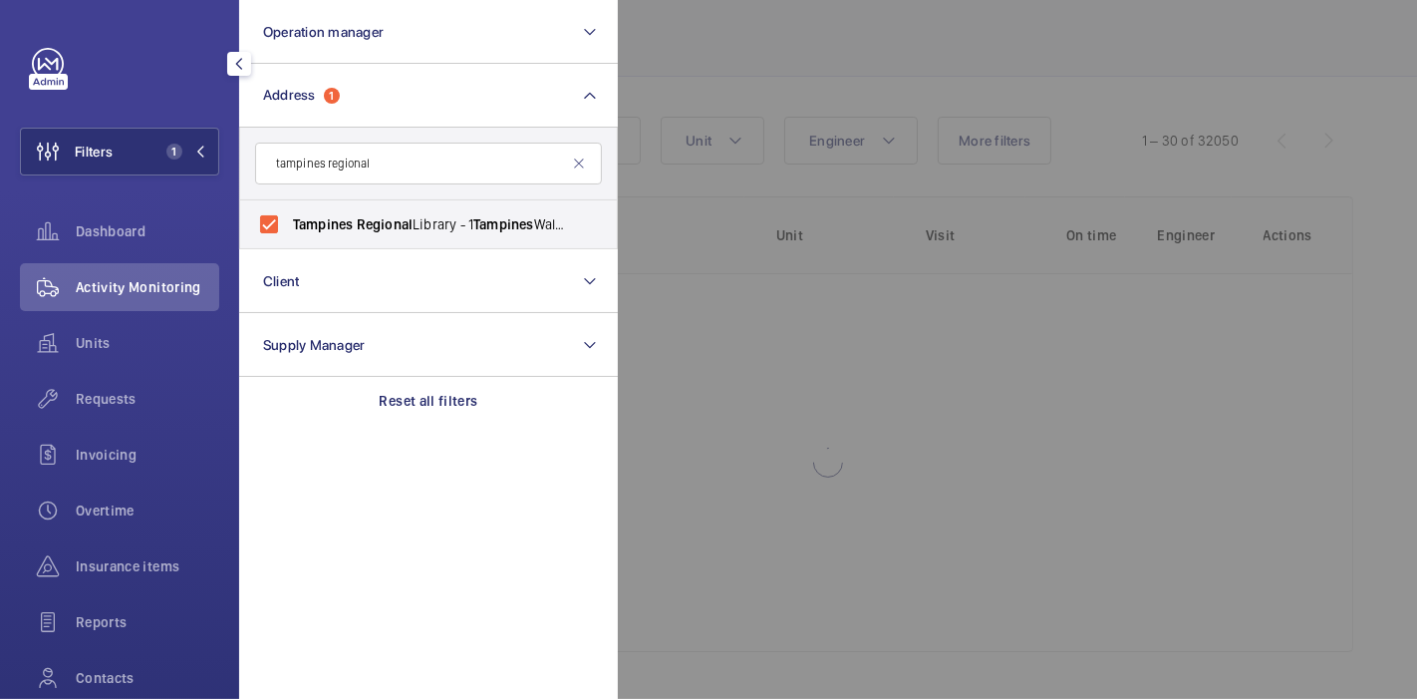
click at [744, 65] on div at bounding box center [1326, 349] width 1417 height 699
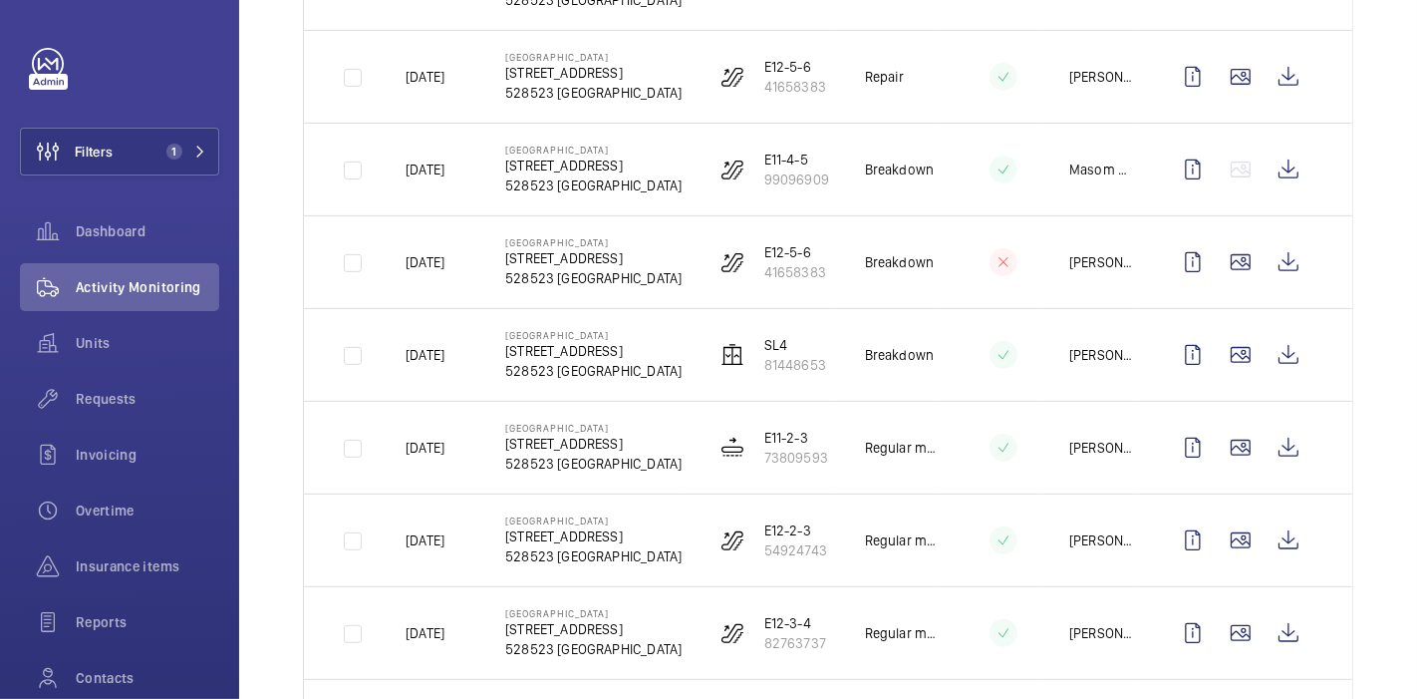
scroll to position [544, 0]
click at [150, 149] on button "Filters 1" at bounding box center [119, 152] width 199 height 48
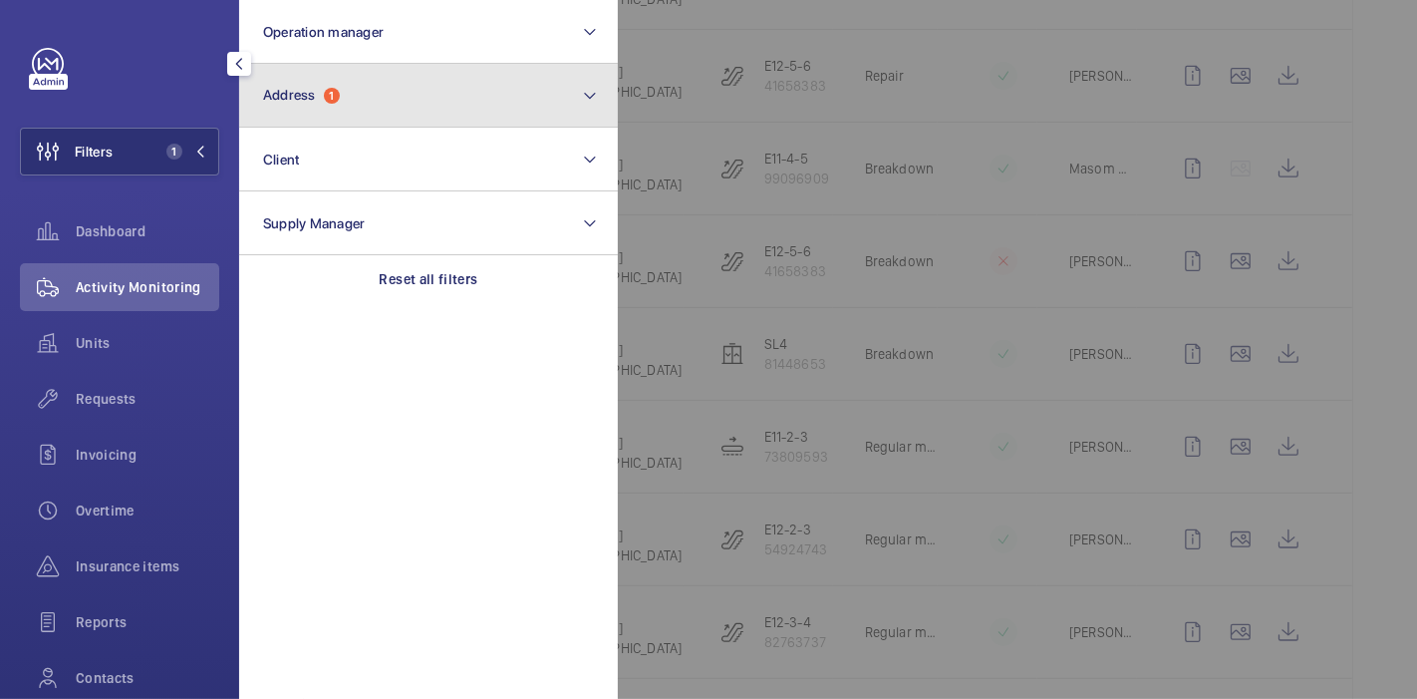
click at [304, 92] on span "Address" at bounding box center [289, 95] width 53 height 16
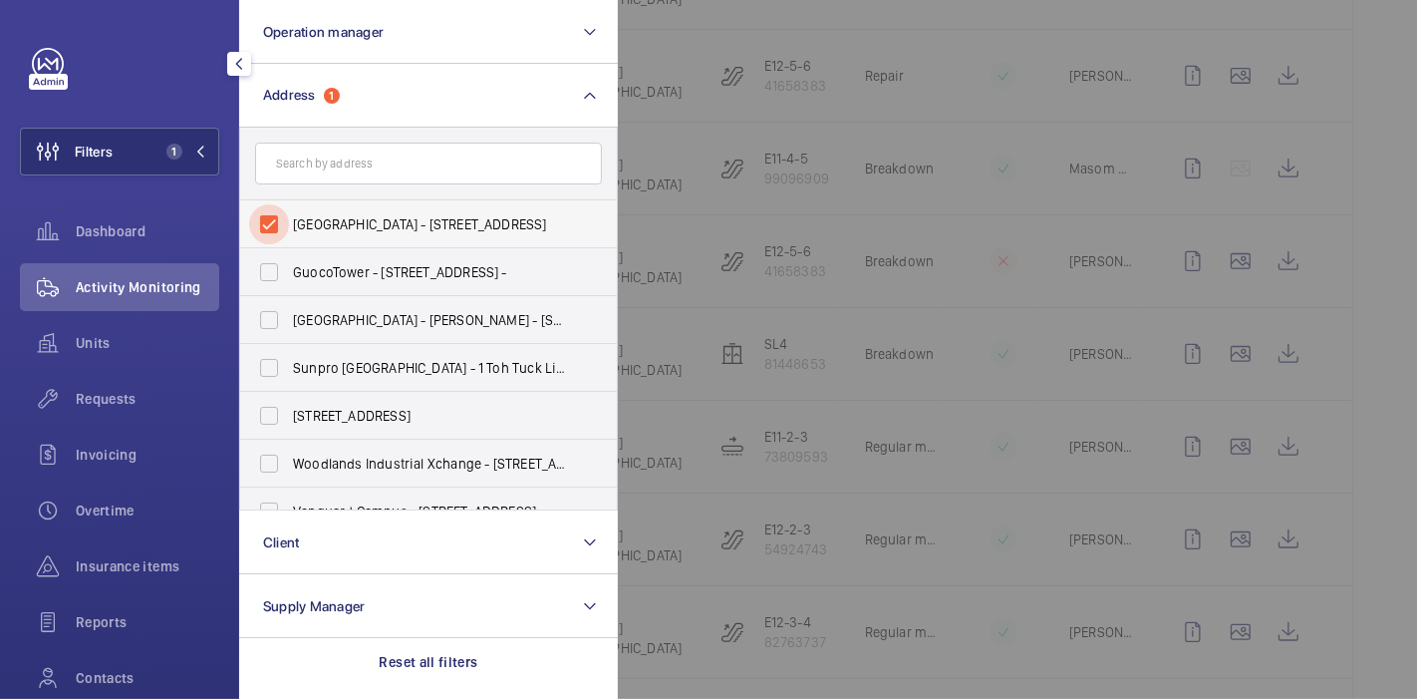
click at [270, 221] on input "Tampines Regional Library - 1 Tampines Walk, SINGAPORE 528523" at bounding box center [269, 224] width 40 height 40
checkbox input "false"
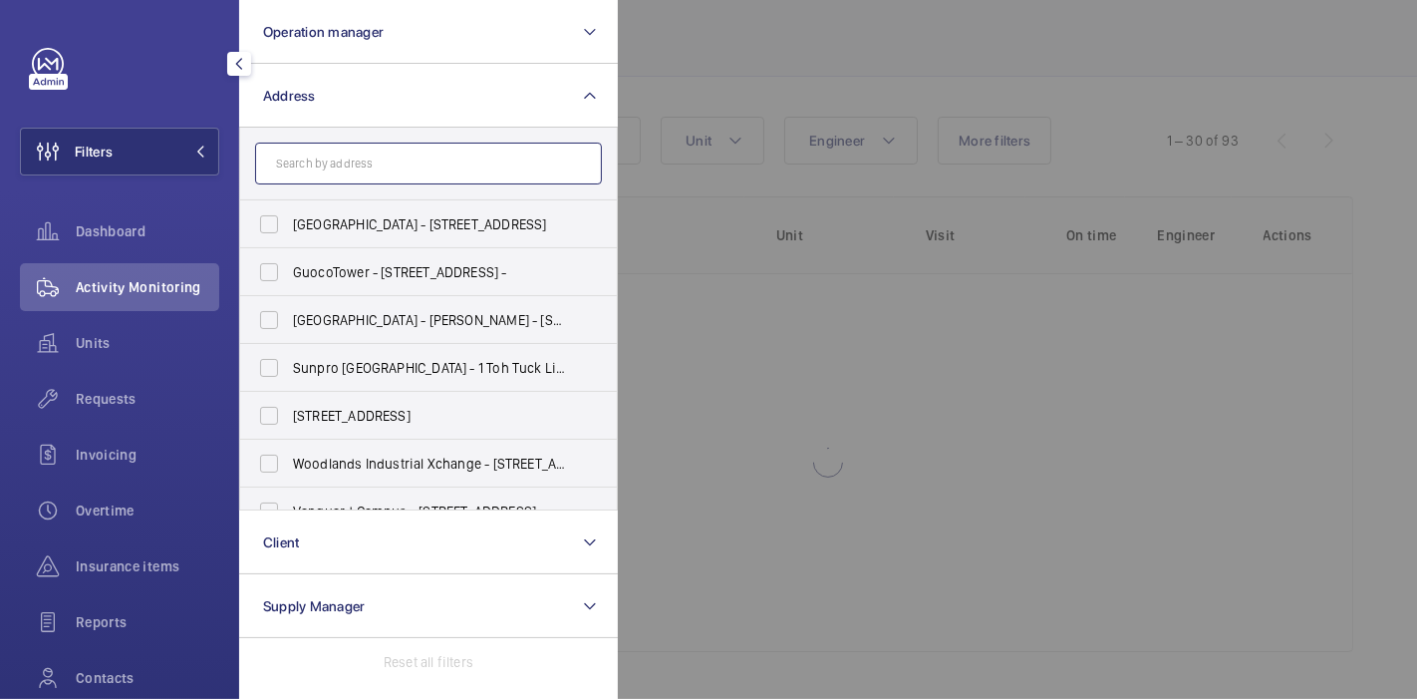
click at [302, 161] on input "text" at bounding box center [428, 163] width 347 height 42
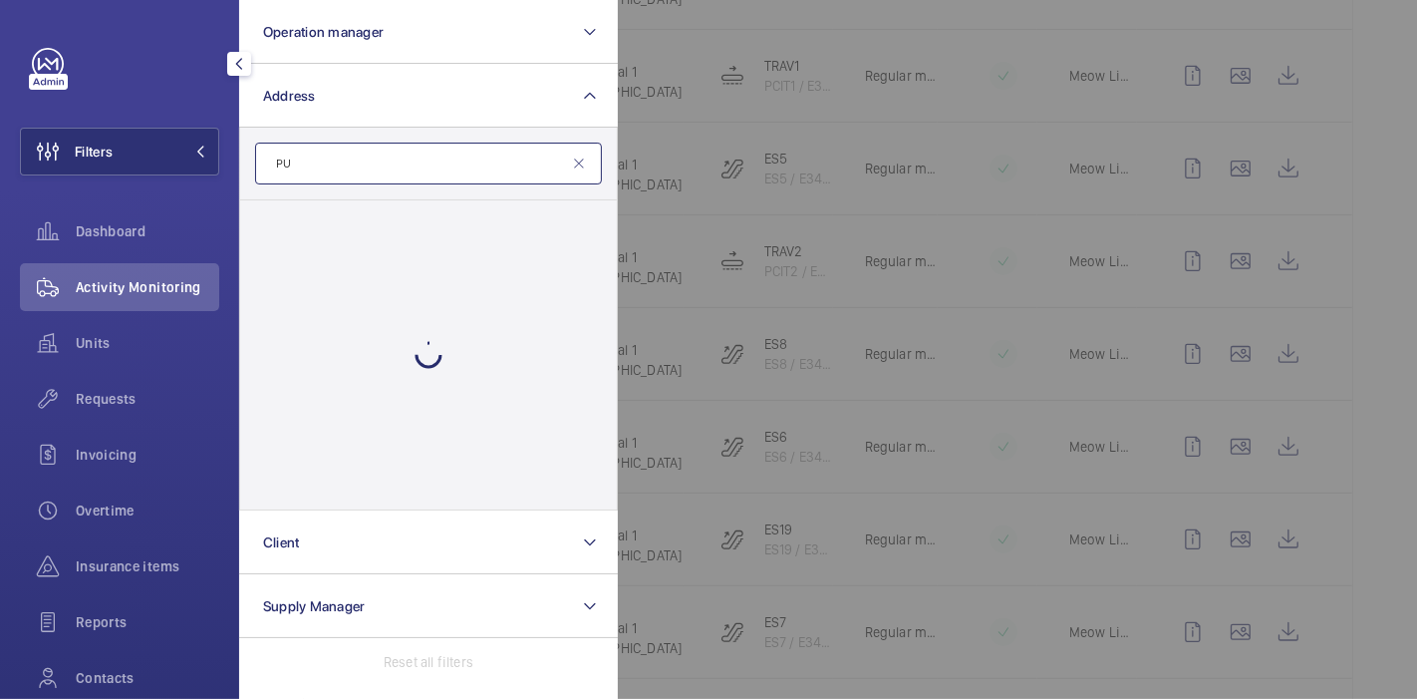
type input "P"
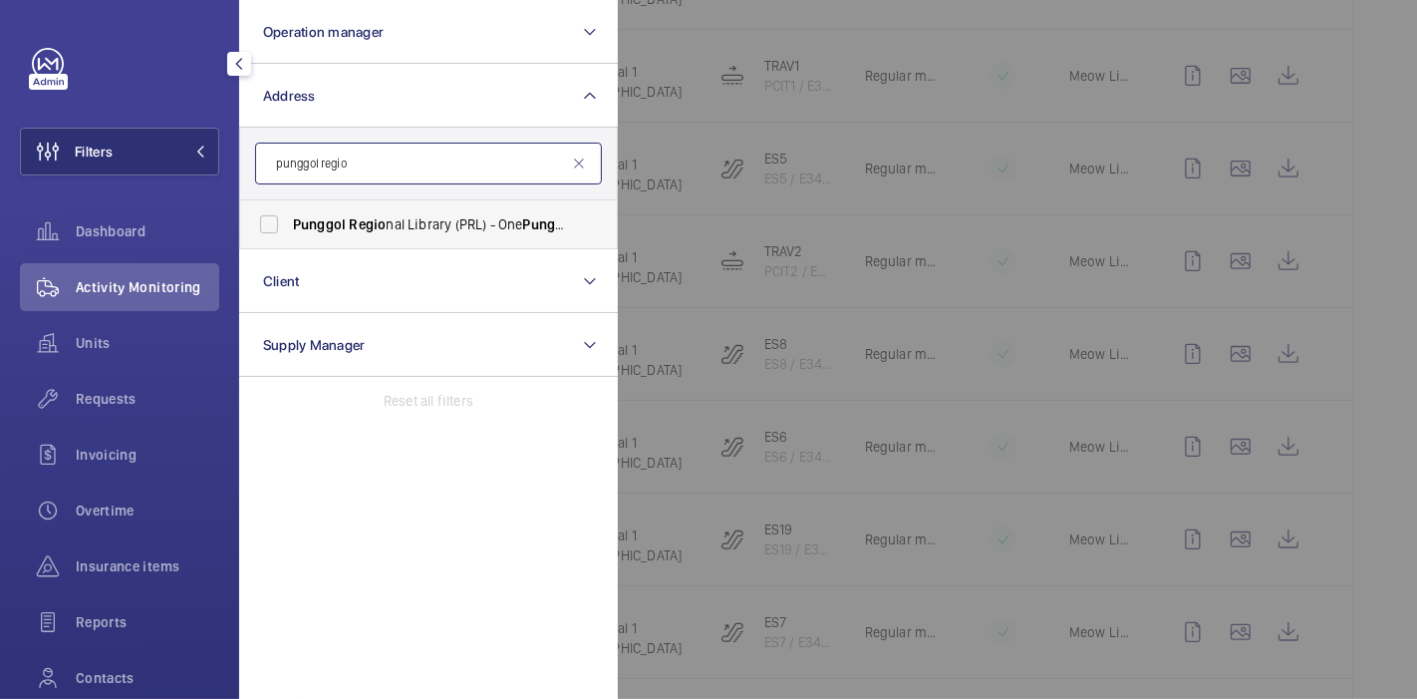
type input "punggol regio"
click at [322, 228] on span "Punggol" at bounding box center [319, 224] width 53 height 16
click at [289, 228] on input "Punggol Regio nal Library (PRL) - One Punggol , SINGAPORE 828629" at bounding box center [269, 224] width 40 height 40
checkbox input "true"
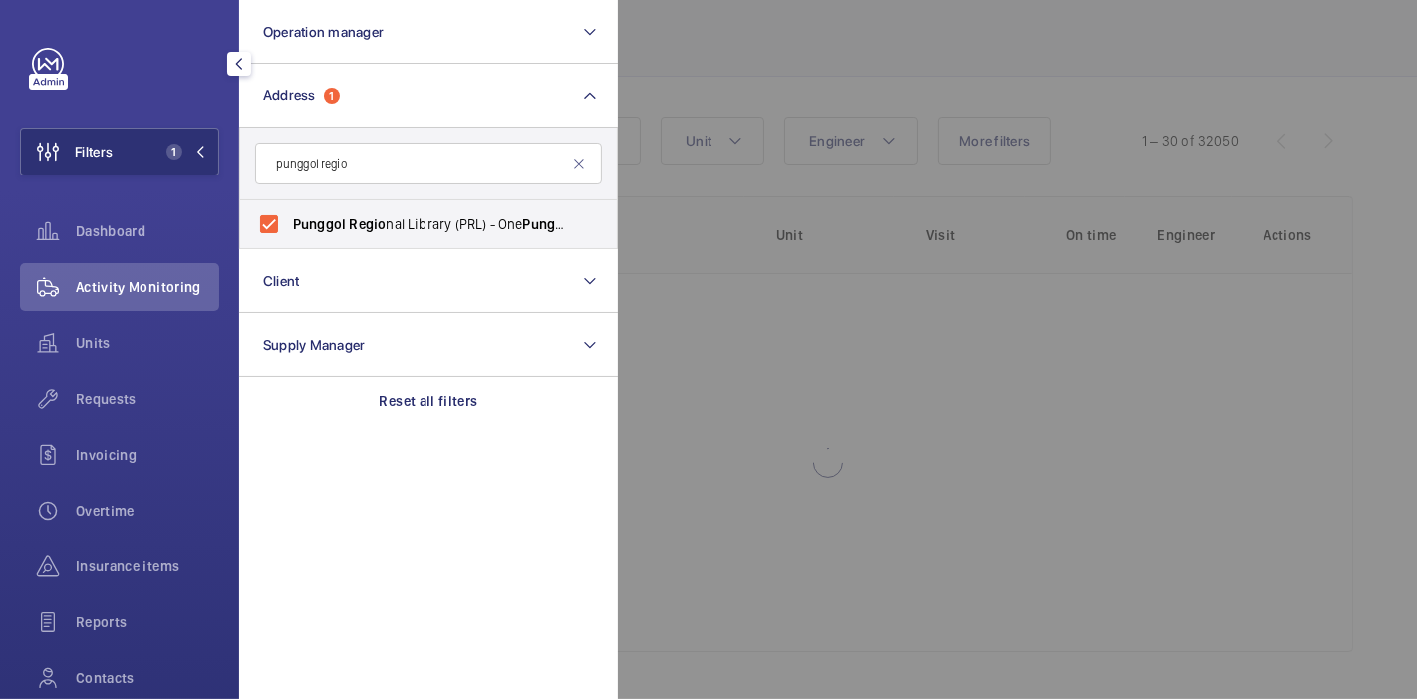
click at [677, 55] on div at bounding box center [1326, 349] width 1417 height 699
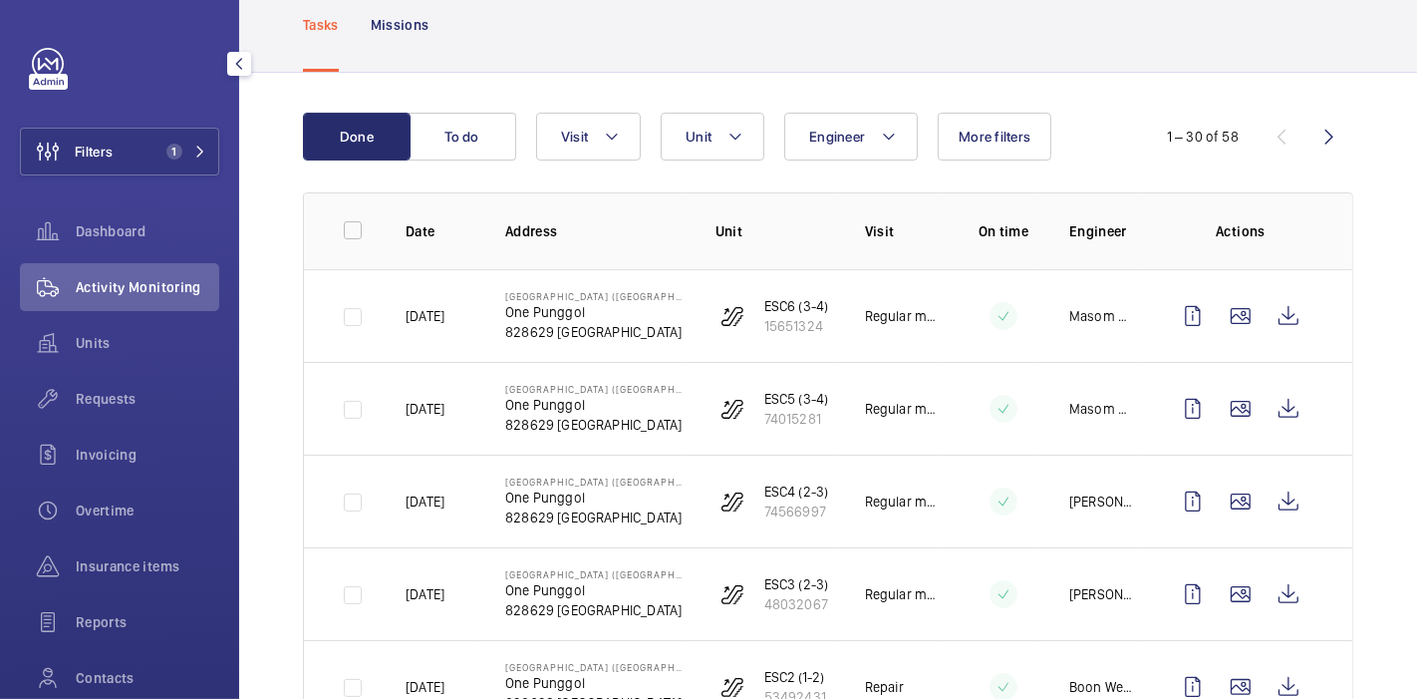
scroll to position [117, 0]
